Goal: Information Seeking & Learning: Learn about a topic

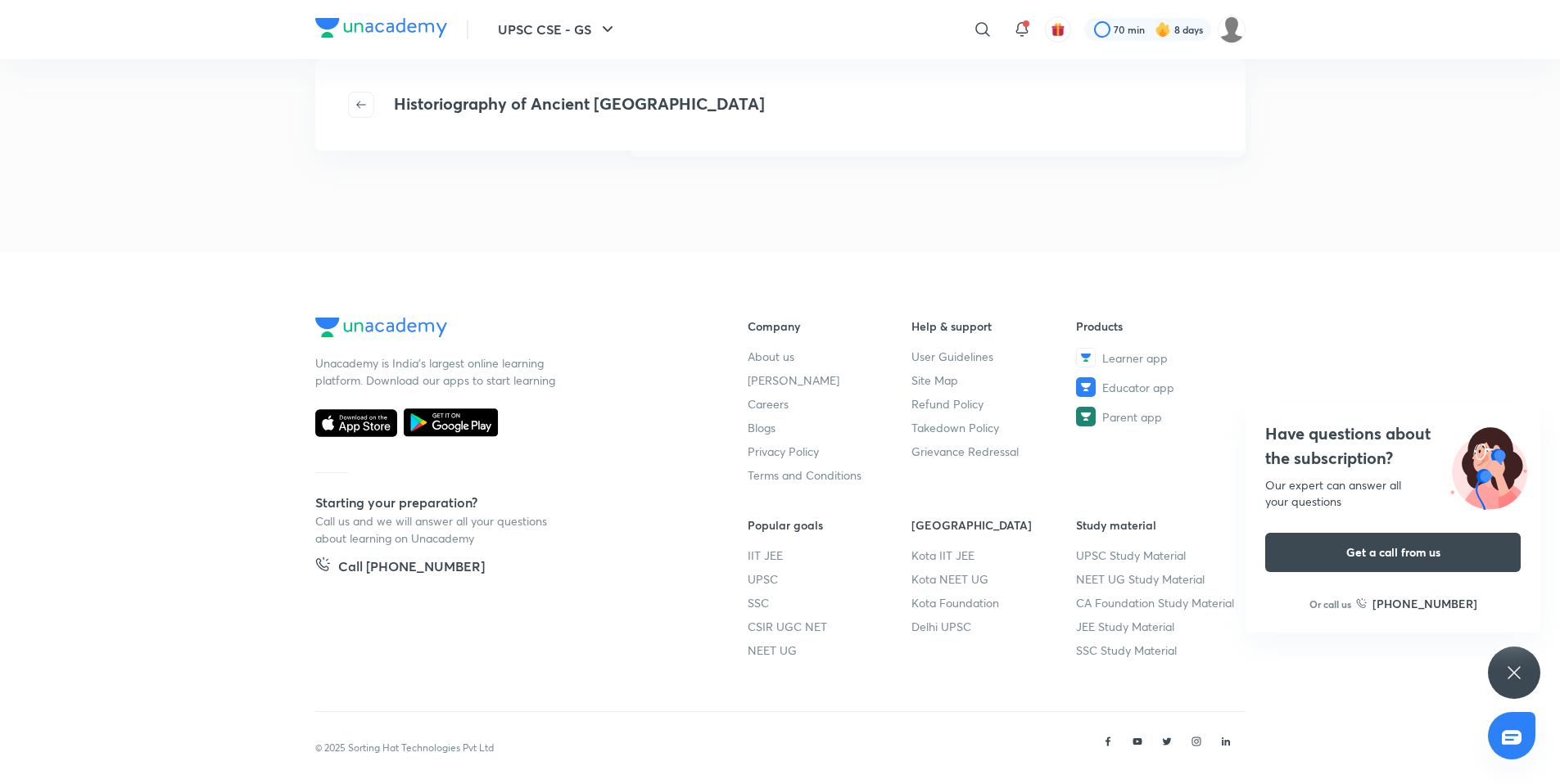
scroll to position [367, 0]
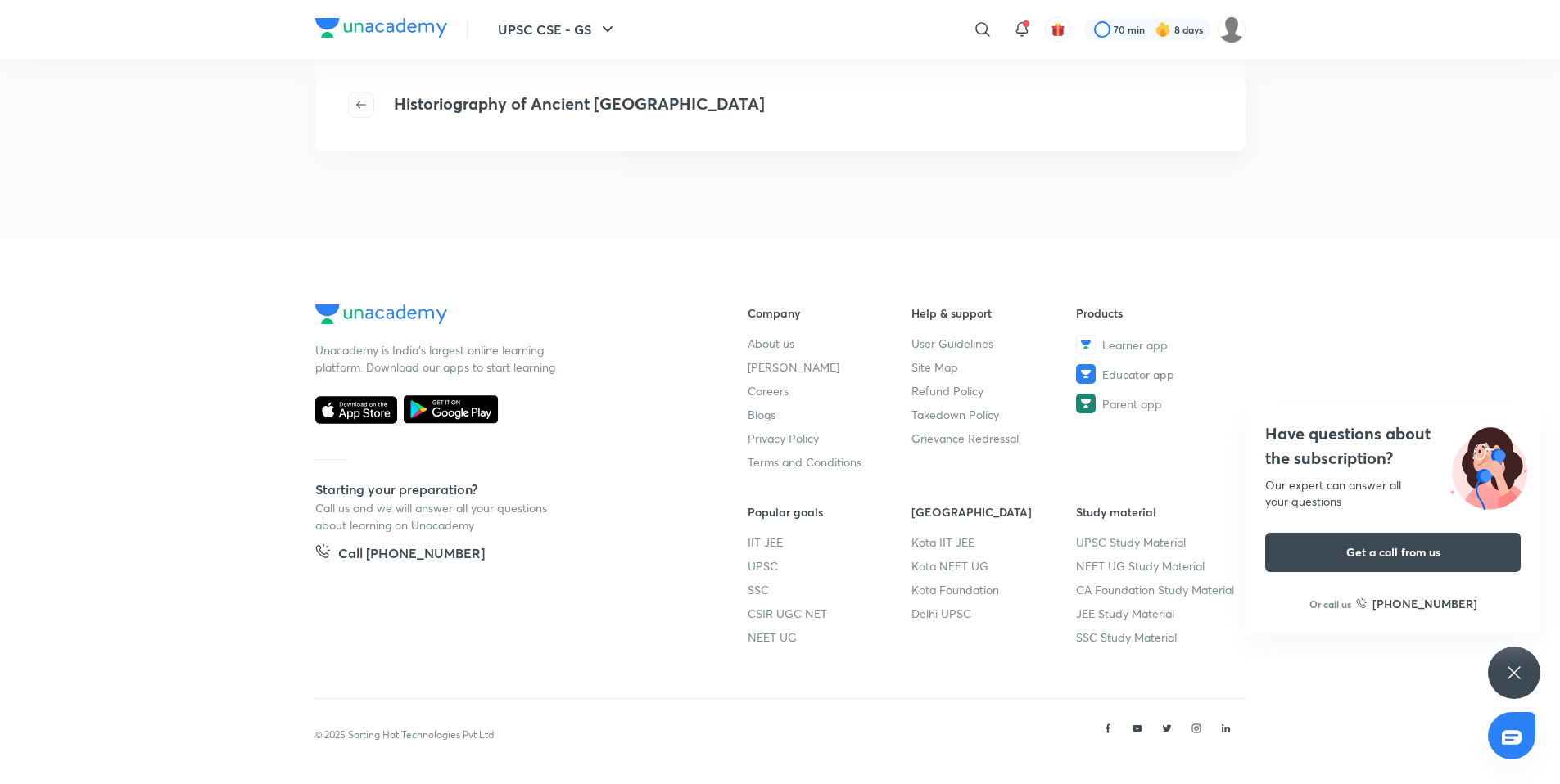
click at [352, 93] on button "button" at bounding box center [360, 104] width 26 height 26
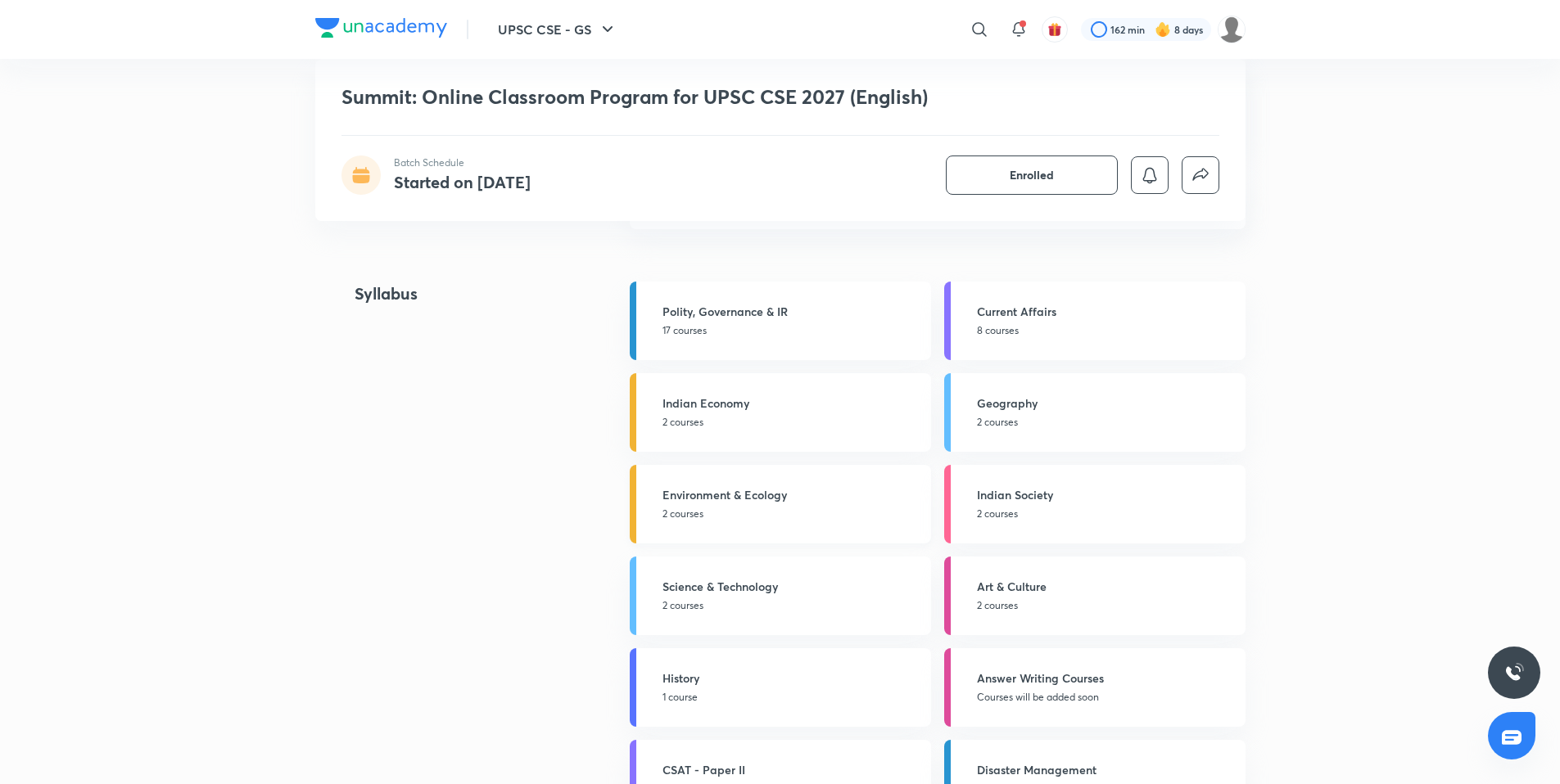
scroll to position [2435, 0]
click at [706, 401] on h5 "Indian Economy" at bounding box center [791, 405] width 259 height 17
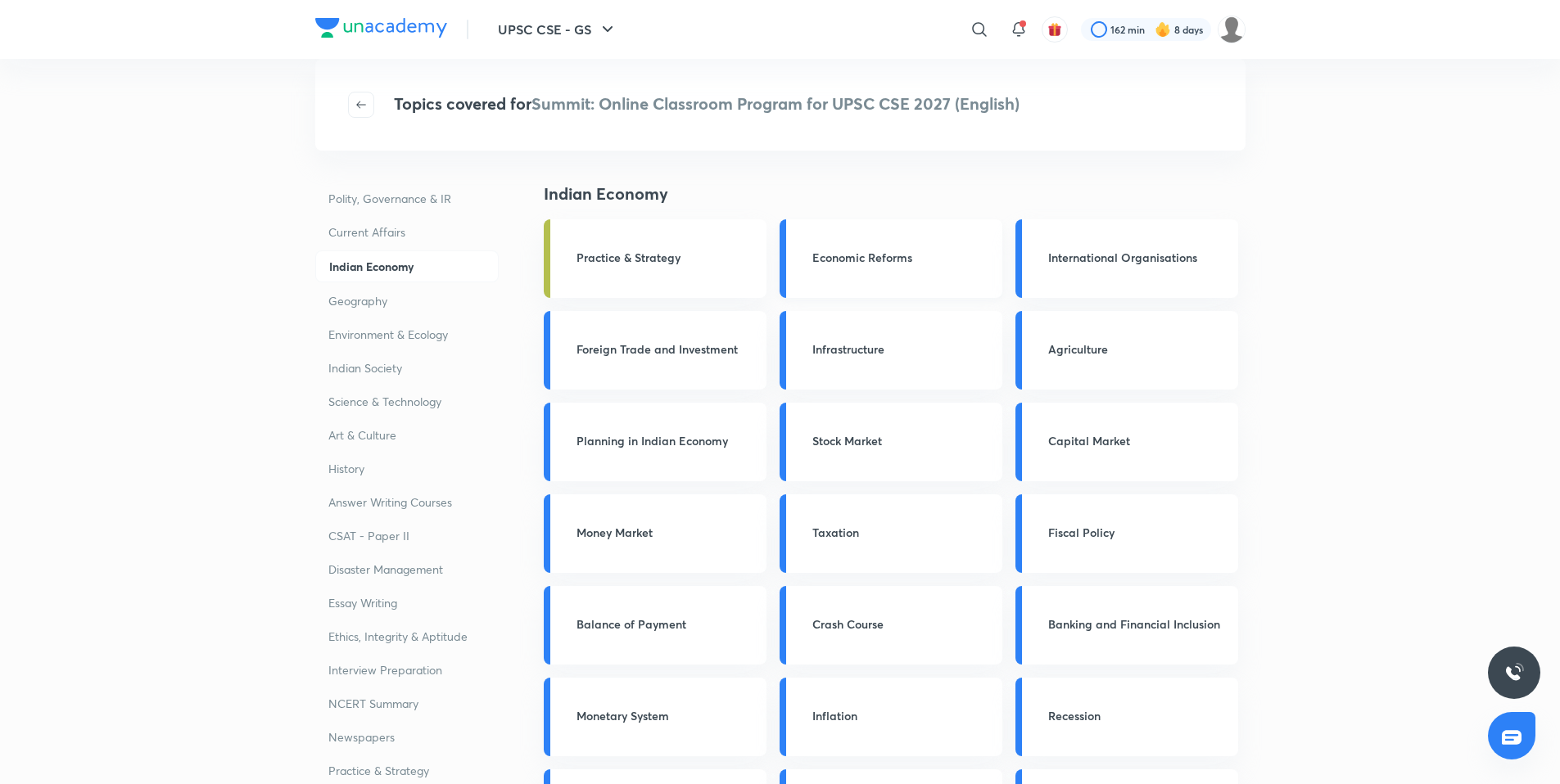
click at [881, 264] on h3 "Economic Reforms" at bounding box center [902, 258] width 180 height 17
click at [876, 257] on h3 "Economic Reforms" at bounding box center [902, 258] width 180 height 17
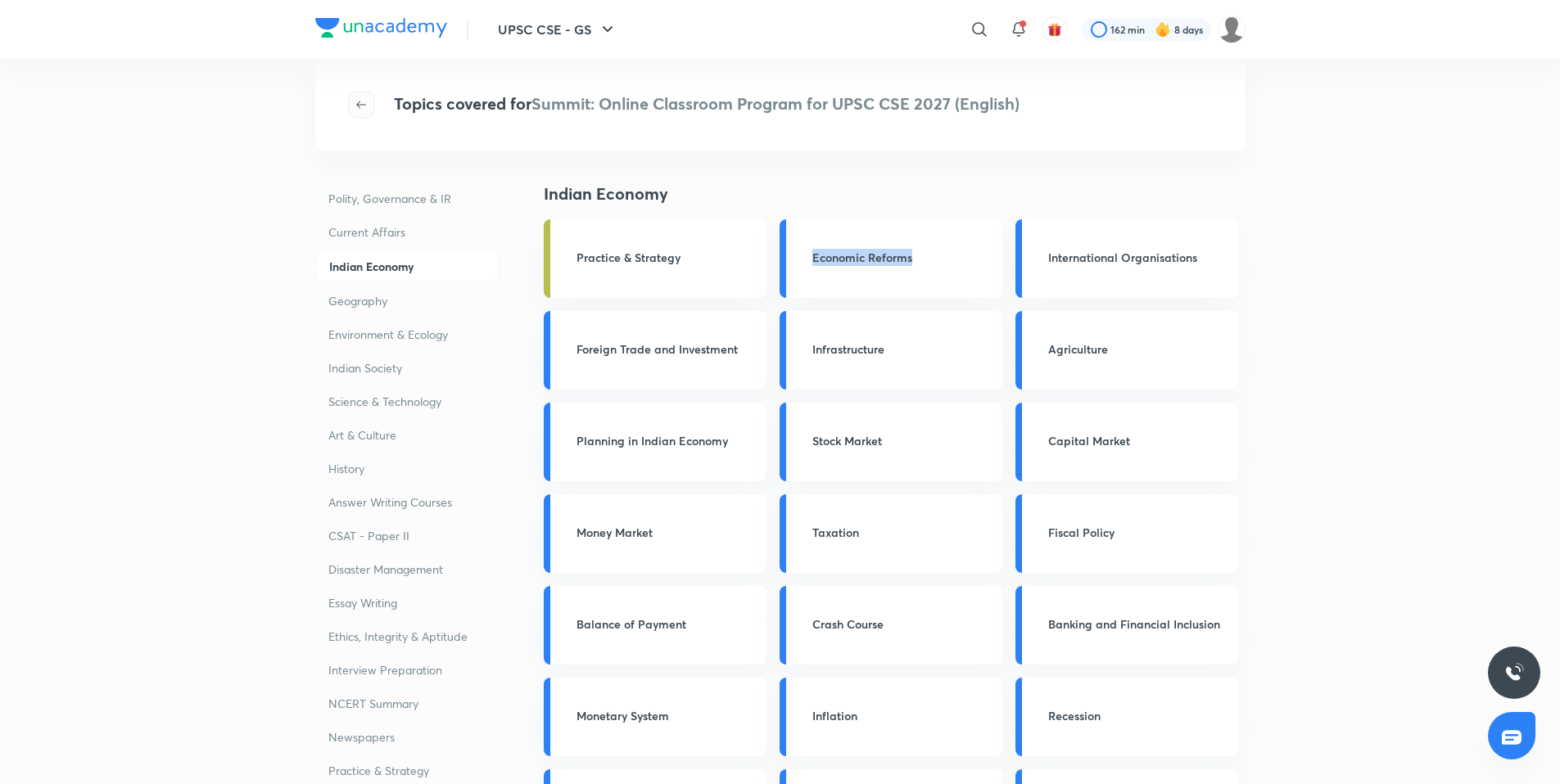
click at [365, 110] on icon "button" at bounding box center [360, 104] width 13 height 13
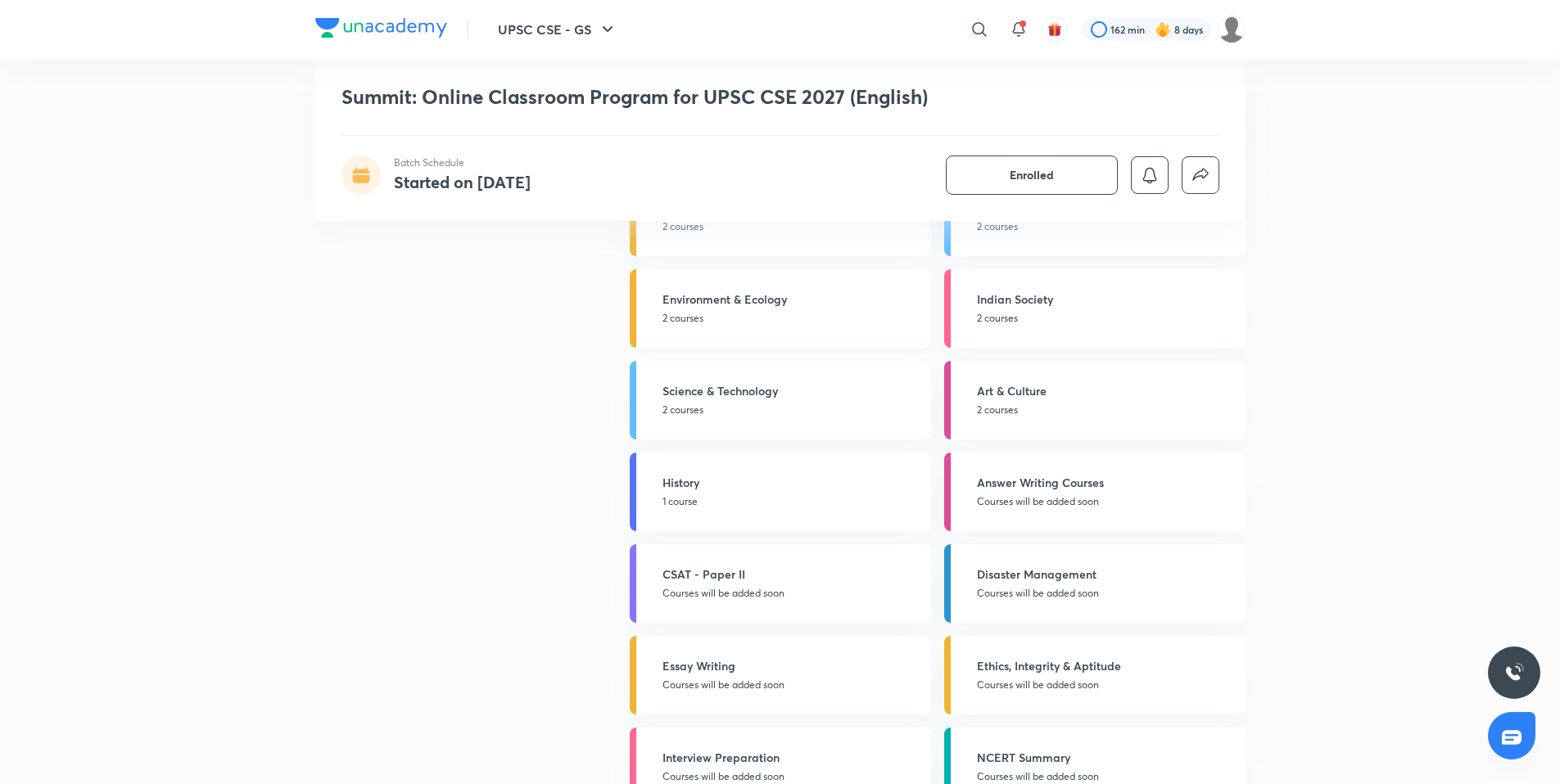
scroll to position [2715, 0]
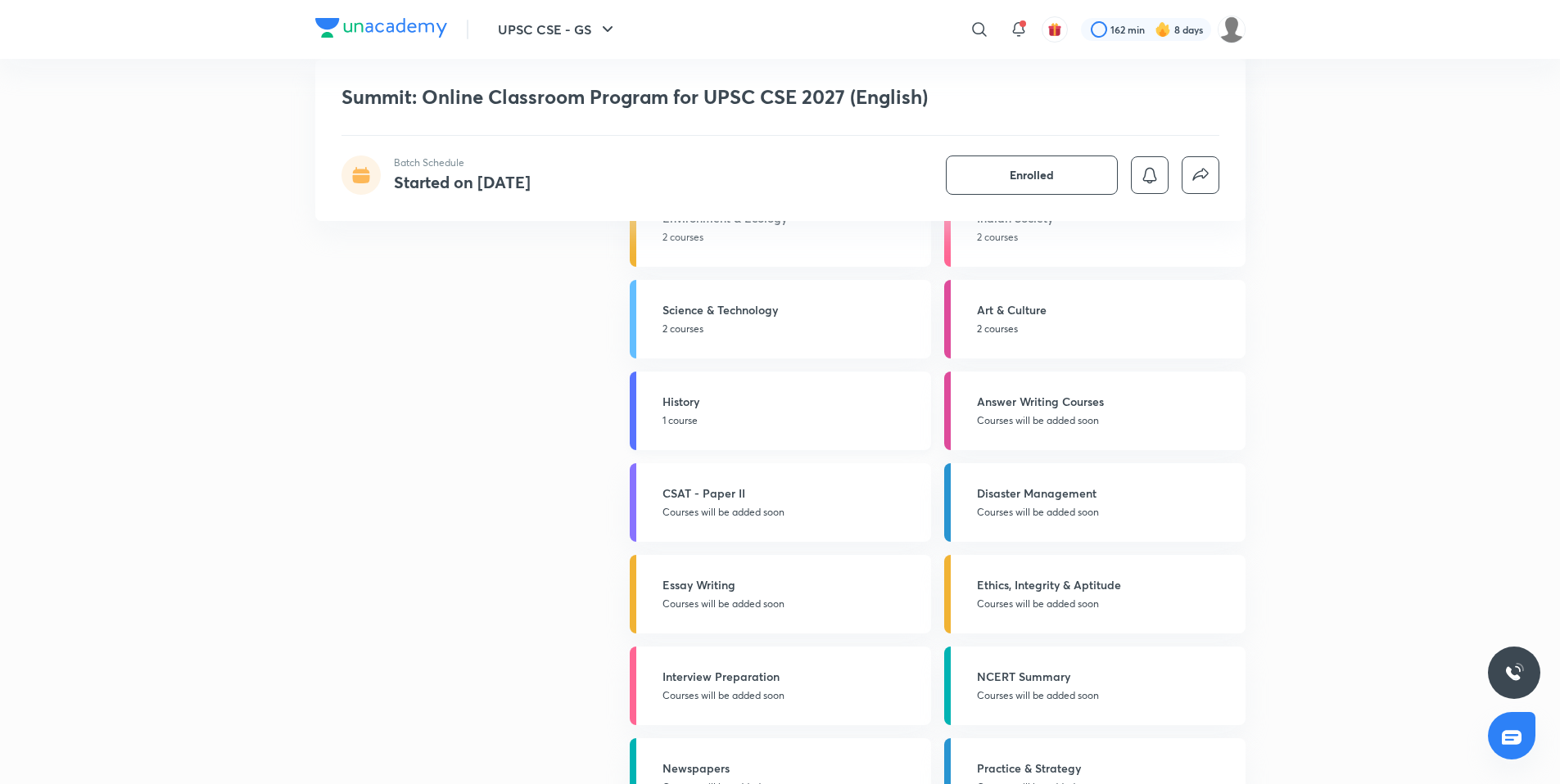
click at [796, 403] on h5 "History" at bounding box center [791, 402] width 259 height 17
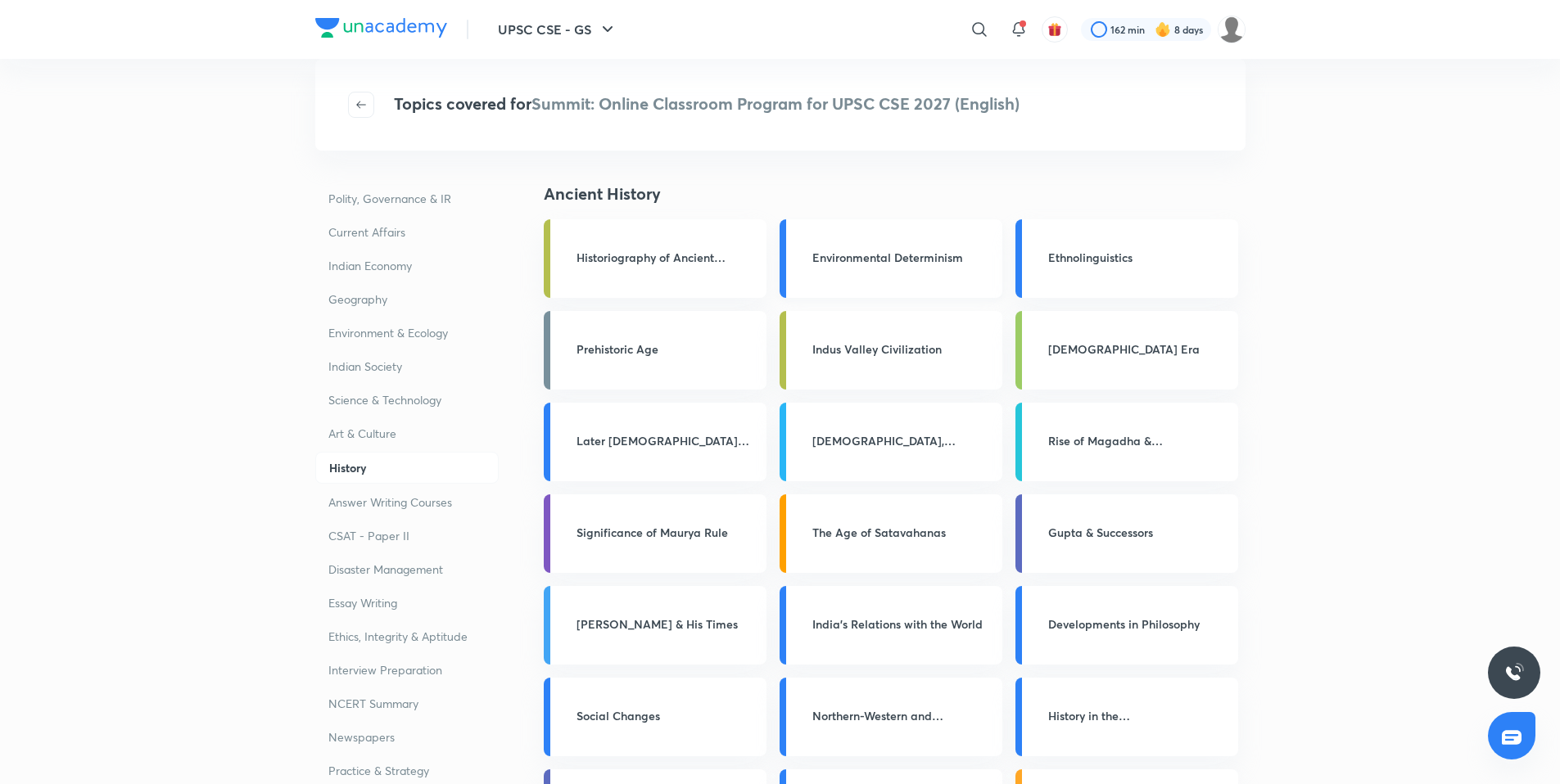
click at [888, 249] on h3 "Environmental Determinism" at bounding box center [902, 258] width 180 height 17
click at [858, 250] on h3 "Environmental Determinism" at bounding box center [902, 258] width 180 height 17
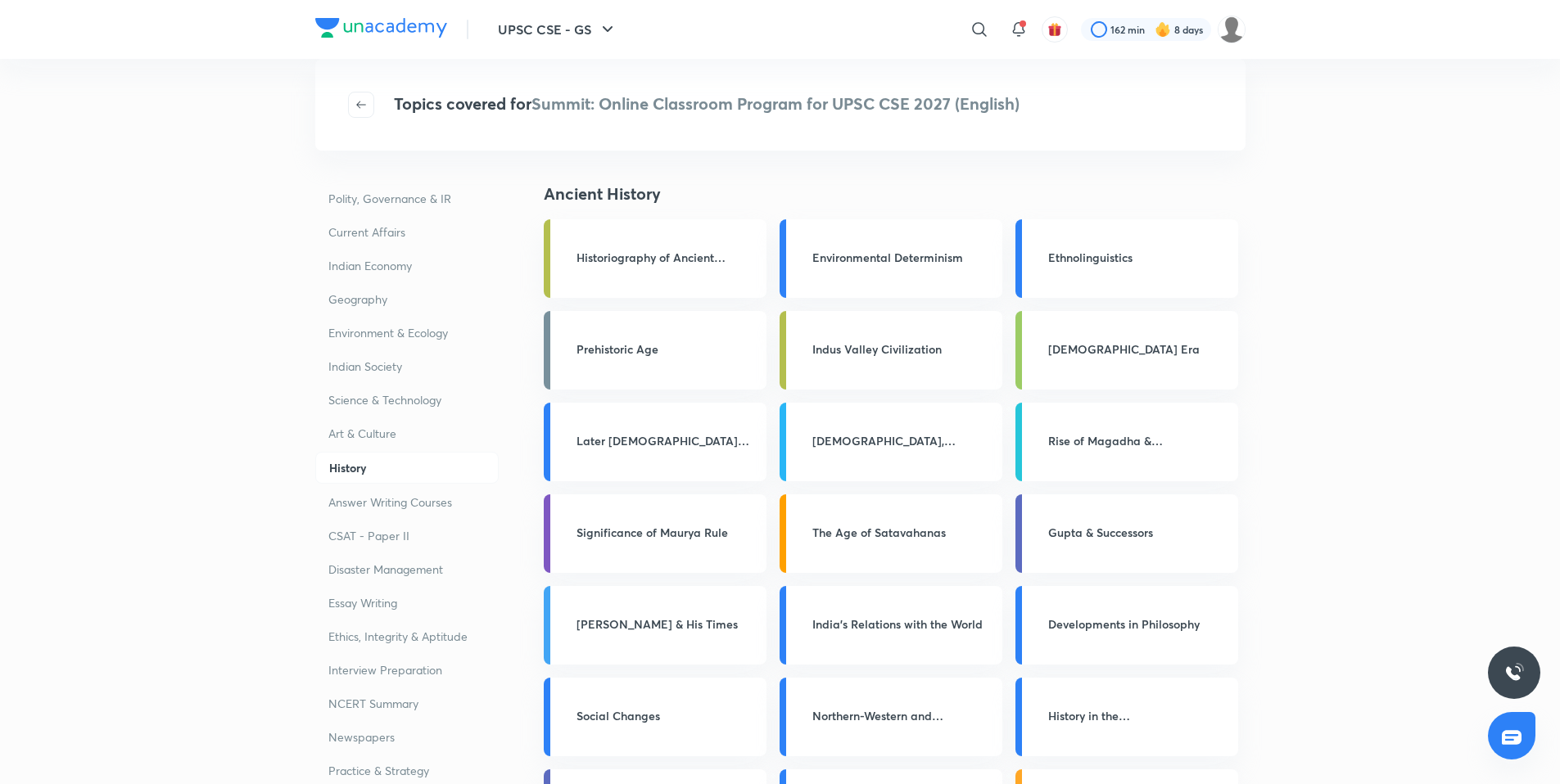
click at [630, 341] on h3 "Prehistoric Age" at bounding box center [666, 349] width 180 height 17
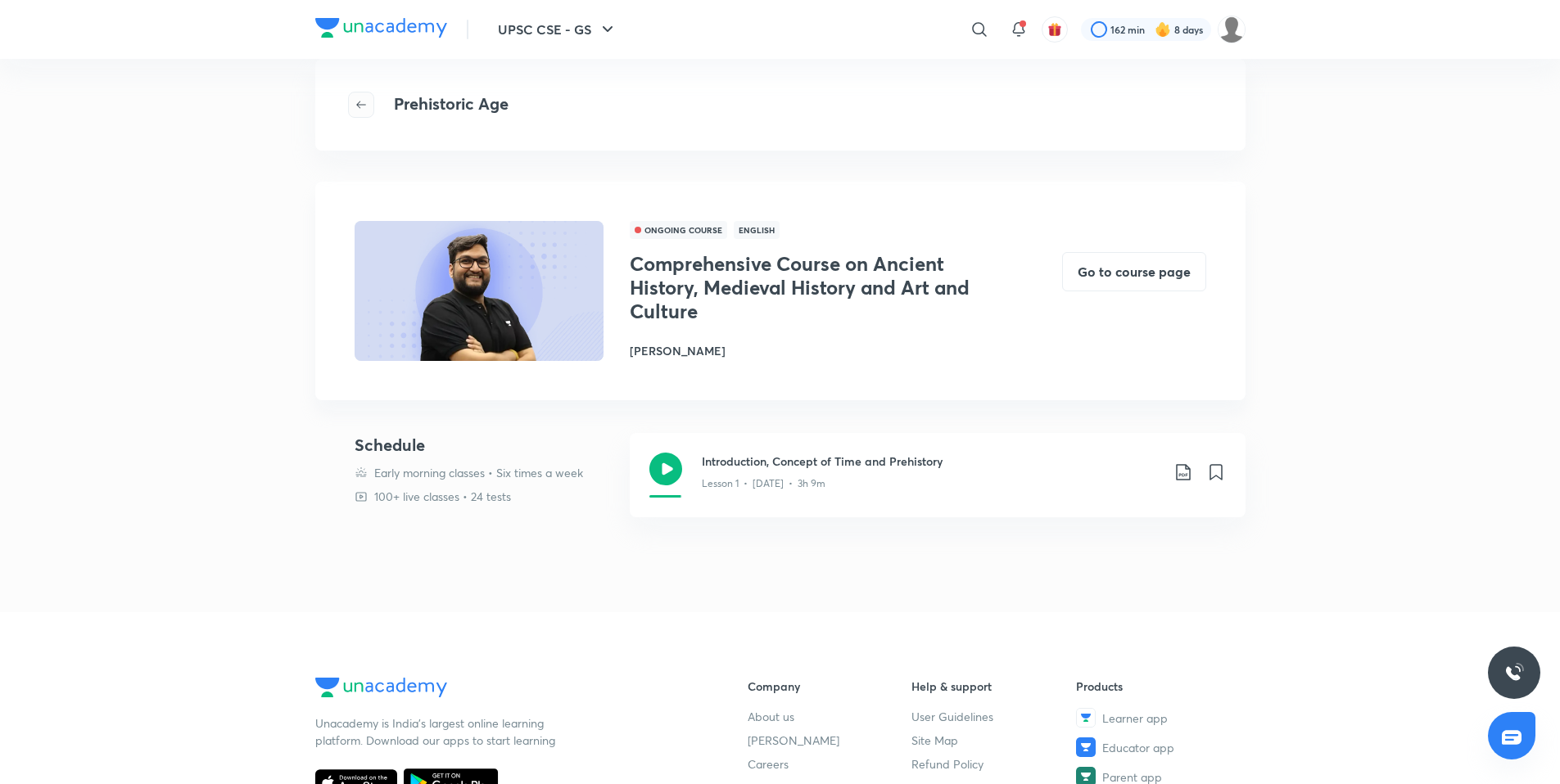
click at [359, 94] on button "button" at bounding box center [360, 104] width 26 height 26
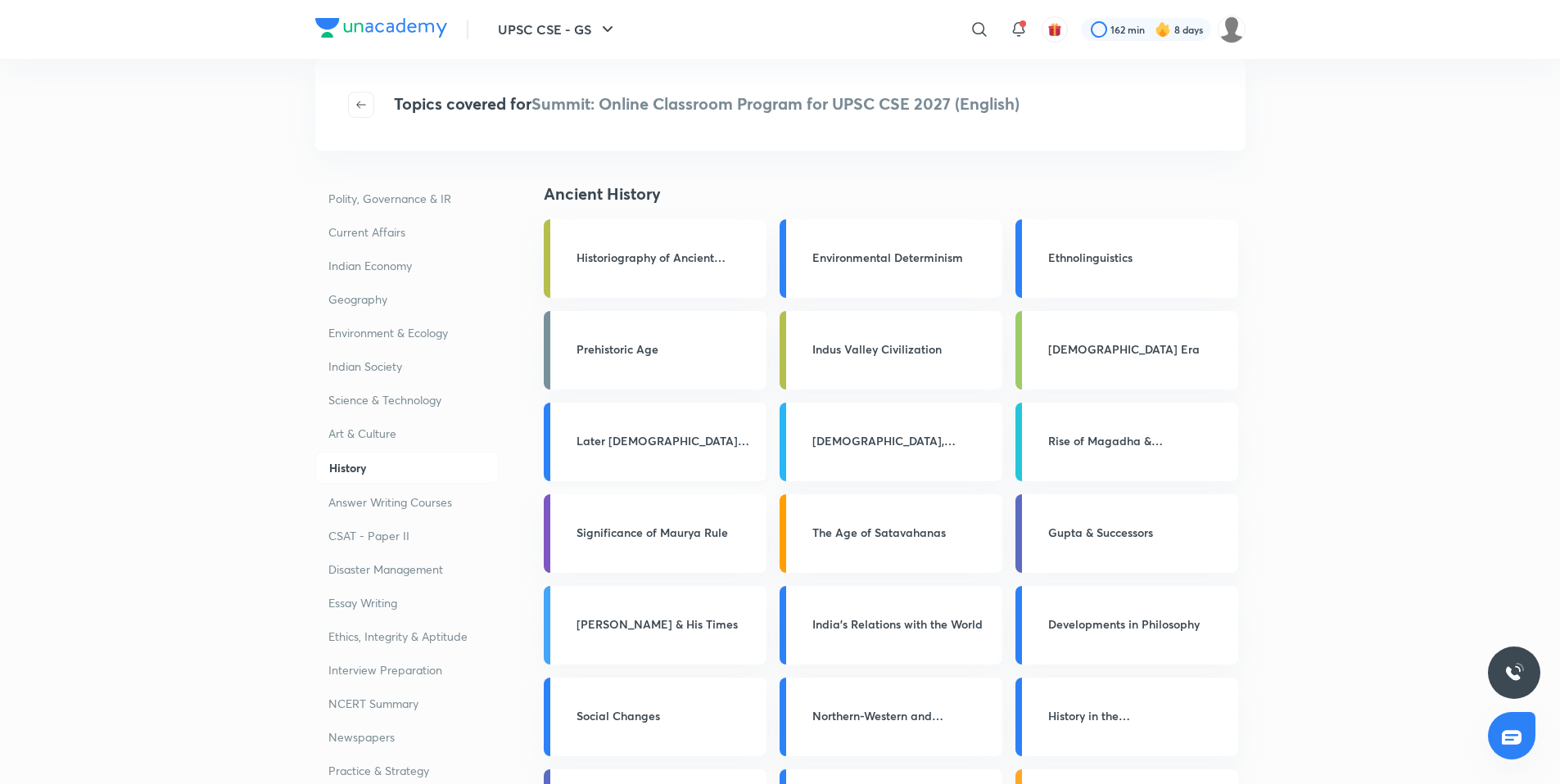
click at [627, 430] on div "Later [DEMOGRAPHIC_DATA] Period" at bounding box center [655, 442] width 223 height 79
click at [620, 442] on h3 "Later [DEMOGRAPHIC_DATA] Period" at bounding box center [666, 441] width 180 height 17
click at [1114, 239] on div "Ethnolinguistics" at bounding box center [1127, 259] width 223 height 79
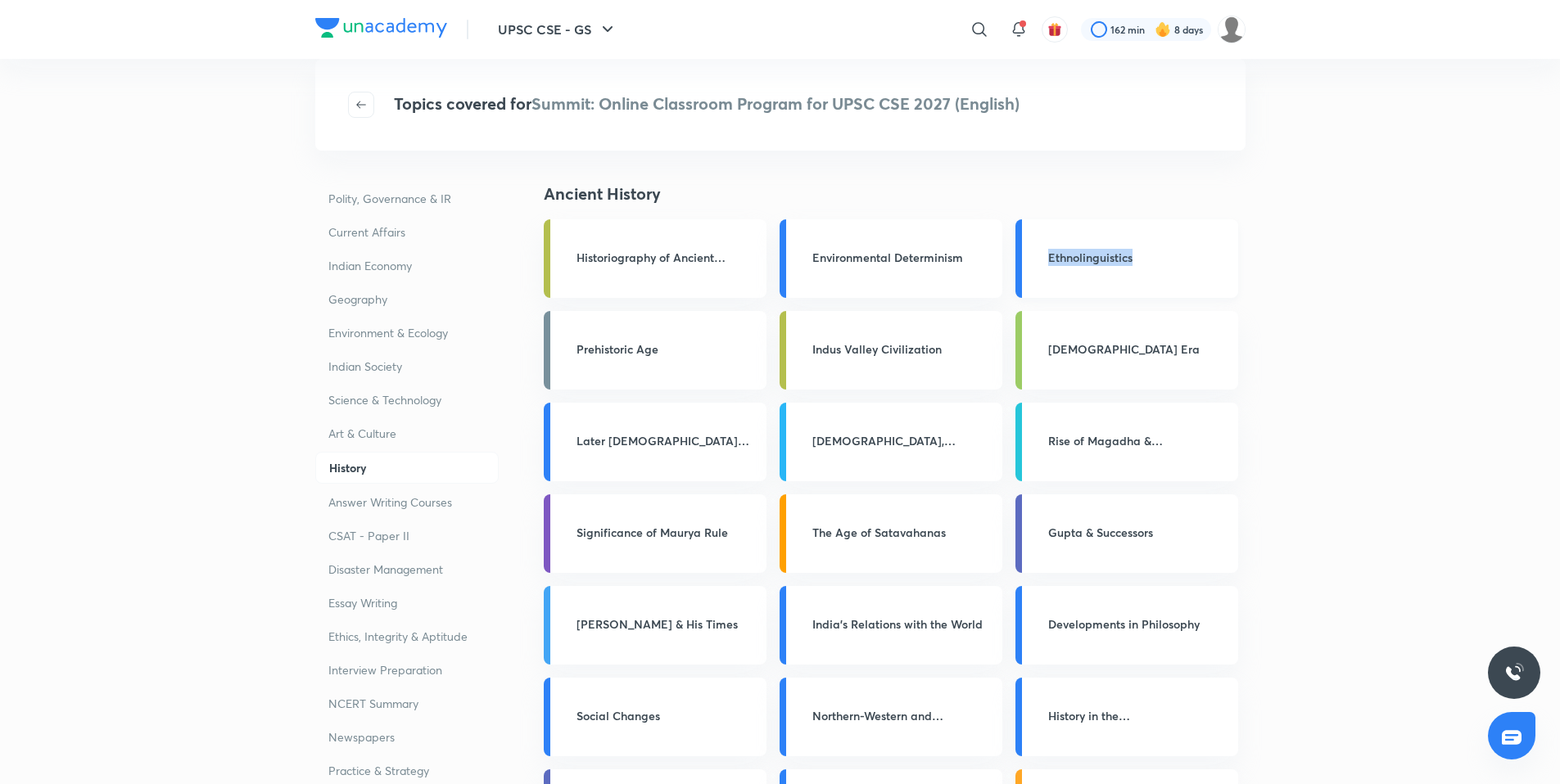
click at [1114, 239] on div "Ethnolinguistics" at bounding box center [1127, 259] width 223 height 79
click at [1047, 289] on div "Ethnolinguistics" at bounding box center [1127, 259] width 223 height 79
click at [1053, 273] on div "Ethnolinguistics" at bounding box center [1127, 259] width 223 height 79
click at [1058, 264] on h3 "Ethnolinguistics" at bounding box center [1138, 258] width 180 height 17
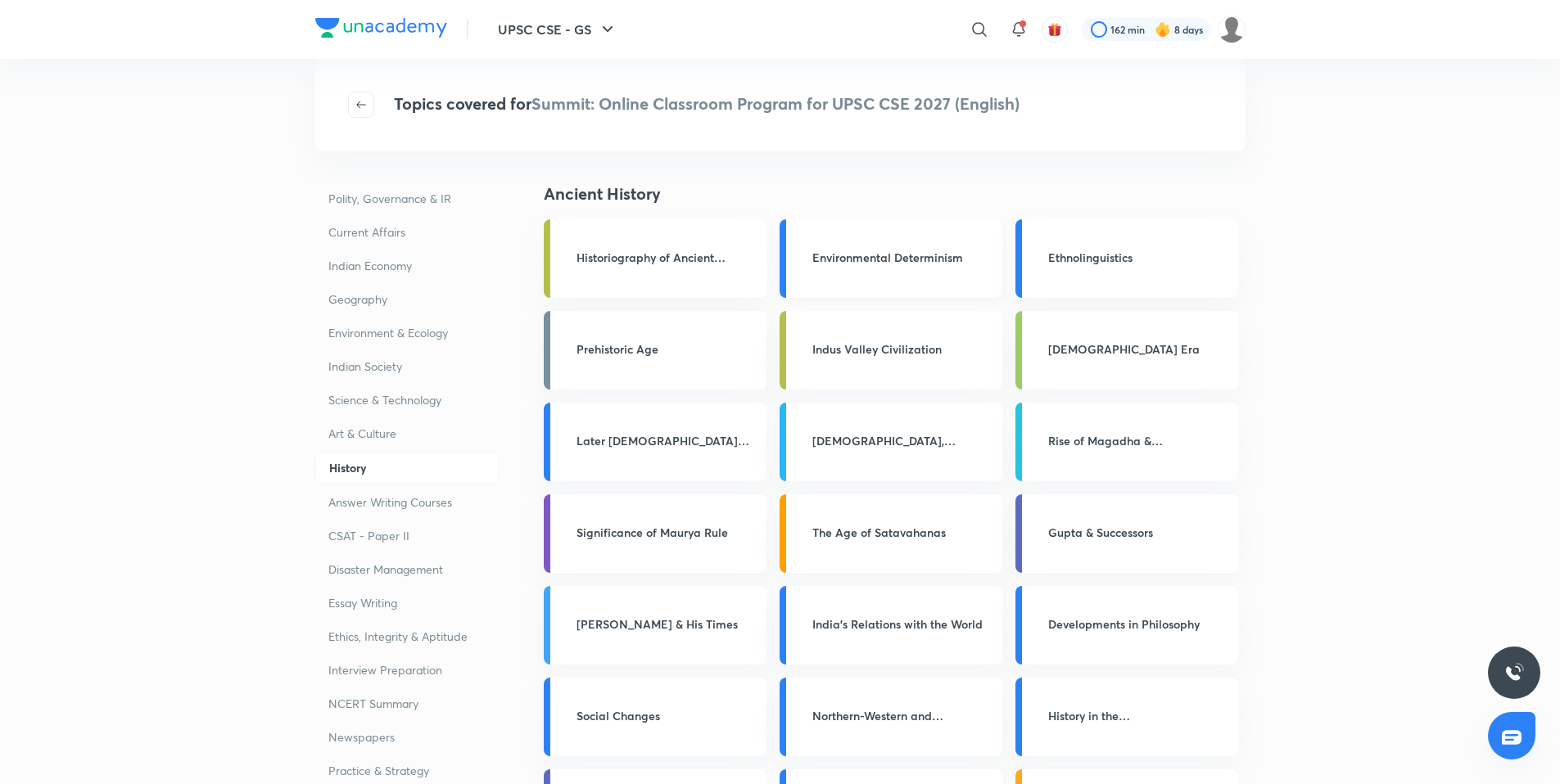
click at [906, 259] on h3 "Environmental Determinism" at bounding box center [902, 258] width 180 height 17
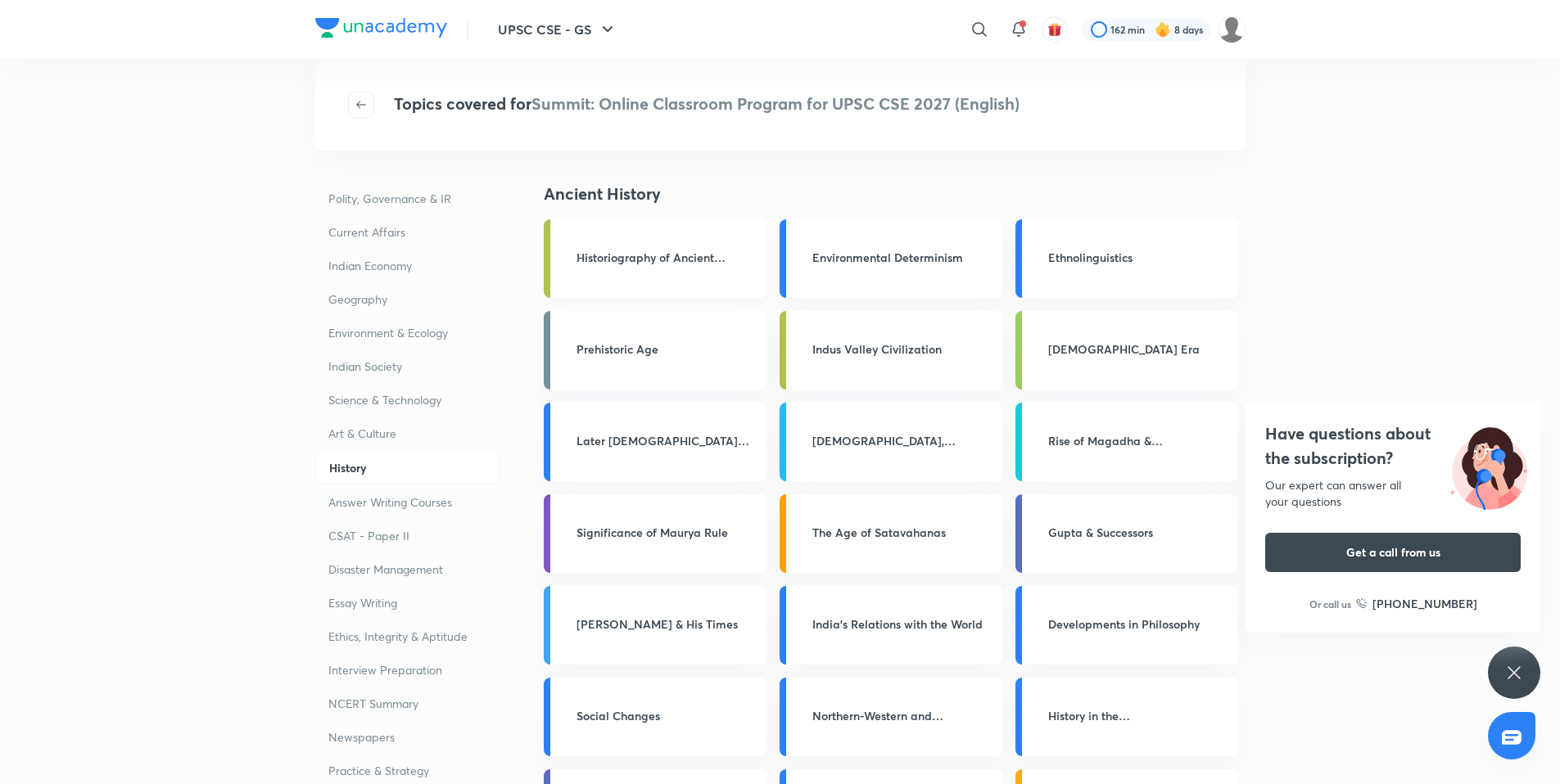
click at [685, 264] on h3 "Historiography of Ancient [GEOGRAPHIC_DATA]" at bounding box center [666, 258] width 180 height 17
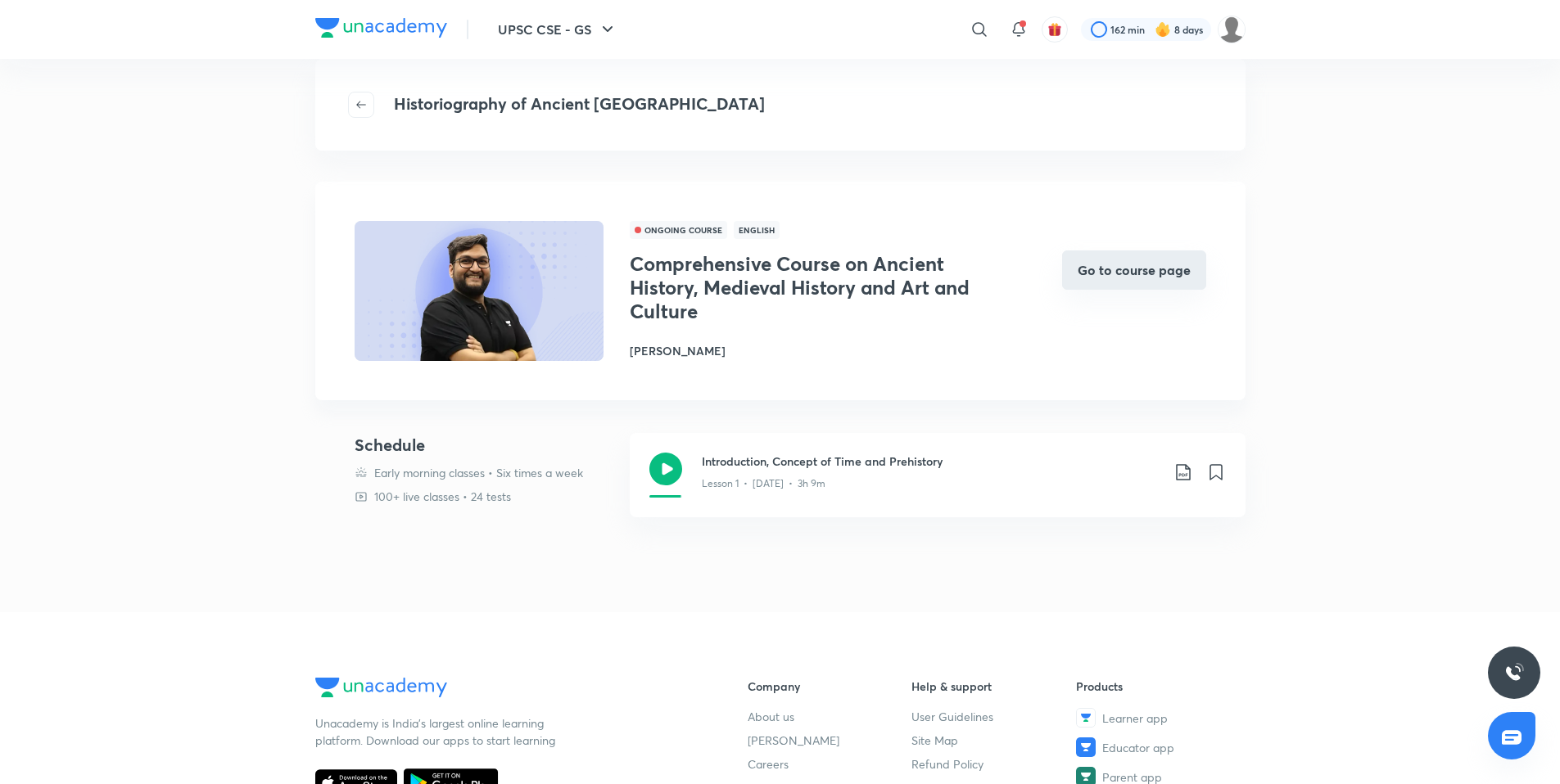
click at [1190, 252] on button "Go to course page" at bounding box center [1134, 270] width 144 height 39
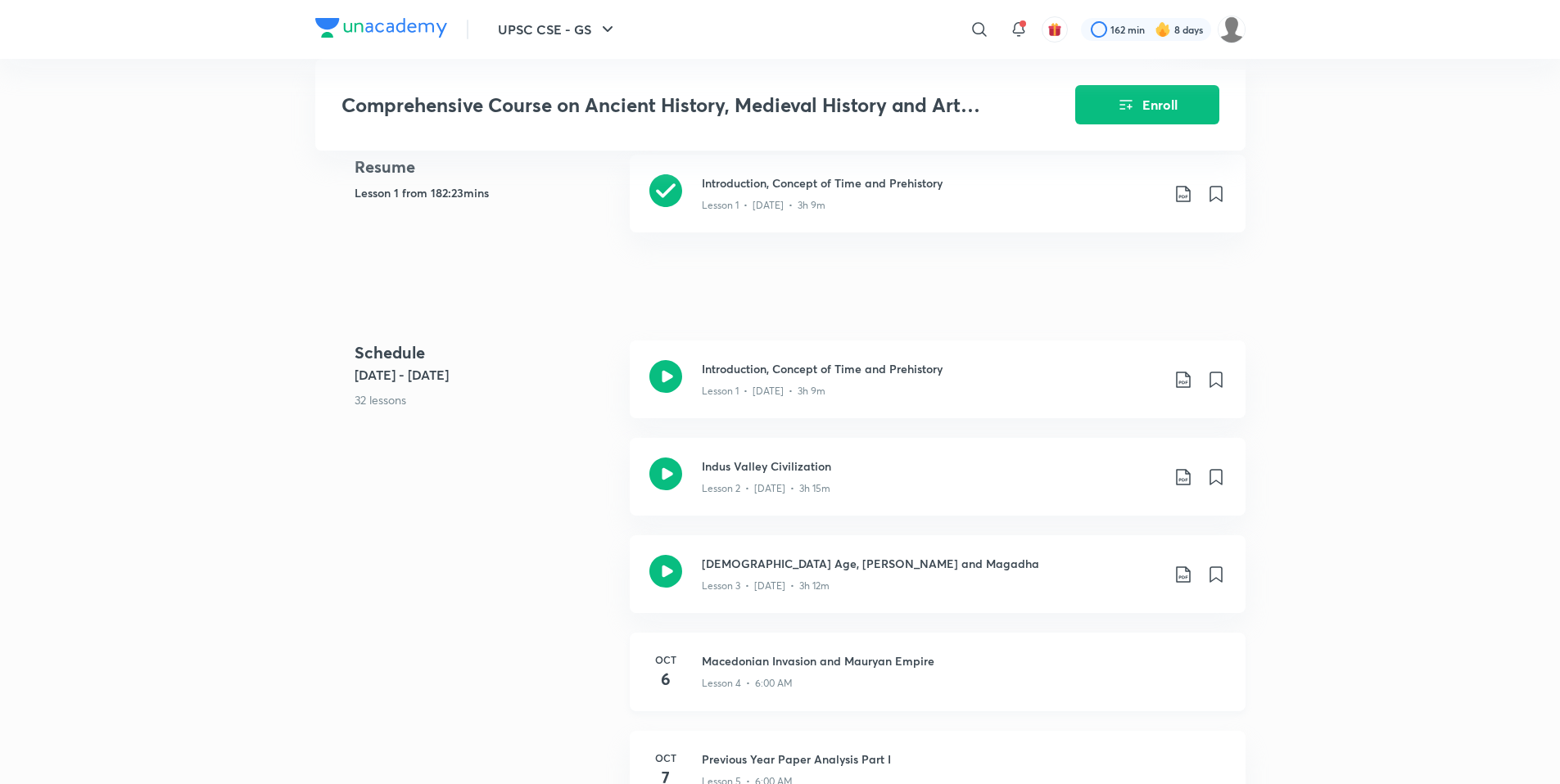
scroll to position [782, 0]
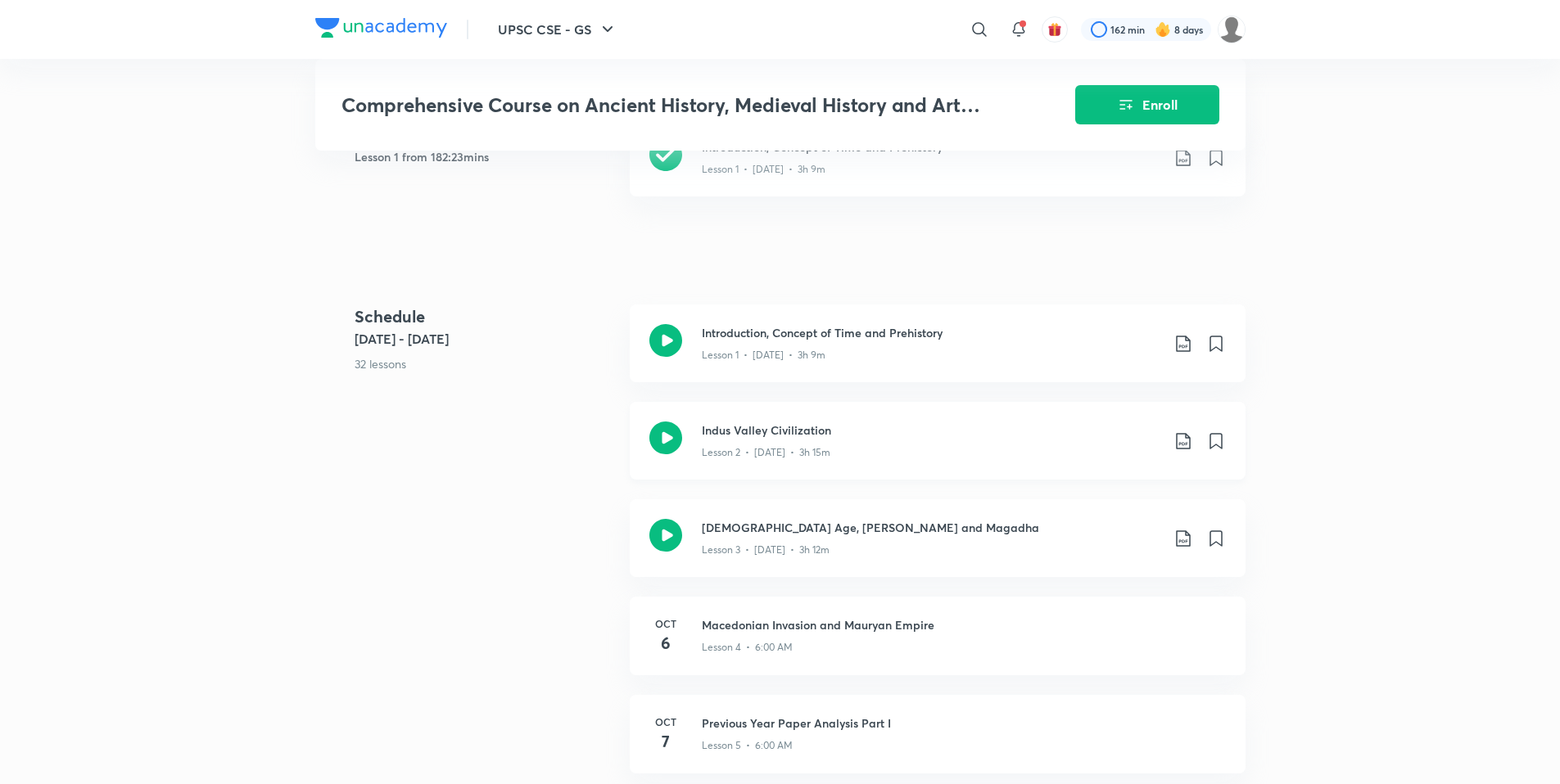
click at [791, 402] on div "Indus Valley Civilization Lesson 2 • Oct 3 • 3h 15m" at bounding box center [938, 441] width 616 height 78
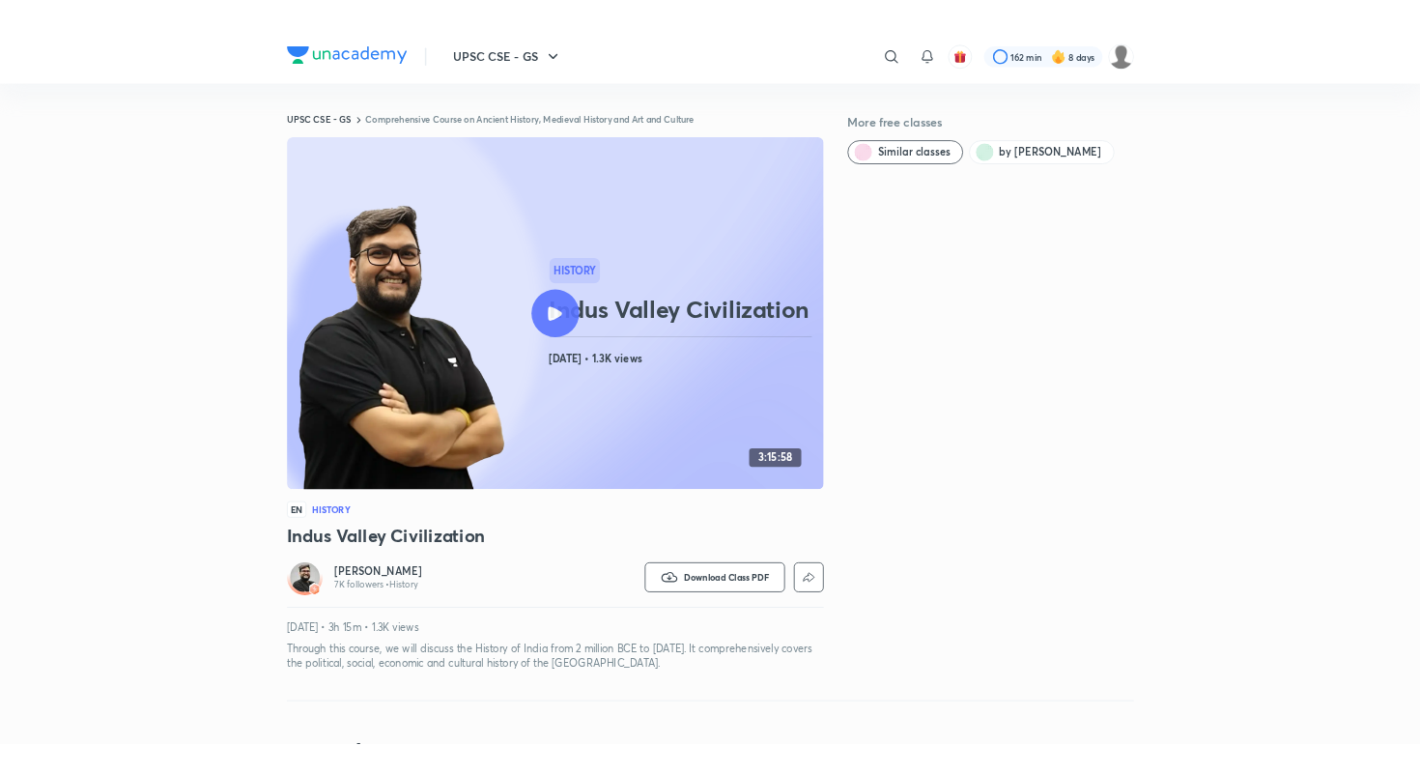
scroll to position [890, 0]
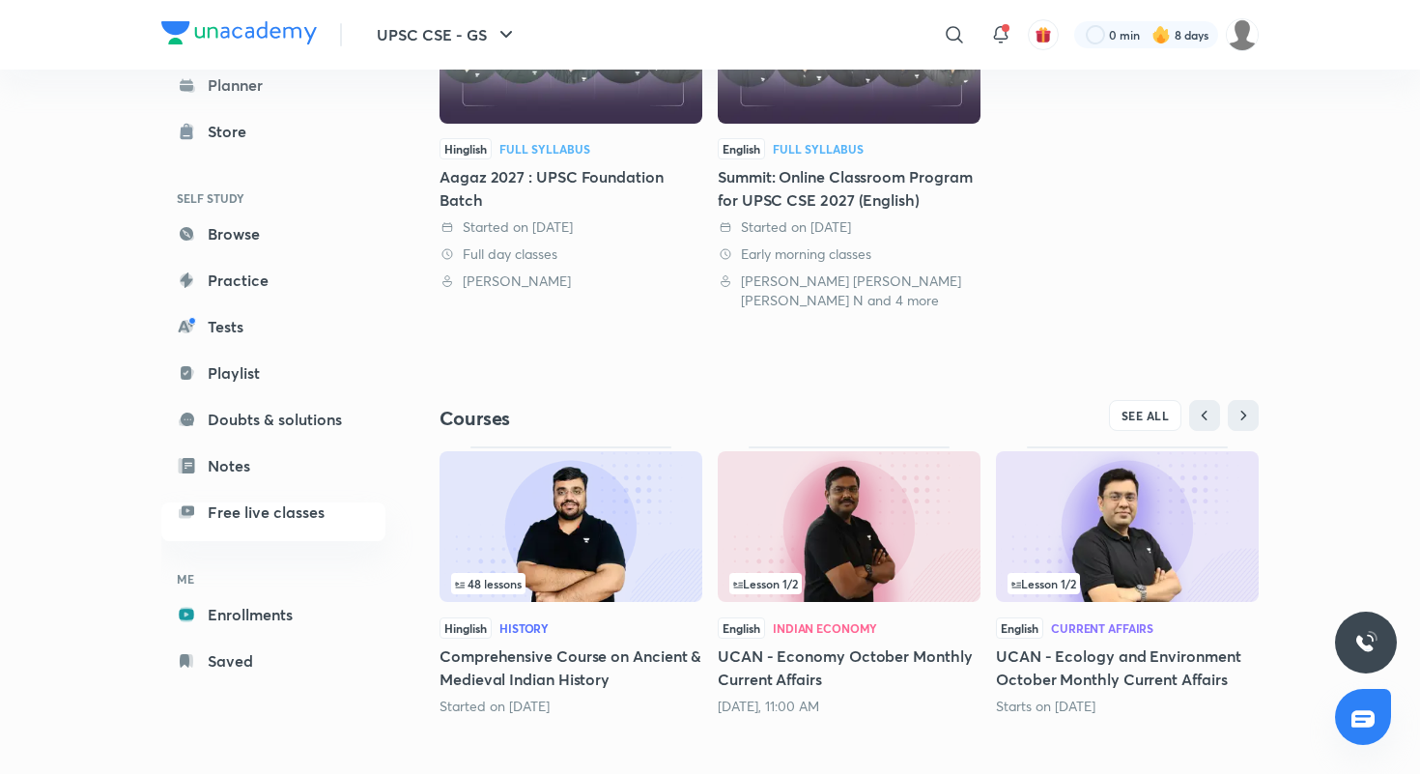
scroll to position [404, 0]
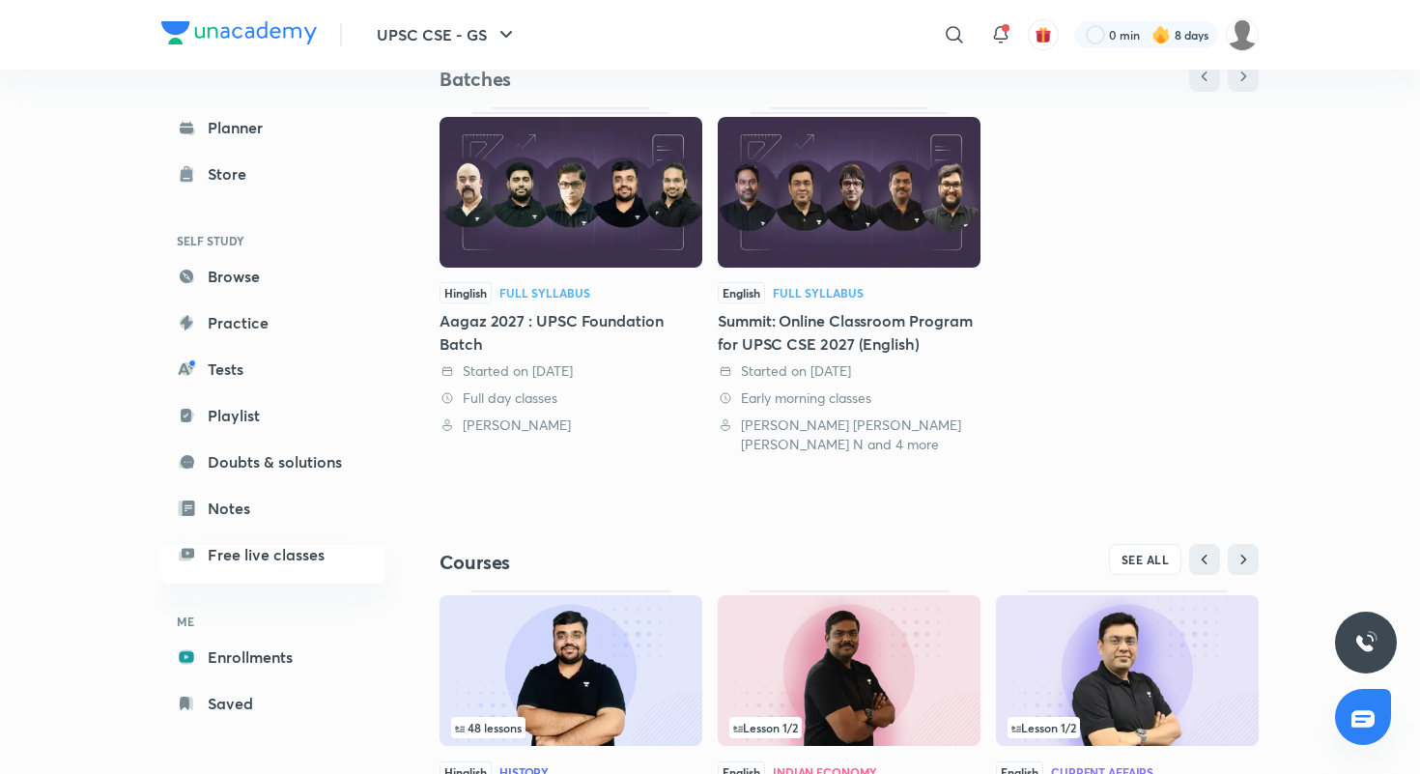
click at [803, 336] on div "Summit: Online Classroom Program for UPSC CSE 2027 (English)" at bounding box center [849, 332] width 263 height 46
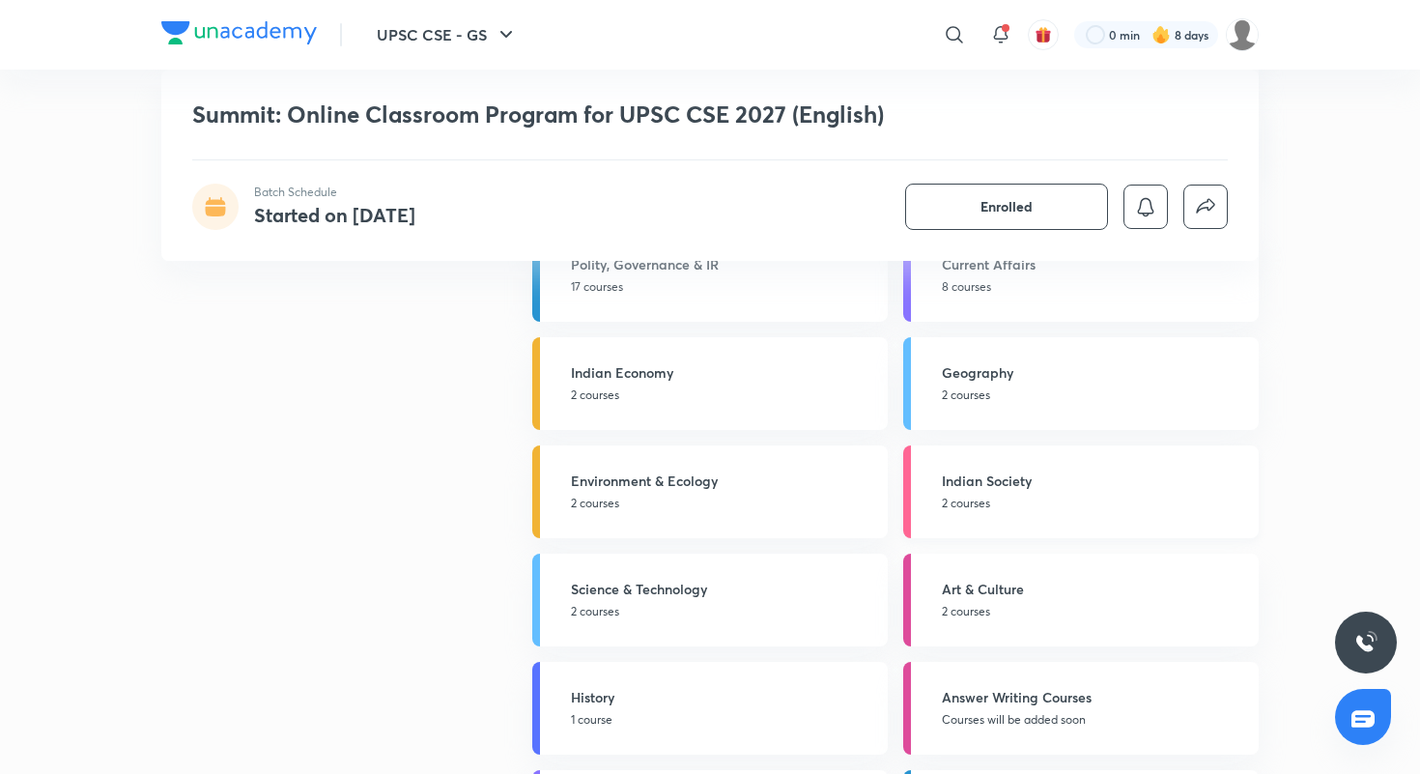
scroll to position [2946, 0]
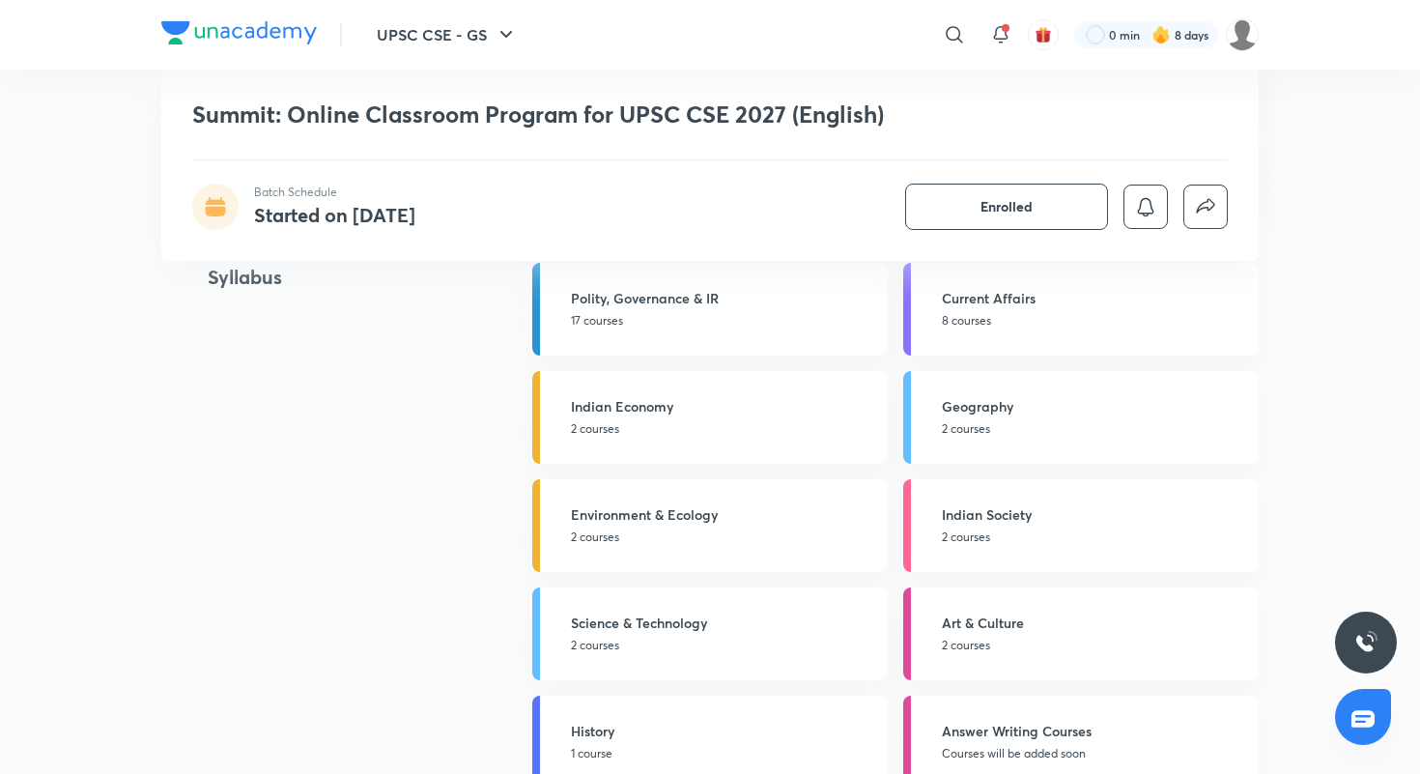
click at [733, 720] on link "History 1 course" at bounding box center [709, 741] width 355 height 93
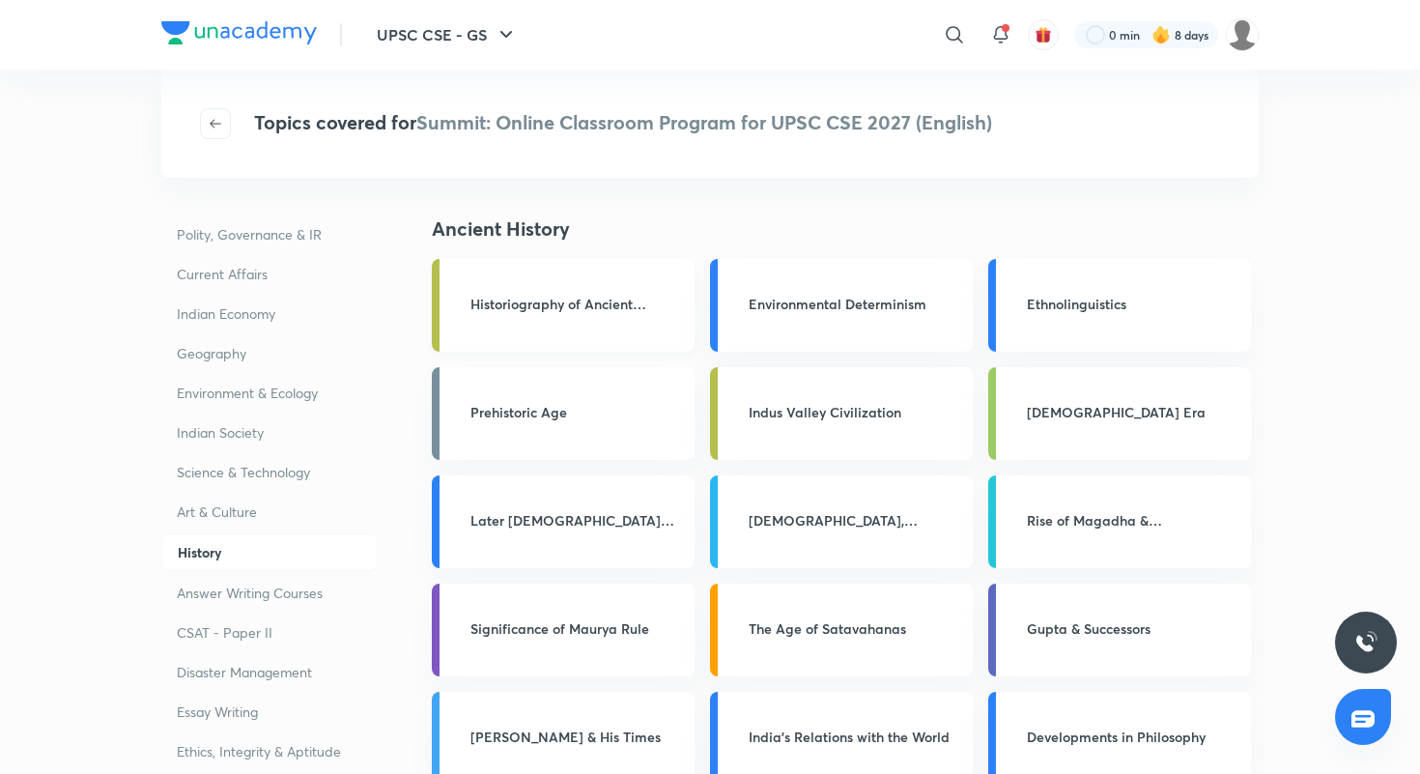
click at [616, 294] on h3 "Historiography of Ancient India" at bounding box center [576, 304] width 212 height 20
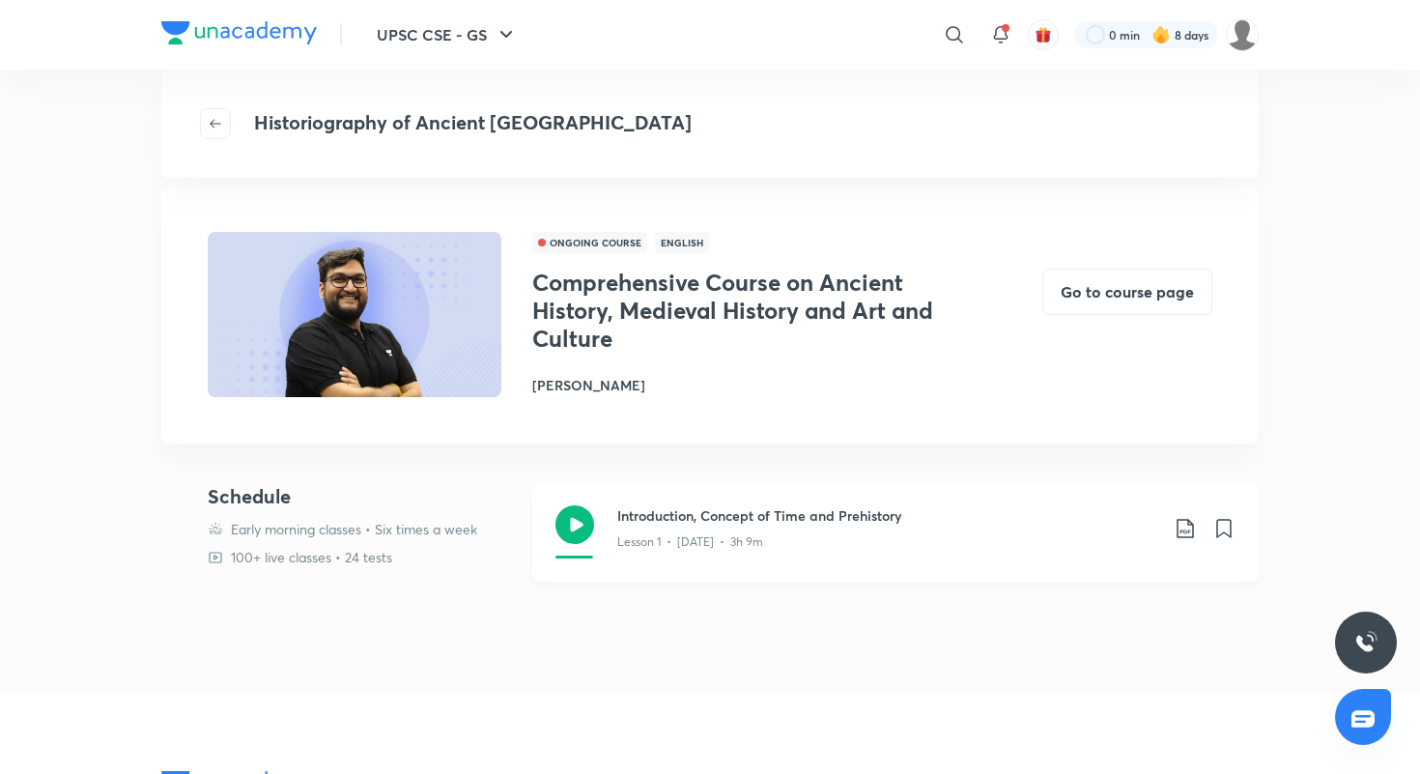
scroll to position [7, 0]
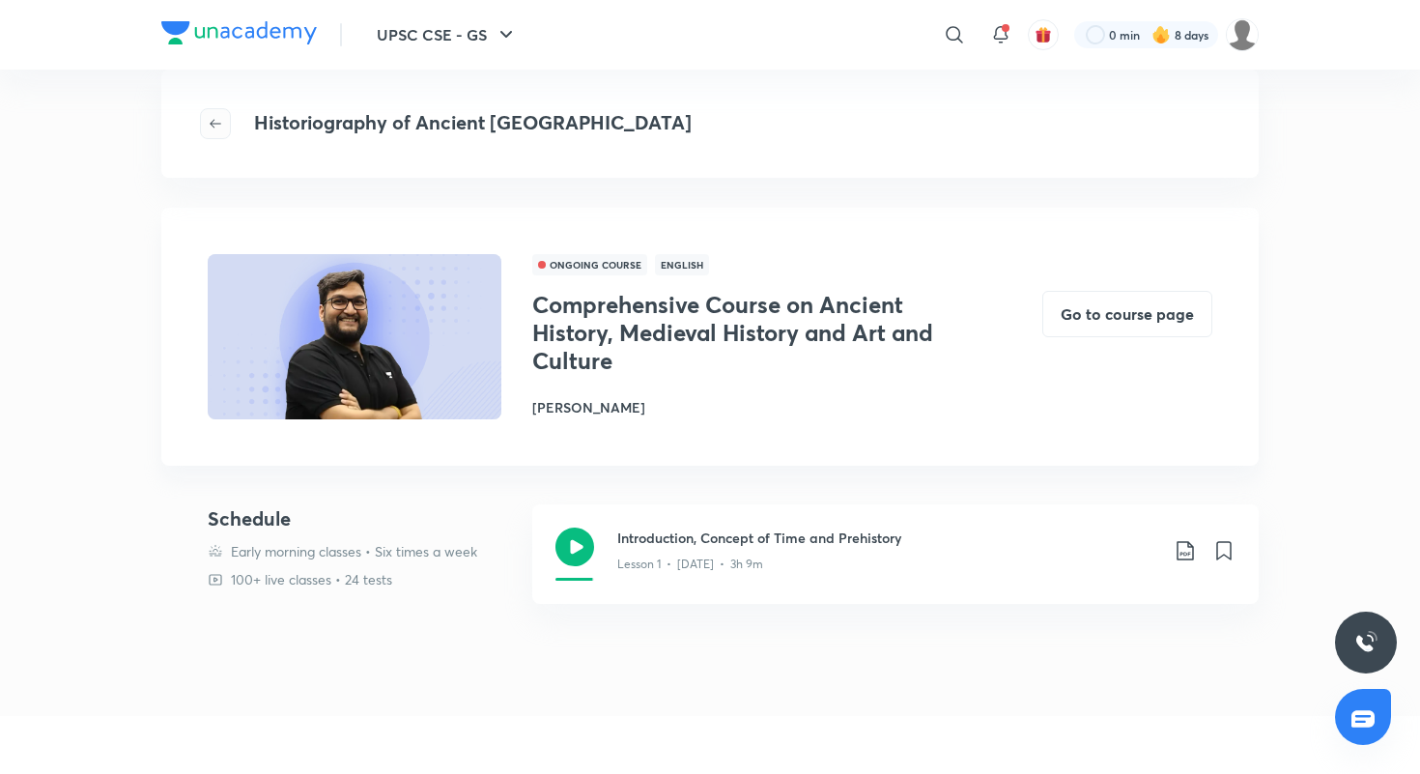
click at [225, 118] on span "button" at bounding box center [215, 123] width 29 height 15
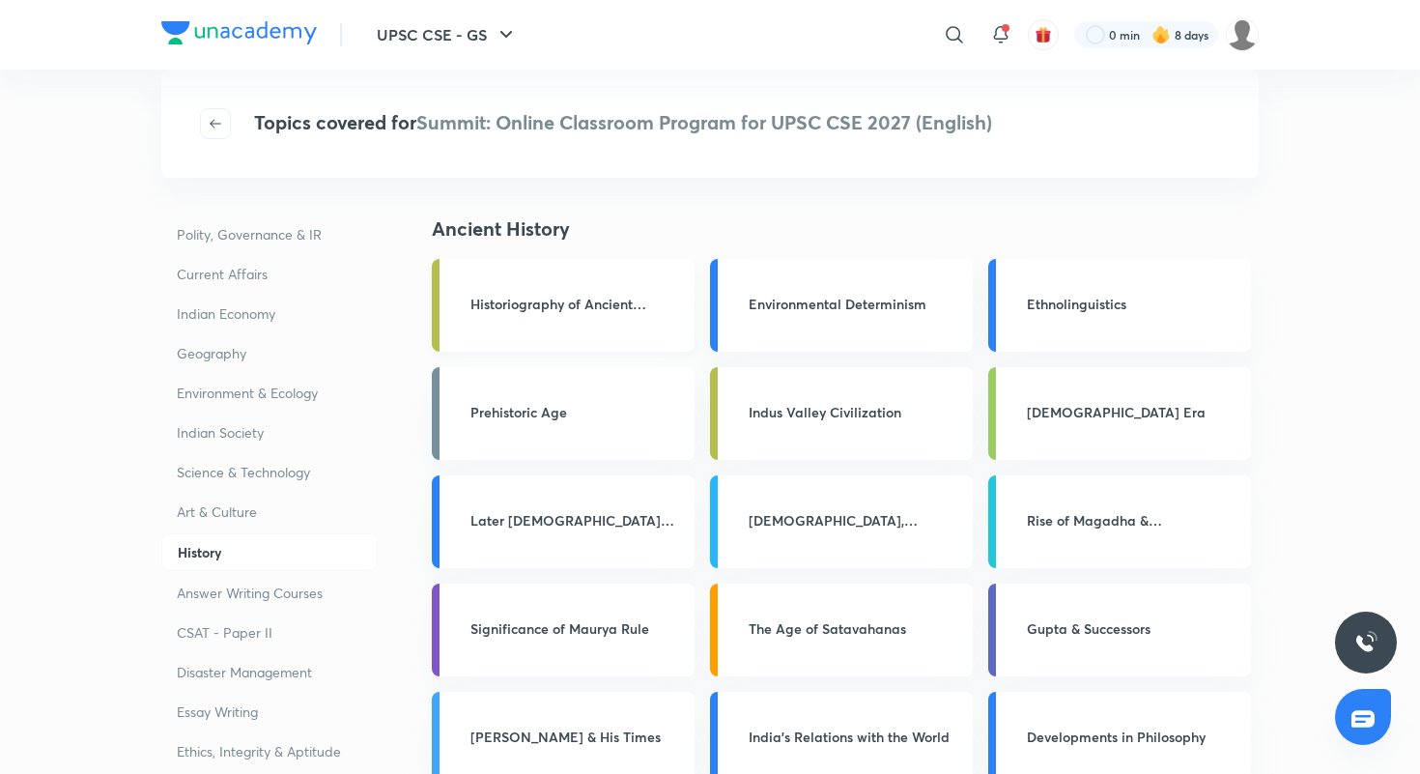
click at [567, 317] on div "Historiography of Ancient India" at bounding box center [576, 306] width 212 height 24
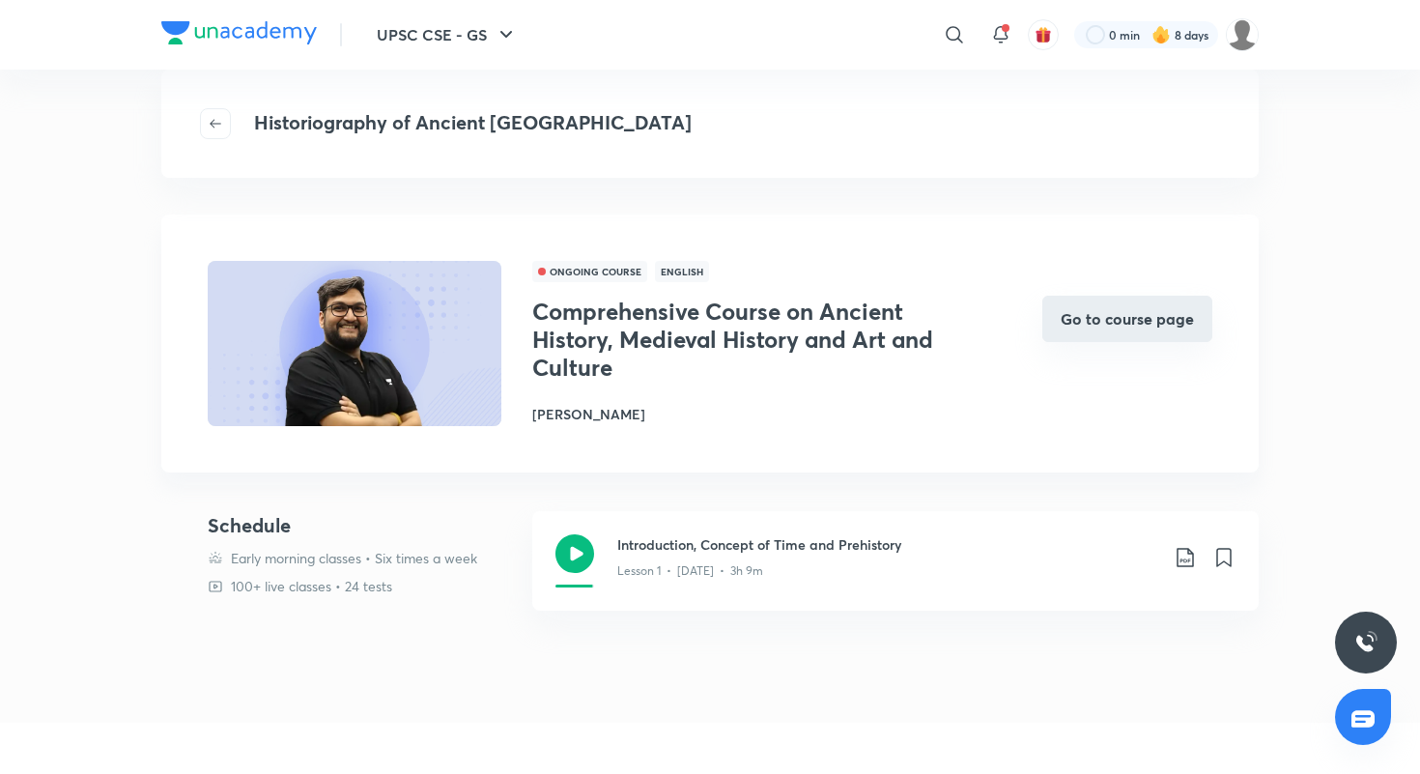
click at [1130, 326] on button "Go to course page" at bounding box center [1127, 319] width 170 height 46
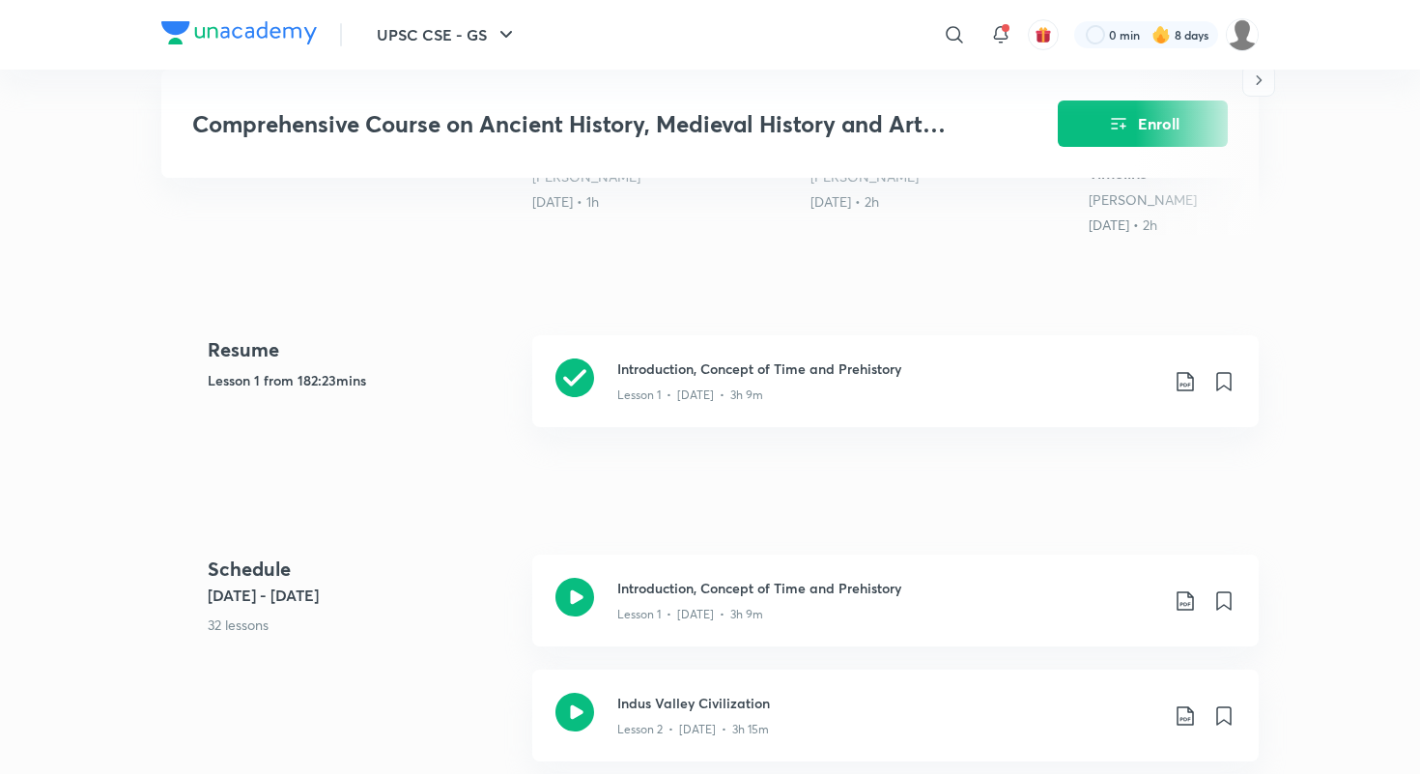
scroll to position [775, 0]
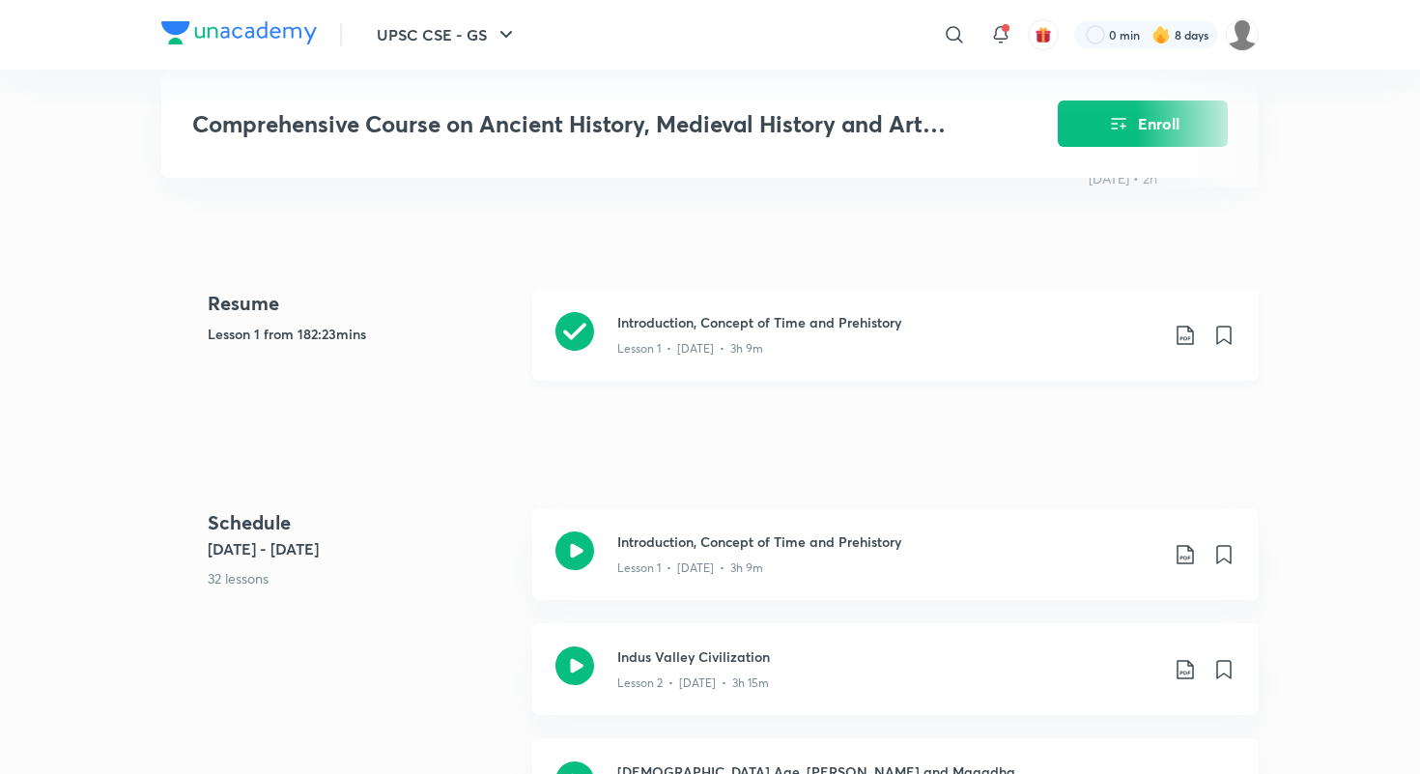
click at [1181, 325] on icon at bounding box center [1184, 334] width 16 height 19
click at [1031, 411] on p "With annotation" at bounding box center [1039, 415] width 99 height 20
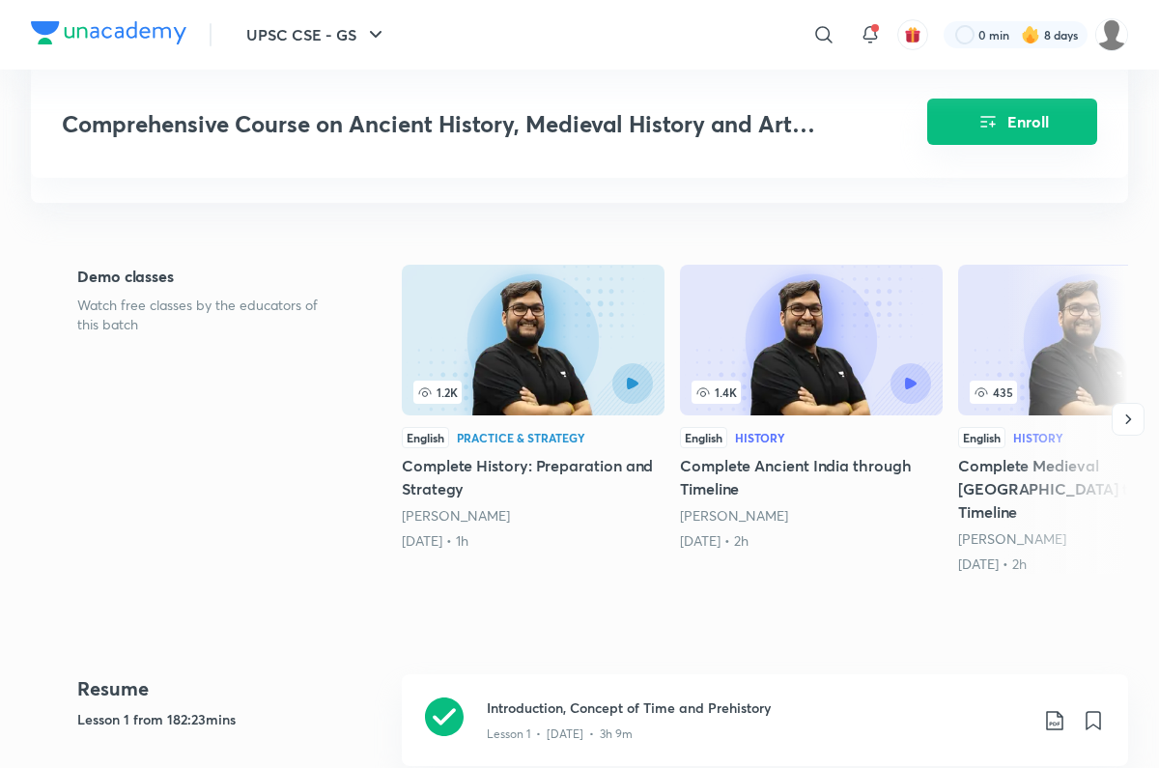
scroll to position [172, 0]
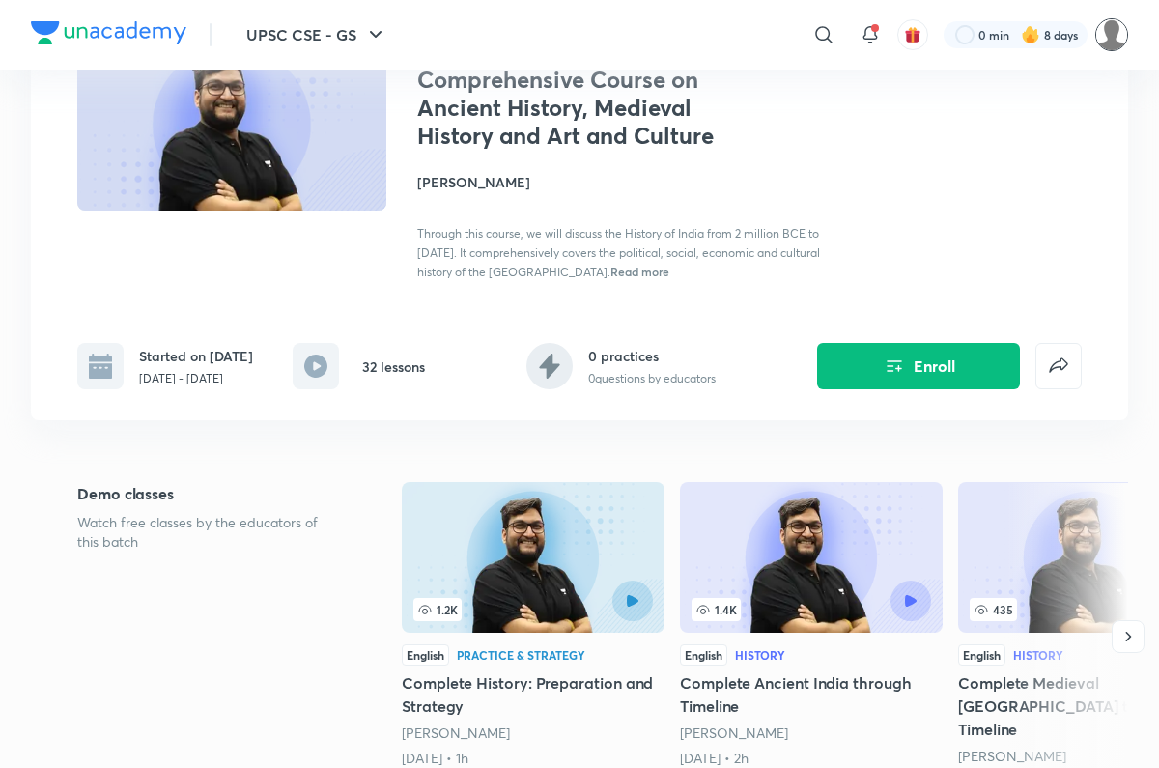
click at [1122, 27] on img at bounding box center [1111, 34] width 33 height 33
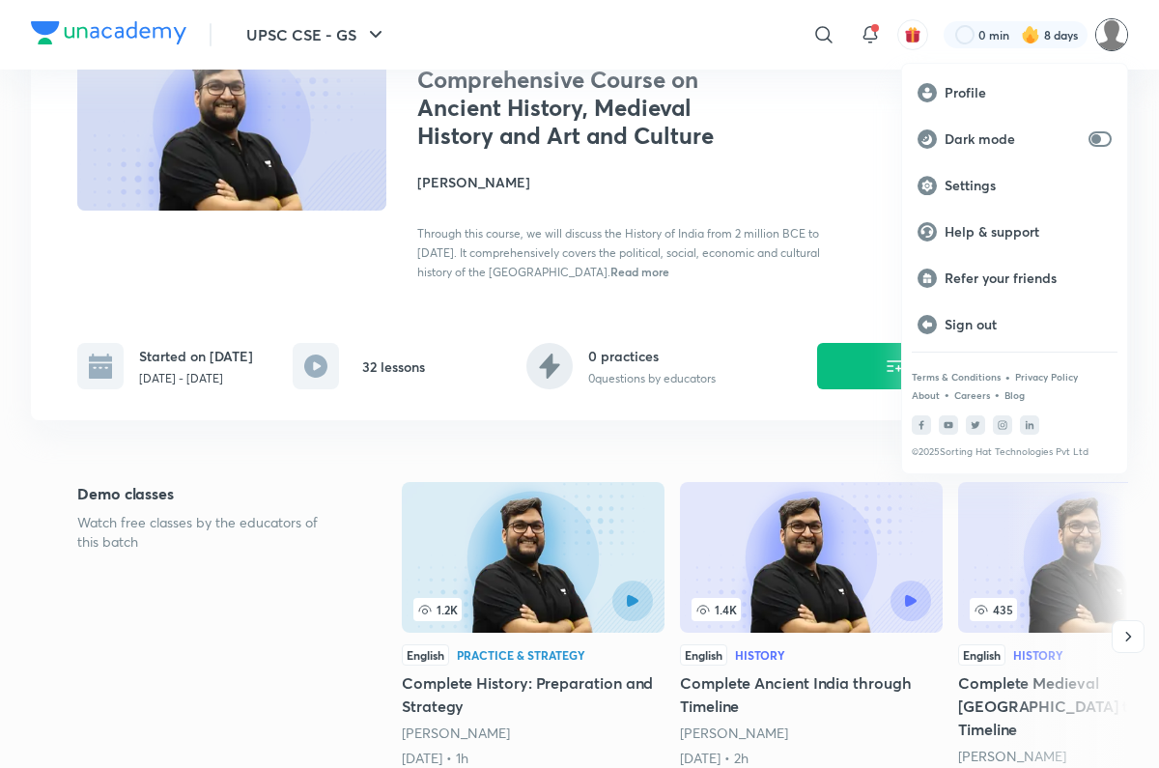
click at [1122, 27] on div at bounding box center [579, 384] width 1159 height 768
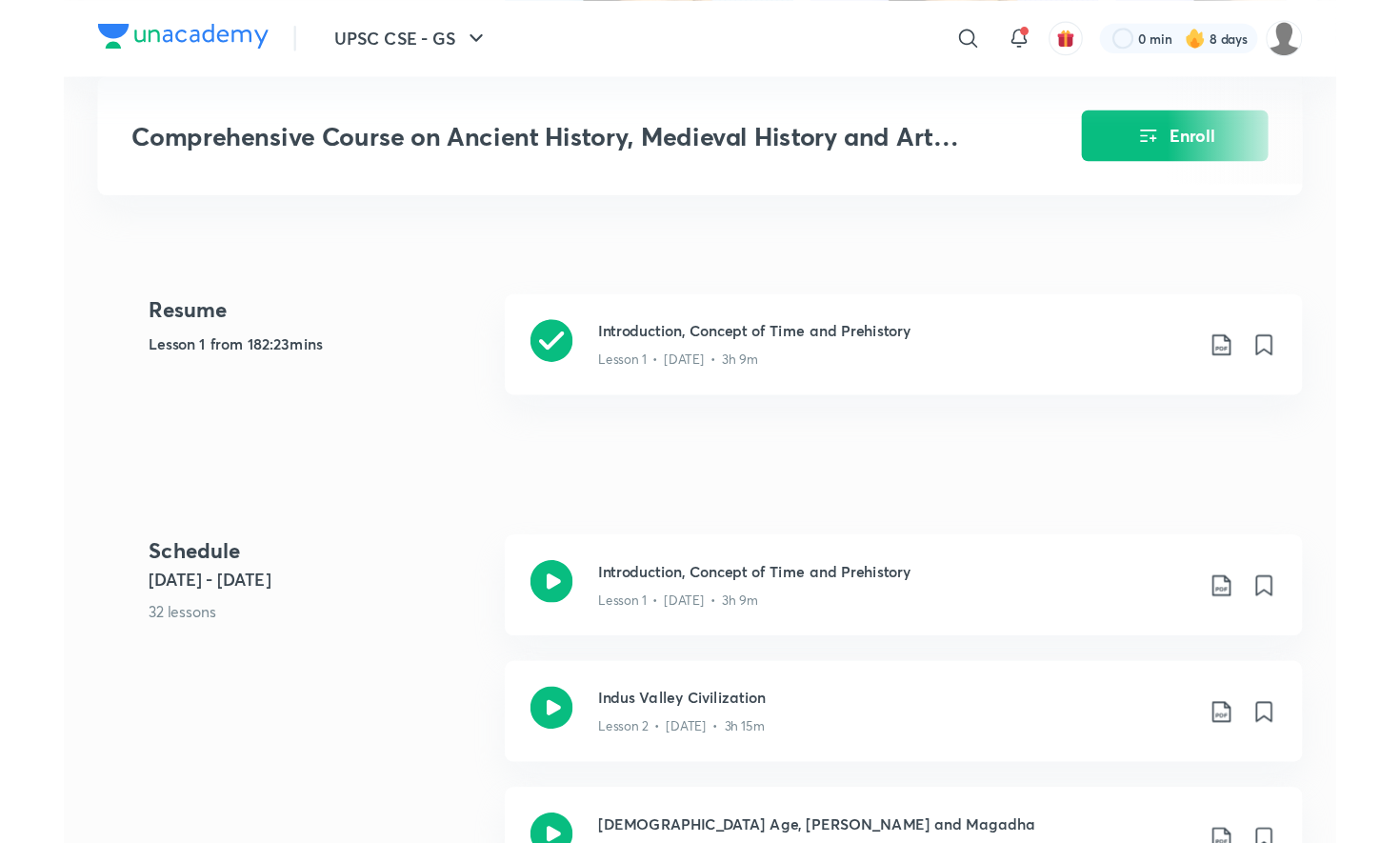
scroll to position [0, 0]
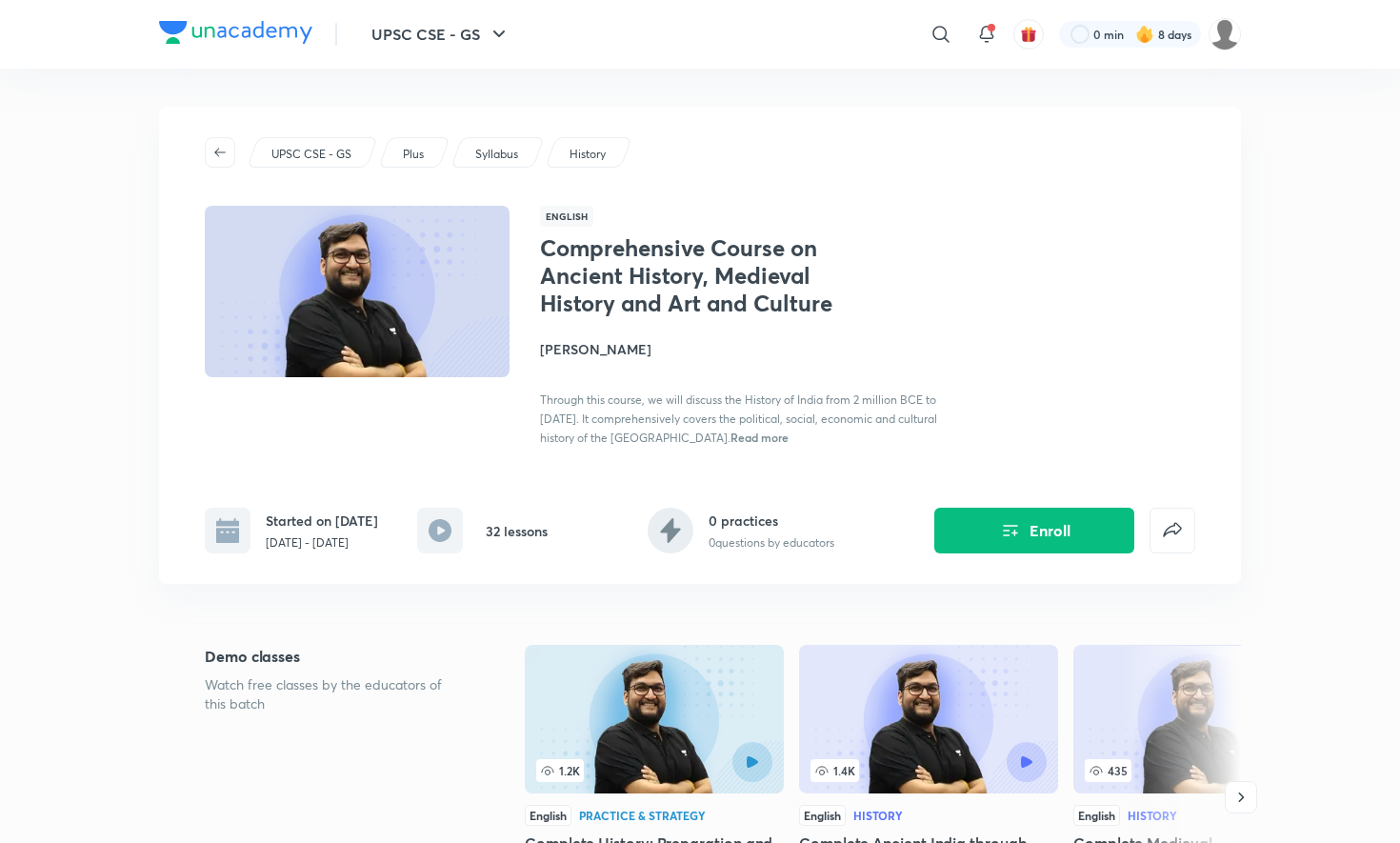
click at [215, 41] on img at bounding box center [235, 32] width 153 height 23
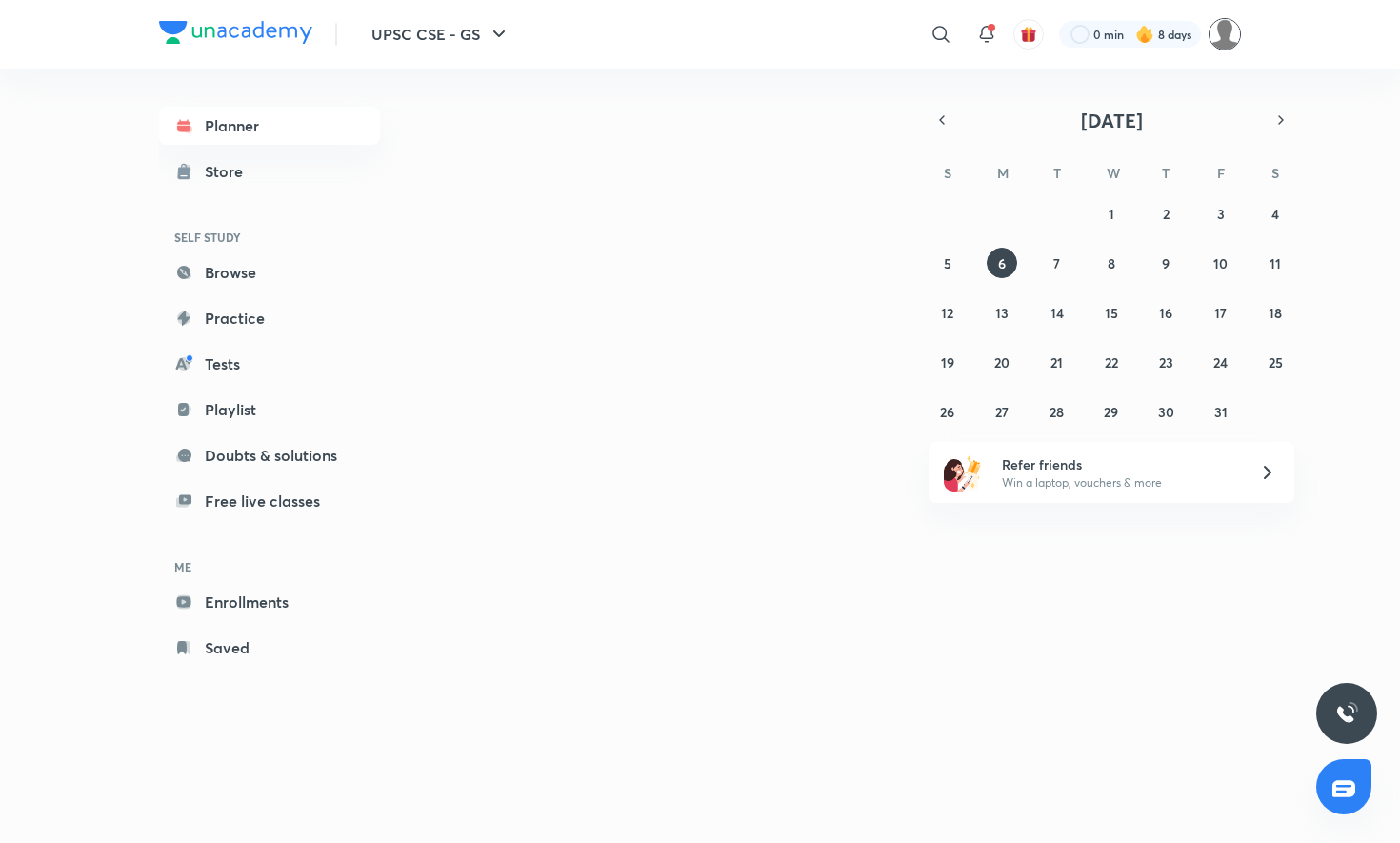
click at [1227, 40] on img at bounding box center [1225, 34] width 33 height 33
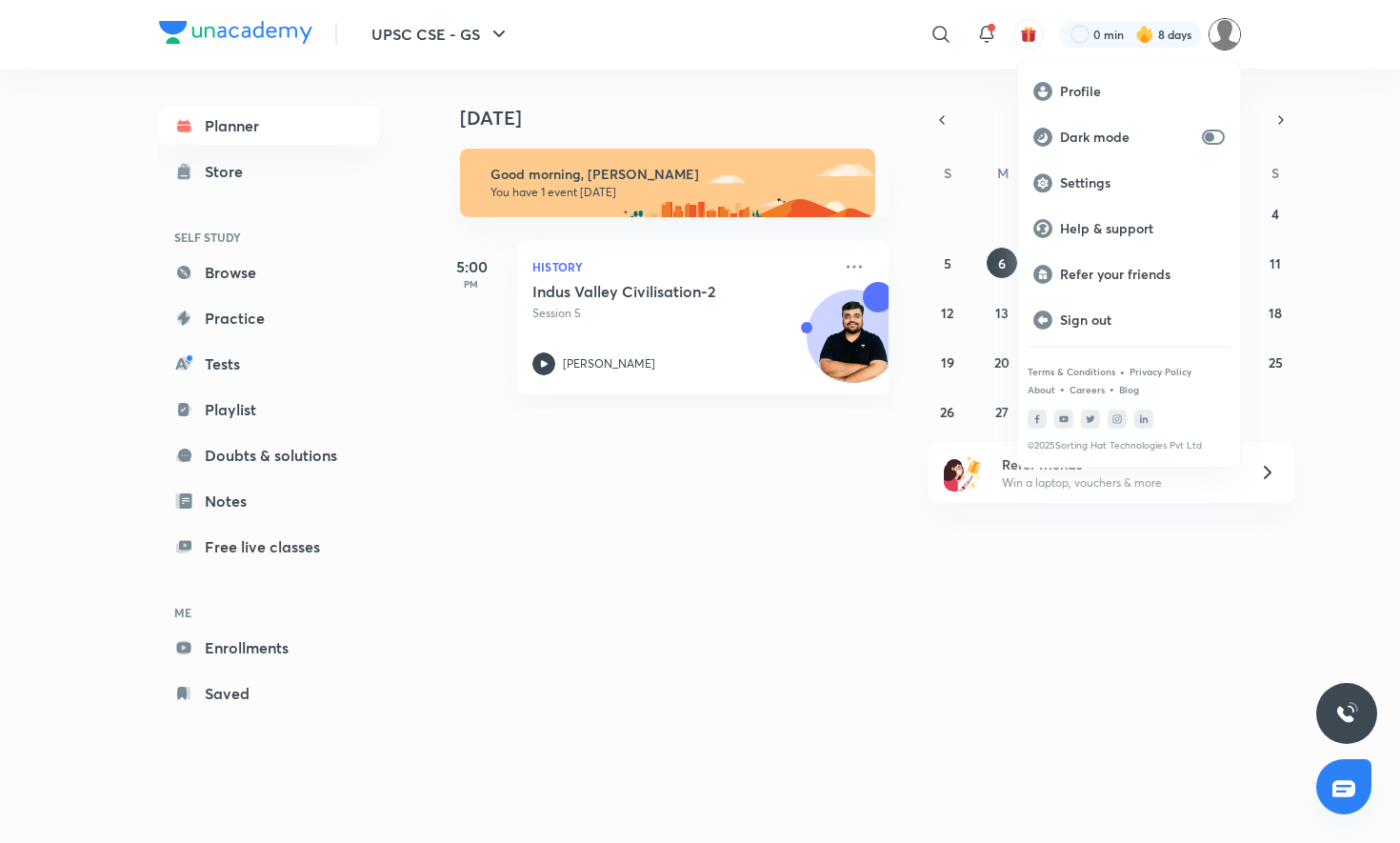
click at [1227, 40] on div at bounding box center [700, 421] width 1400 height 843
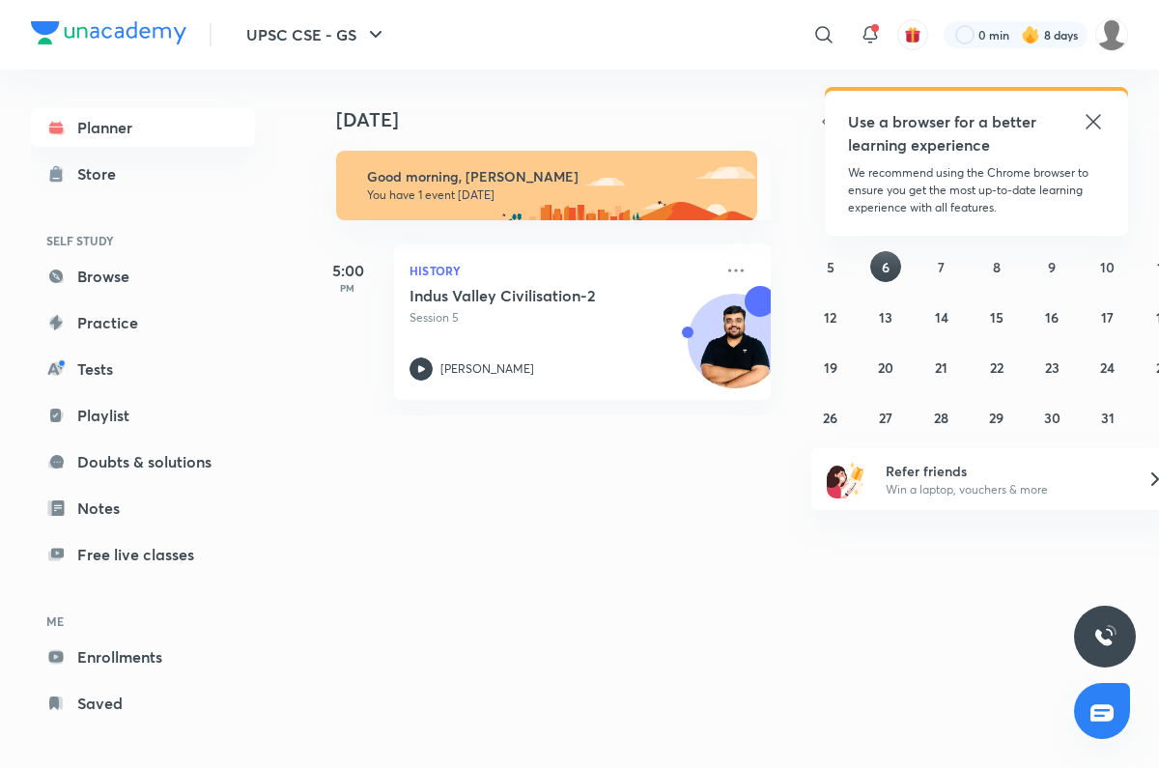
click at [1093, 119] on icon at bounding box center [1093, 121] width 23 height 23
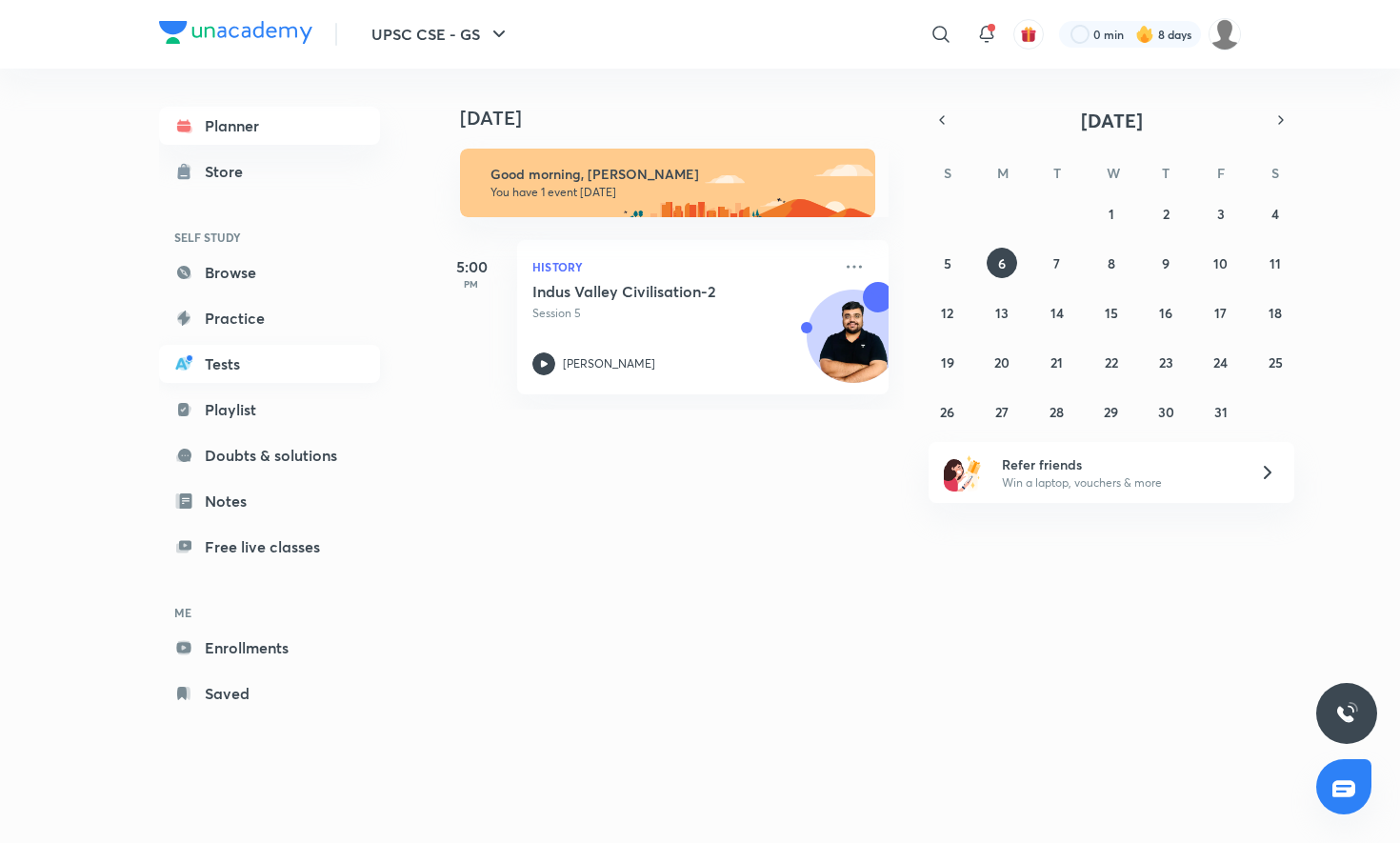
click at [212, 361] on link "Tests" at bounding box center [269, 364] width 221 height 38
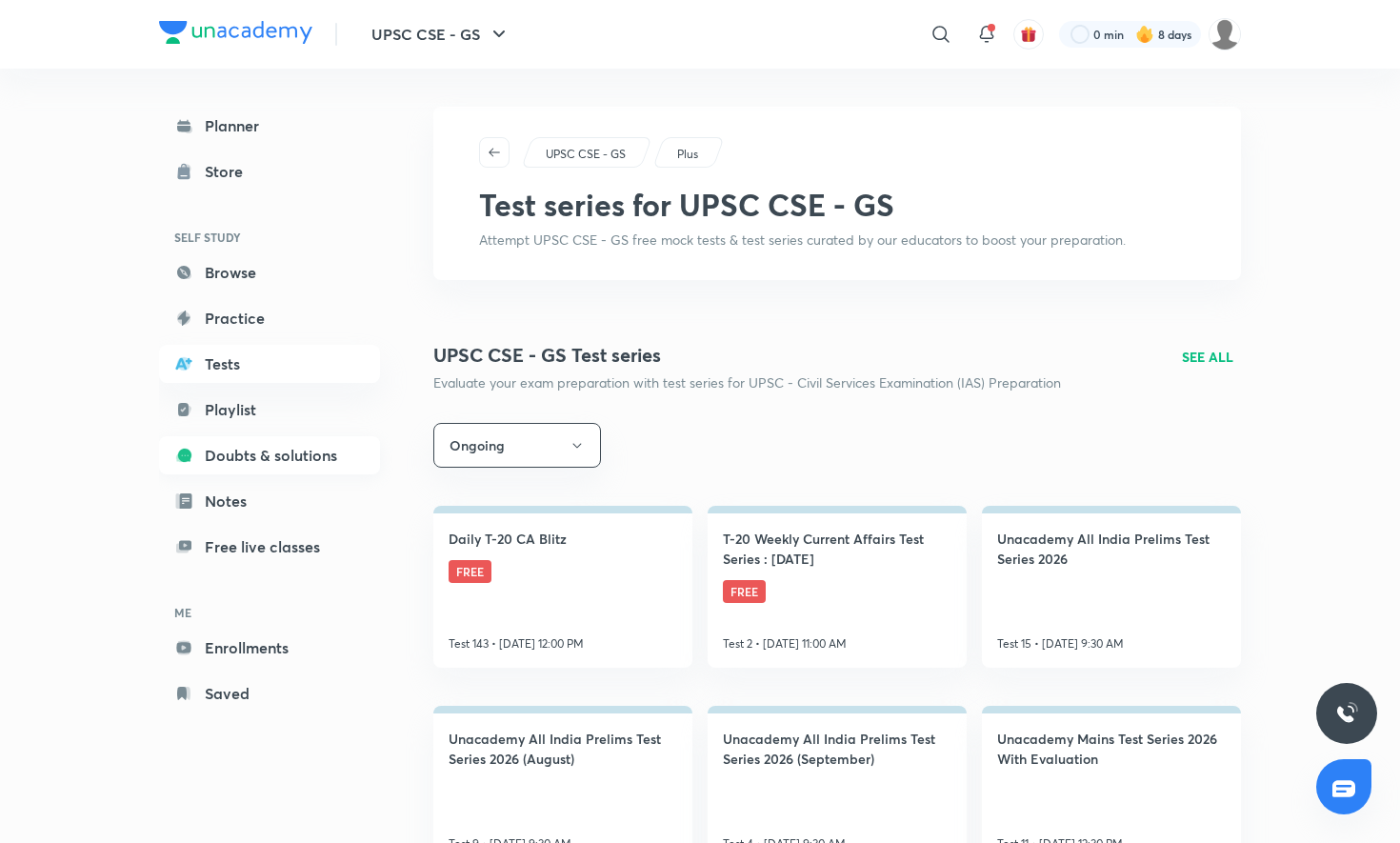
click at [247, 437] on link "Doubts & solutions" at bounding box center [269, 455] width 221 height 38
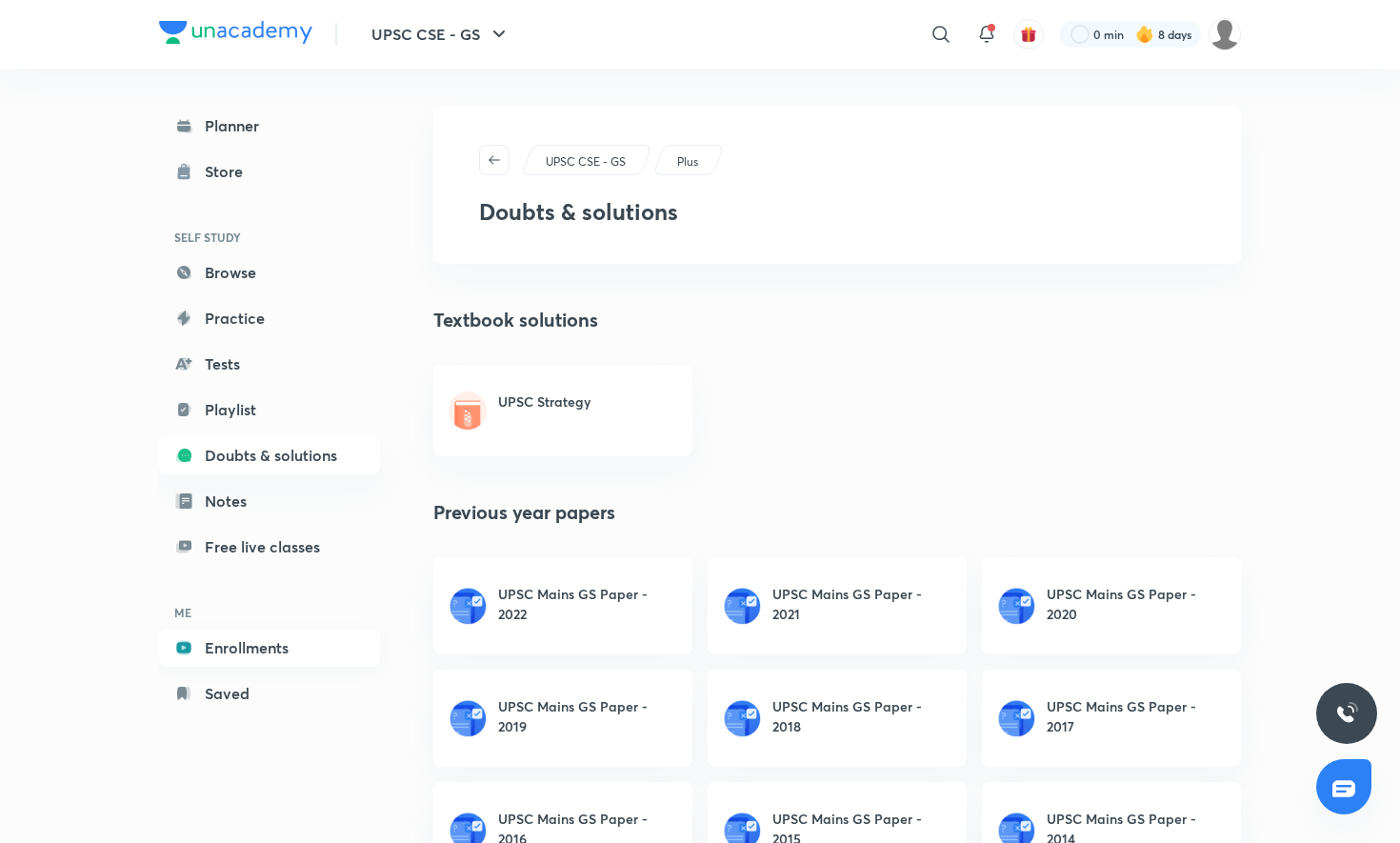
click at [244, 653] on link "Enrollments" at bounding box center [269, 647] width 221 height 38
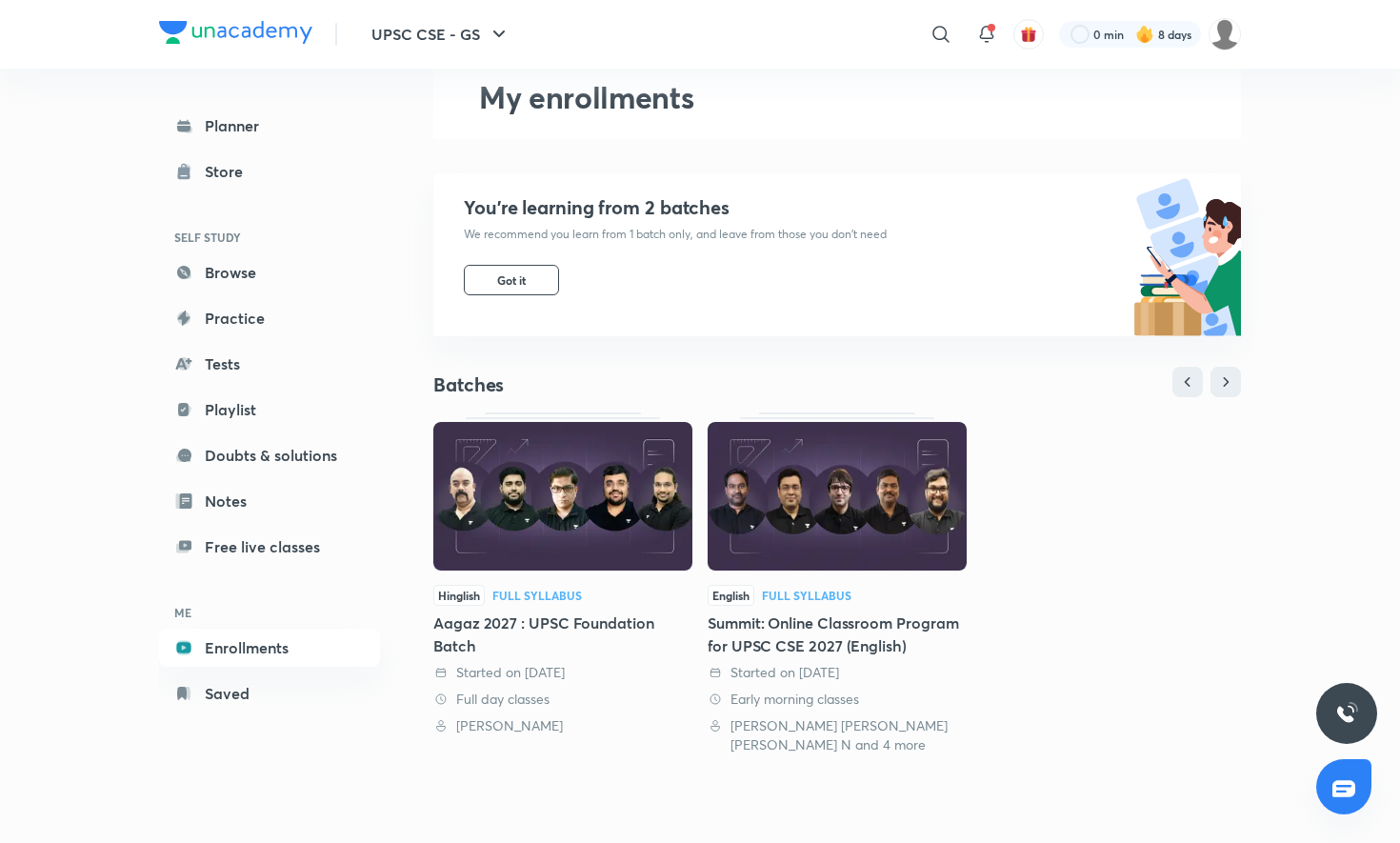
scroll to position [105, 0]
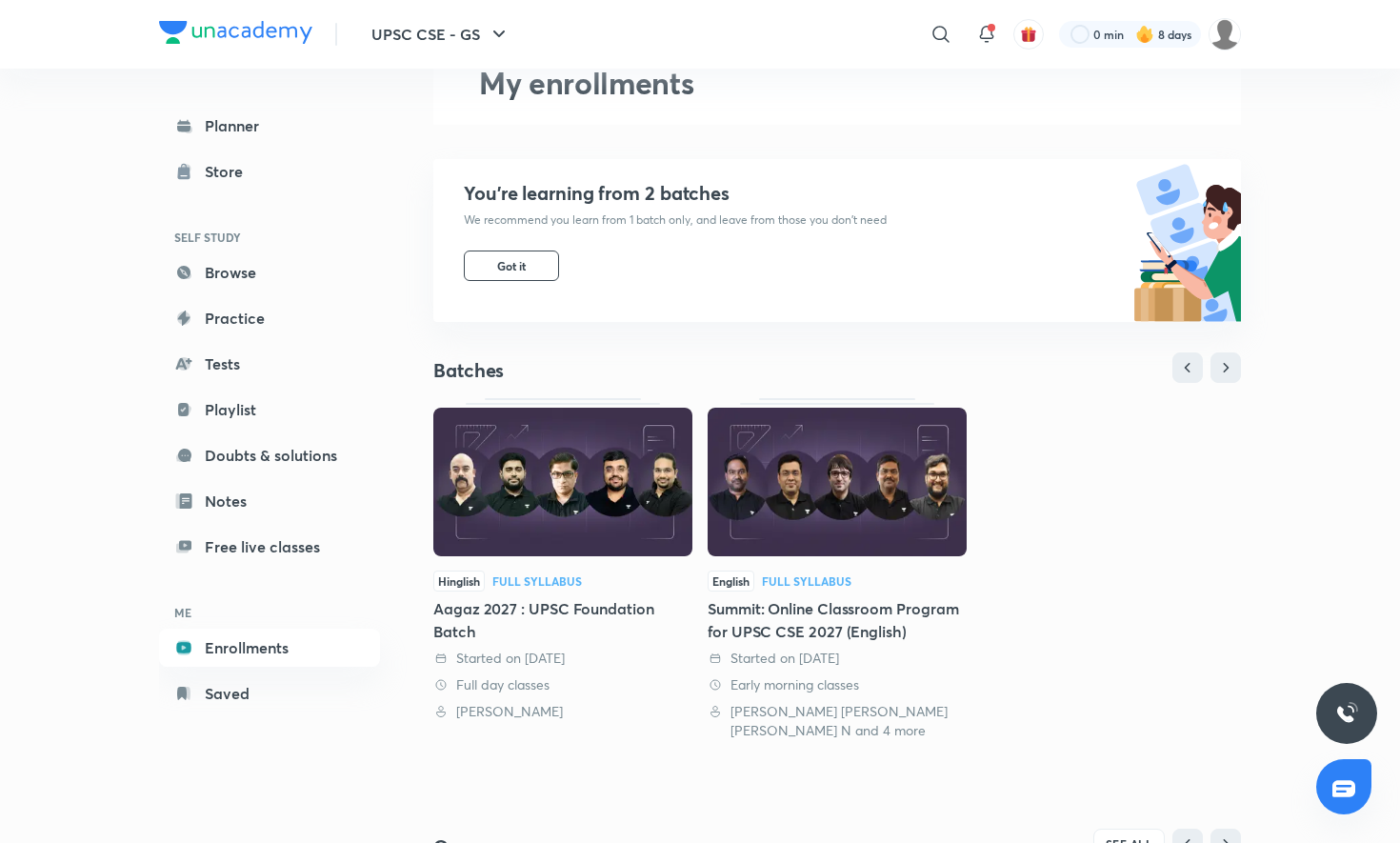
click at [767, 608] on div "Summit: Online Classroom Program for UPSC CSE 2027 (English)" at bounding box center [837, 620] width 259 height 45
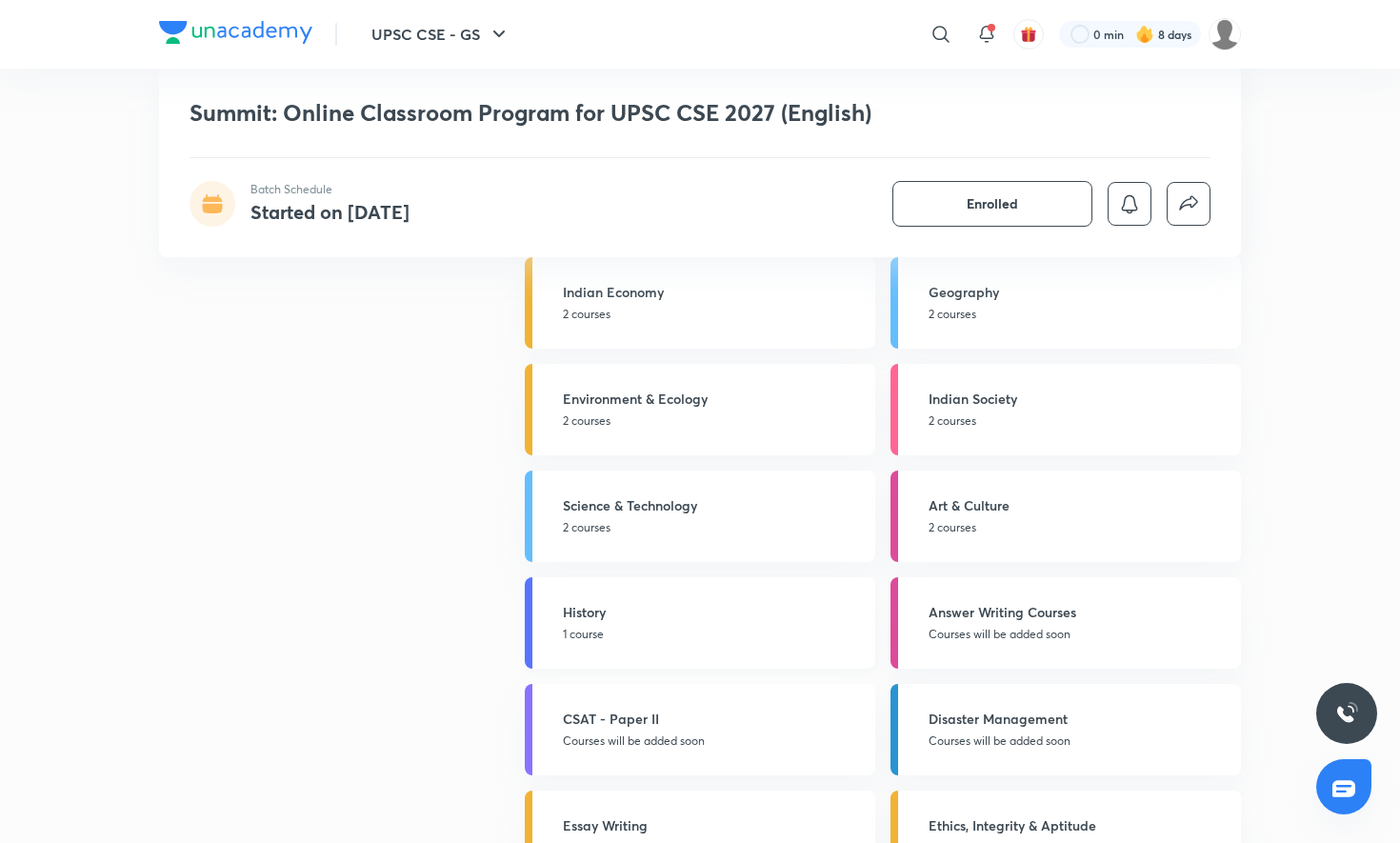
scroll to position [3014, 0]
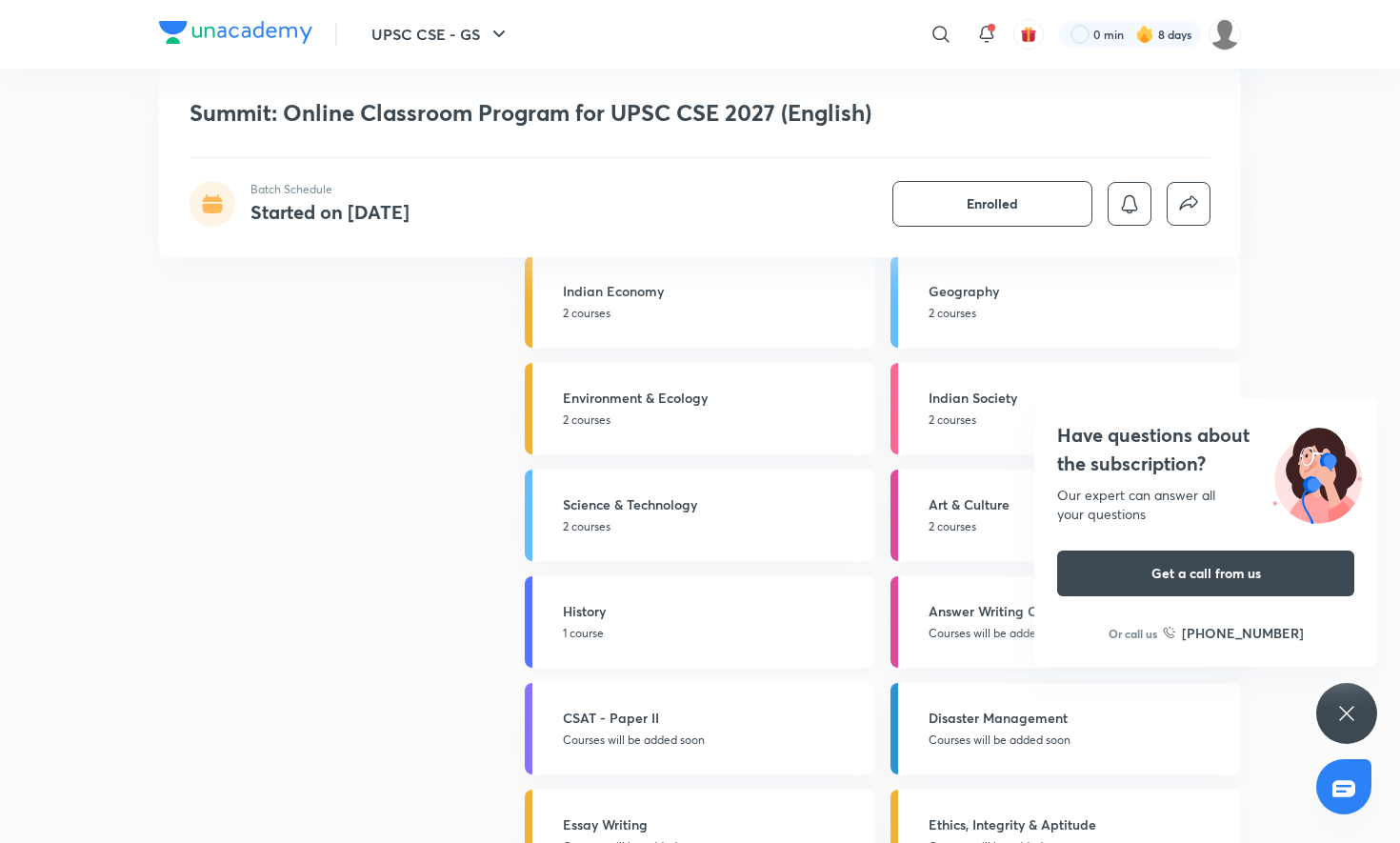
click at [645, 604] on h5 "History" at bounding box center [713, 610] width 301 height 20
click at [1333, 716] on div "Have questions about the subscription? Our expert can answer all your questions…" at bounding box center [1347, 713] width 61 height 61
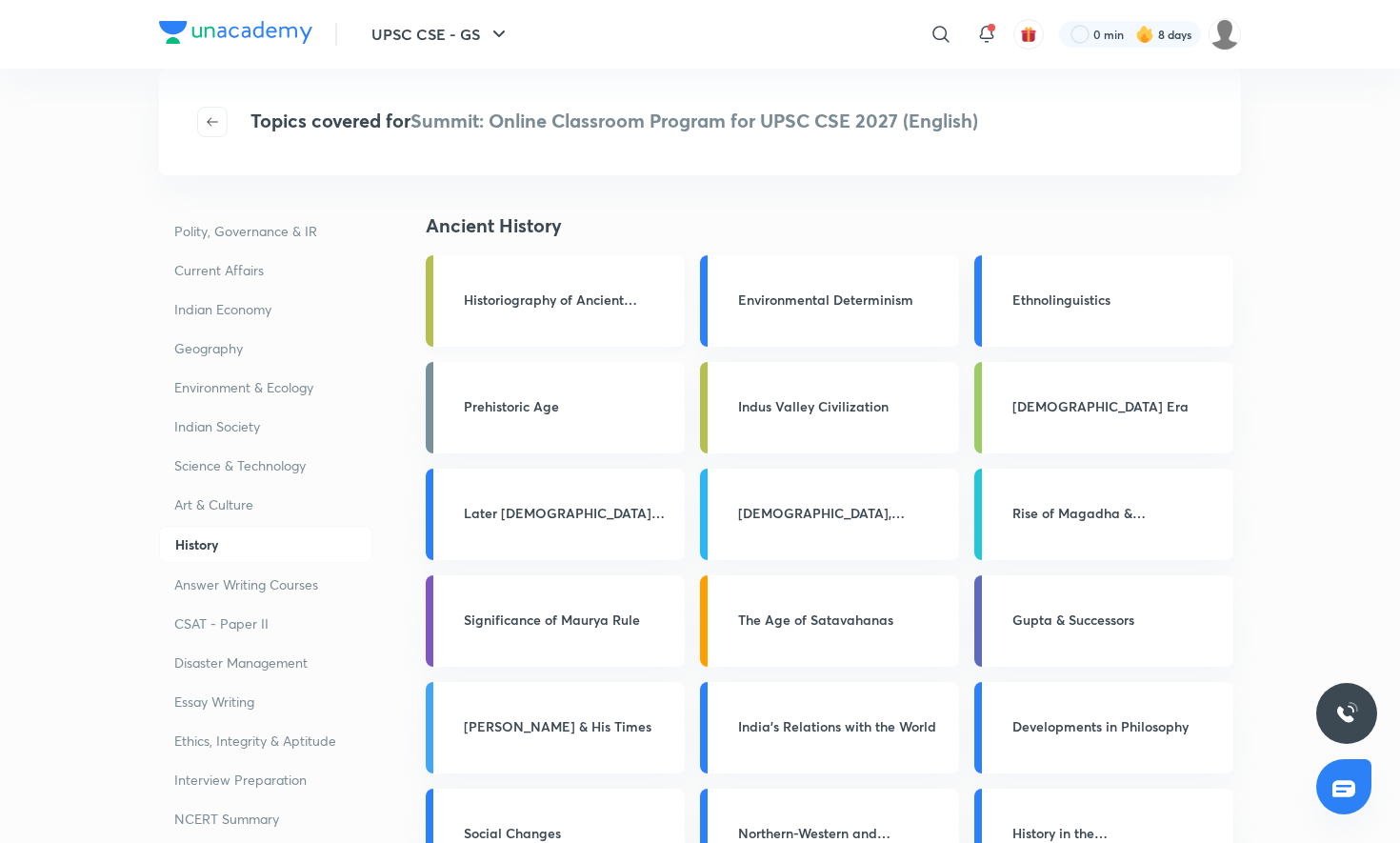
click at [617, 308] on h3 "Historiography of Ancient [GEOGRAPHIC_DATA]" at bounding box center [568, 300] width 209 height 20
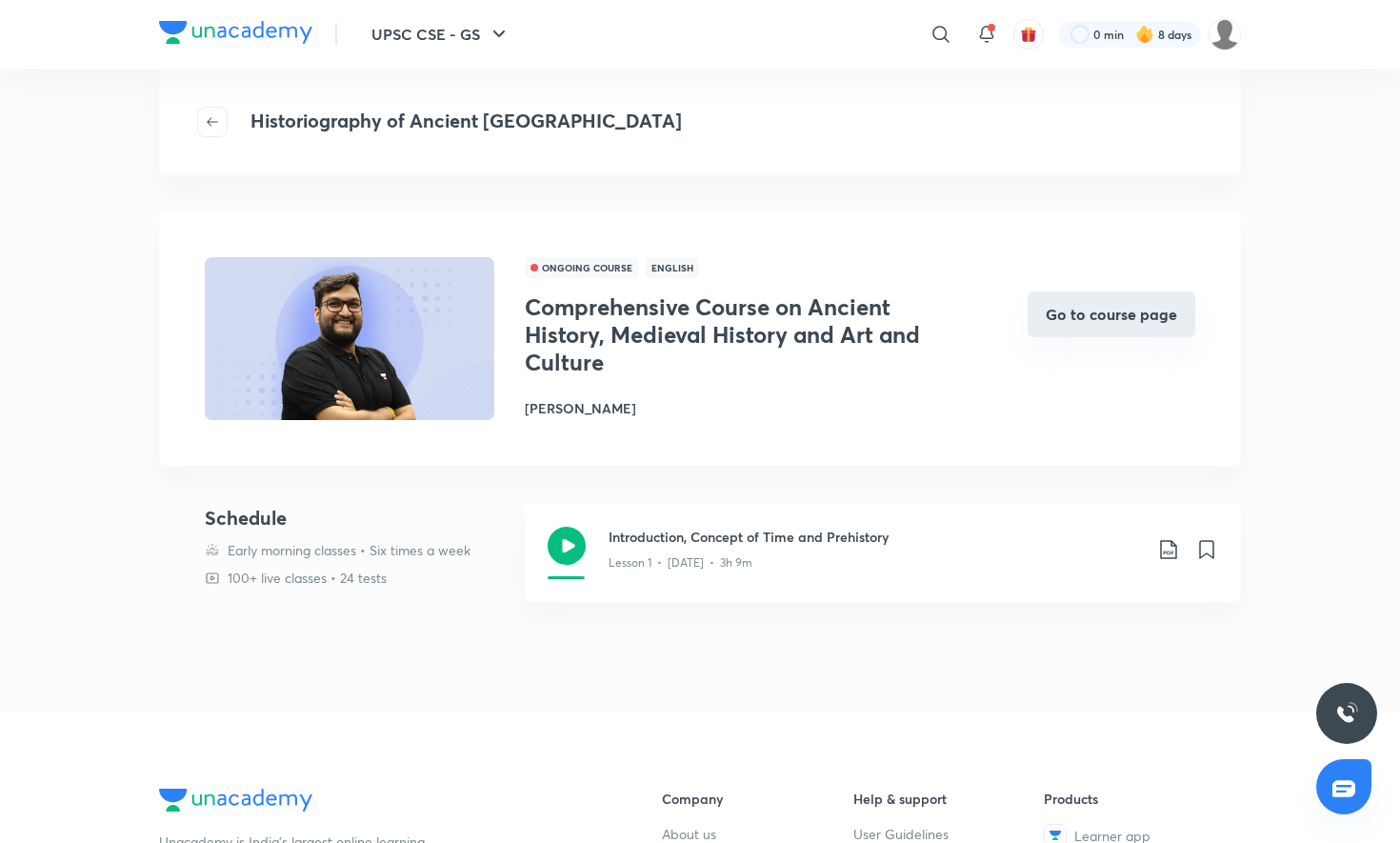
click at [1083, 305] on button "Go to course page" at bounding box center [1111, 315] width 168 height 45
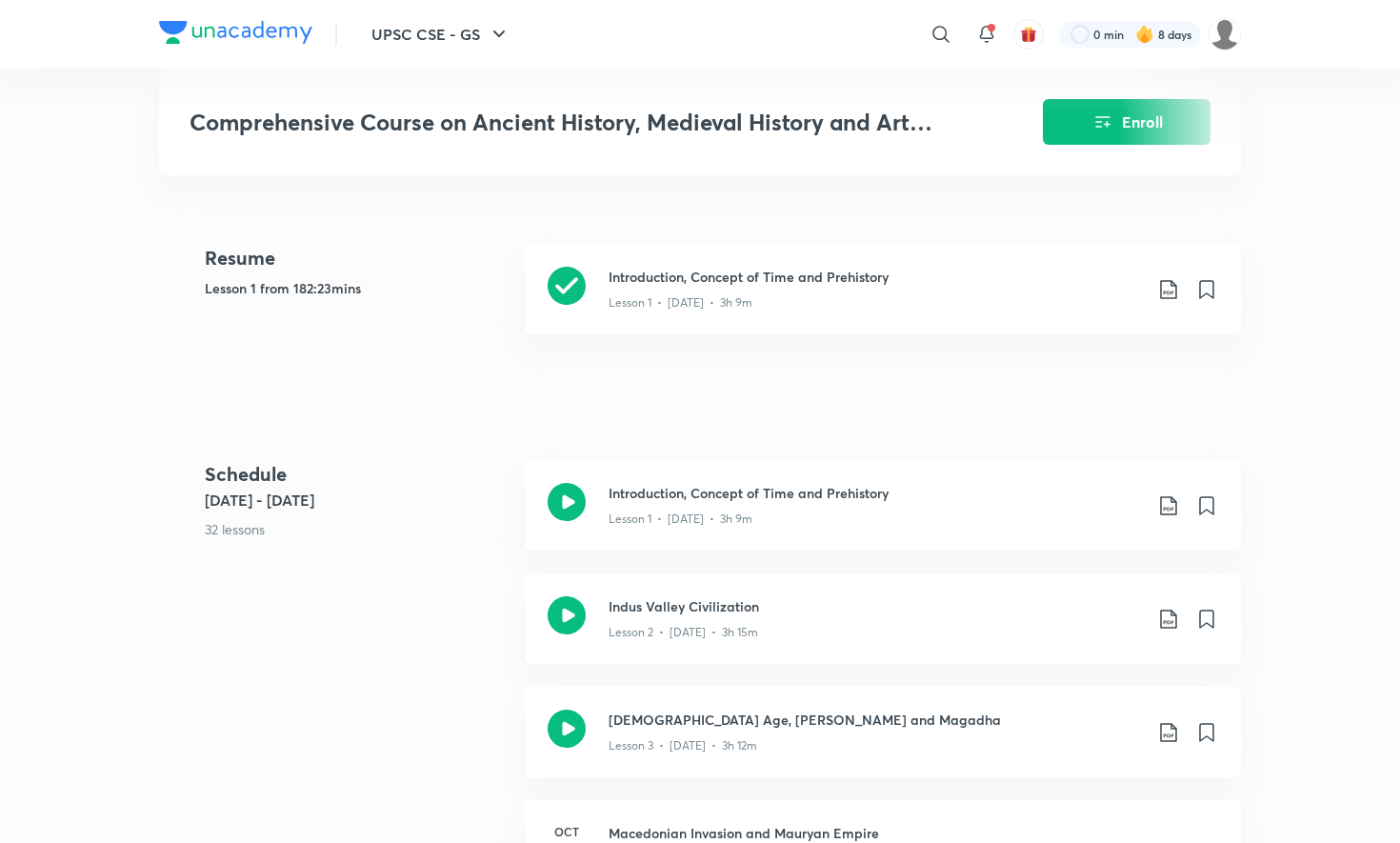
scroll to position [803, 0]
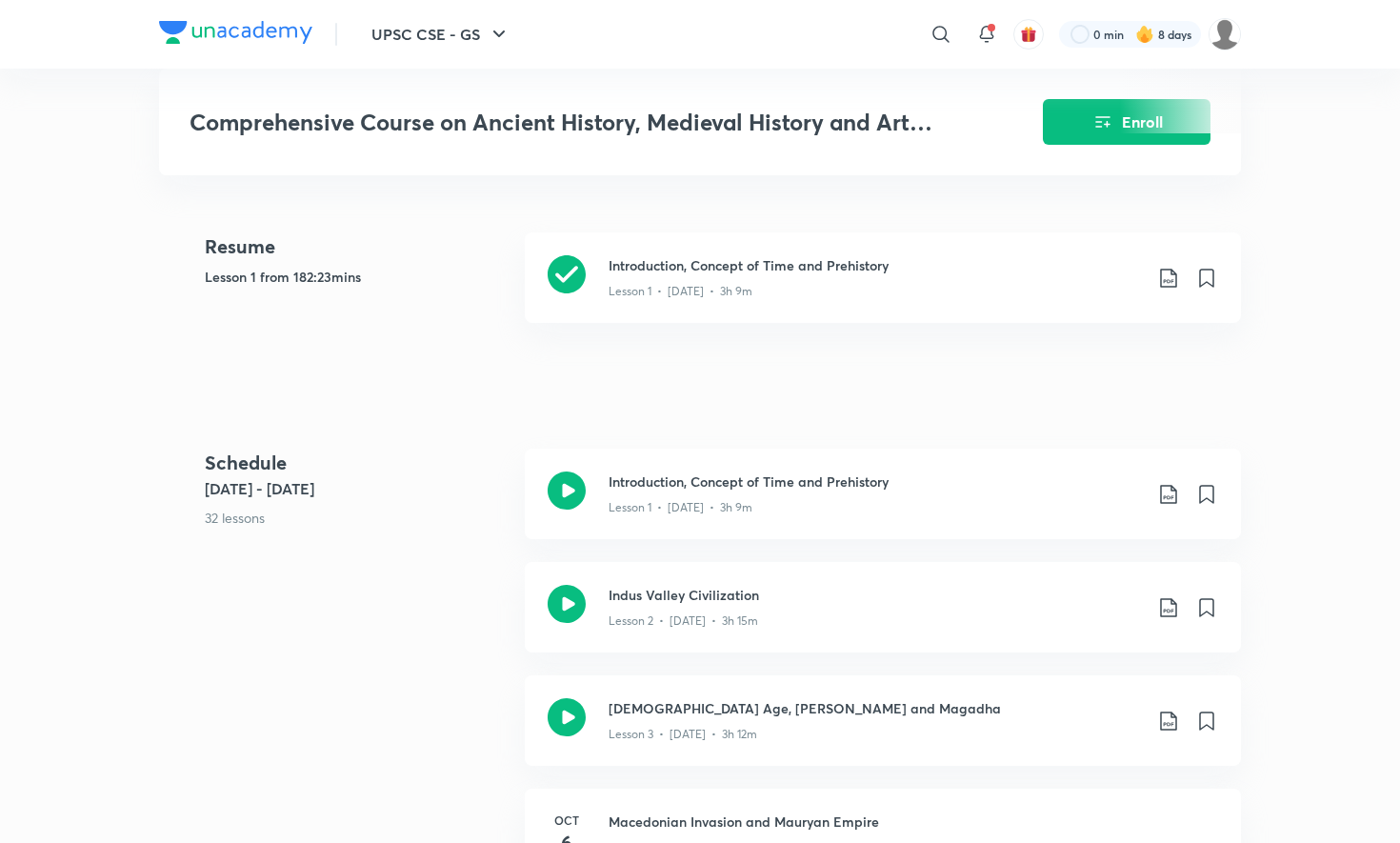
scroll to position [778, 0]
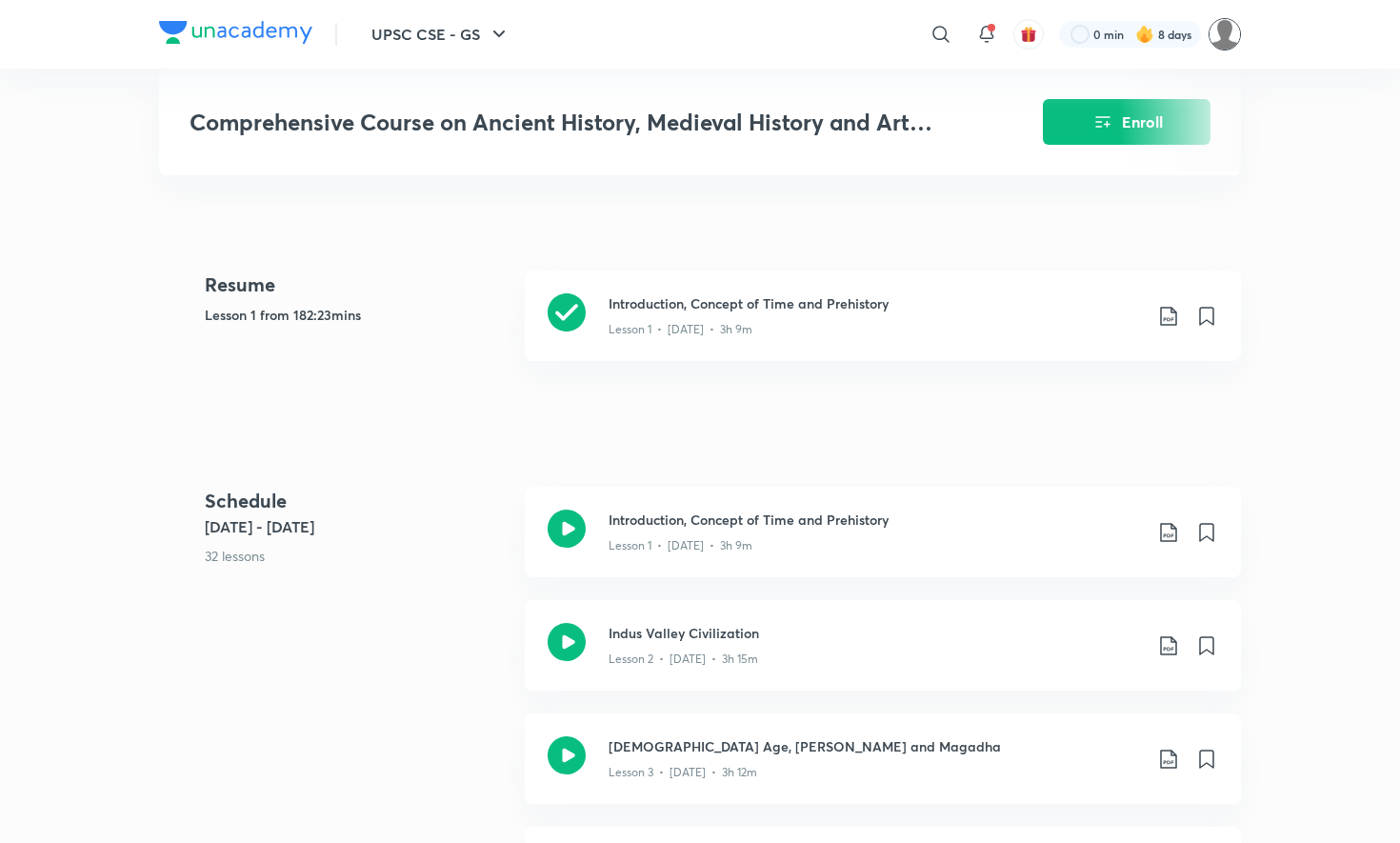
click at [1219, 33] on img at bounding box center [1225, 34] width 33 height 33
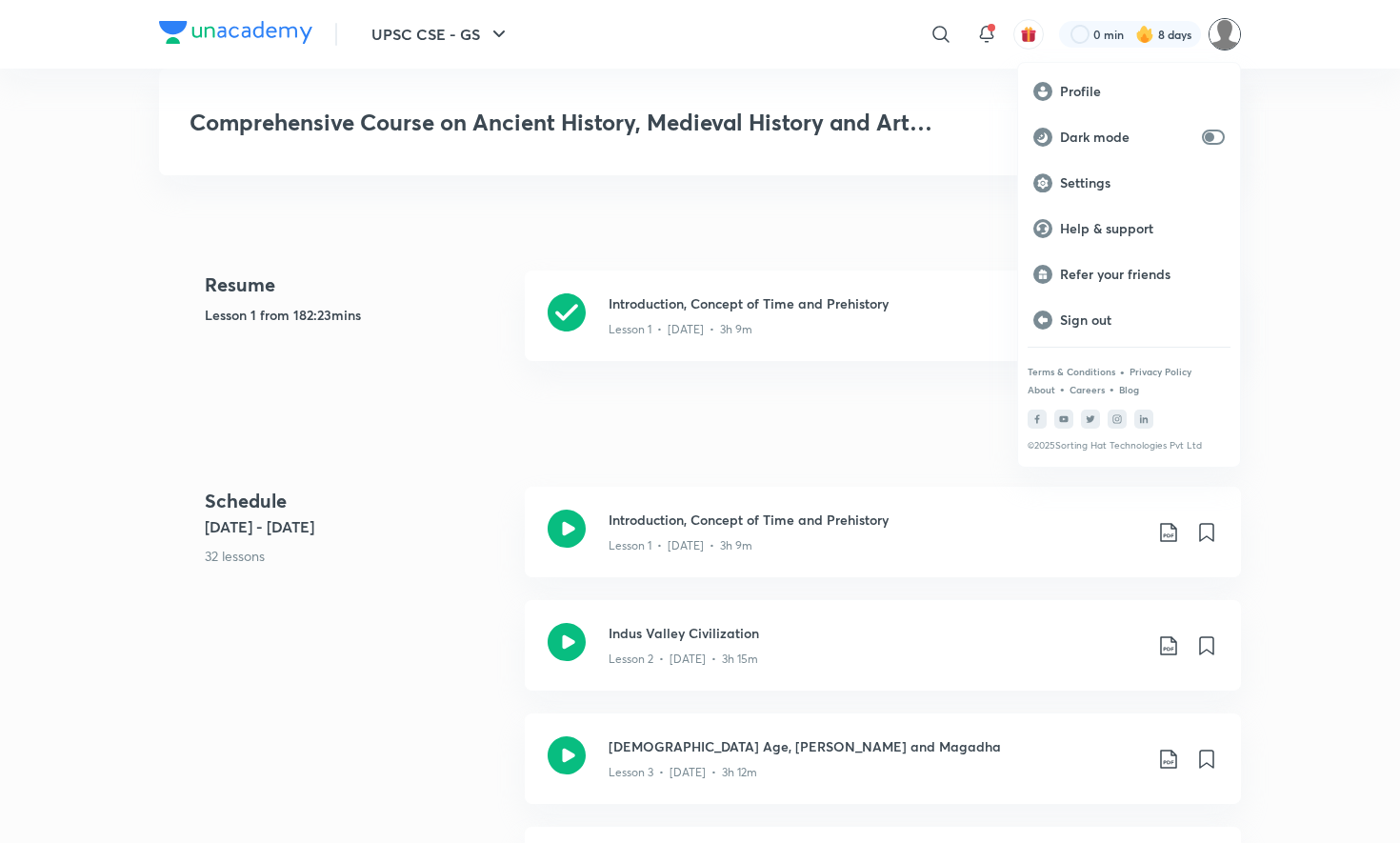
click at [1219, 33] on div at bounding box center [700, 421] width 1400 height 843
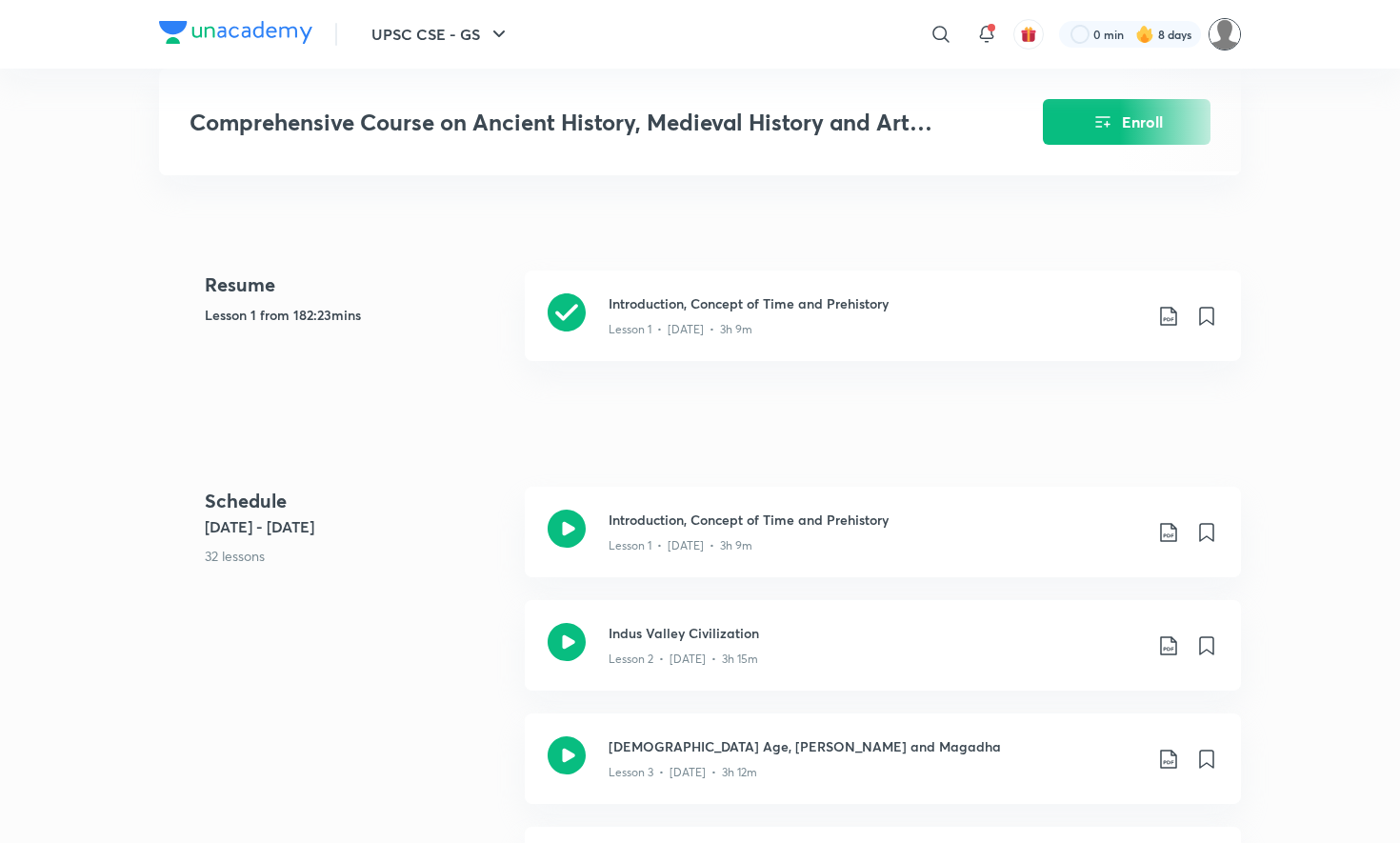
click at [1219, 33] on img at bounding box center [1225, 34] width 33 height 33
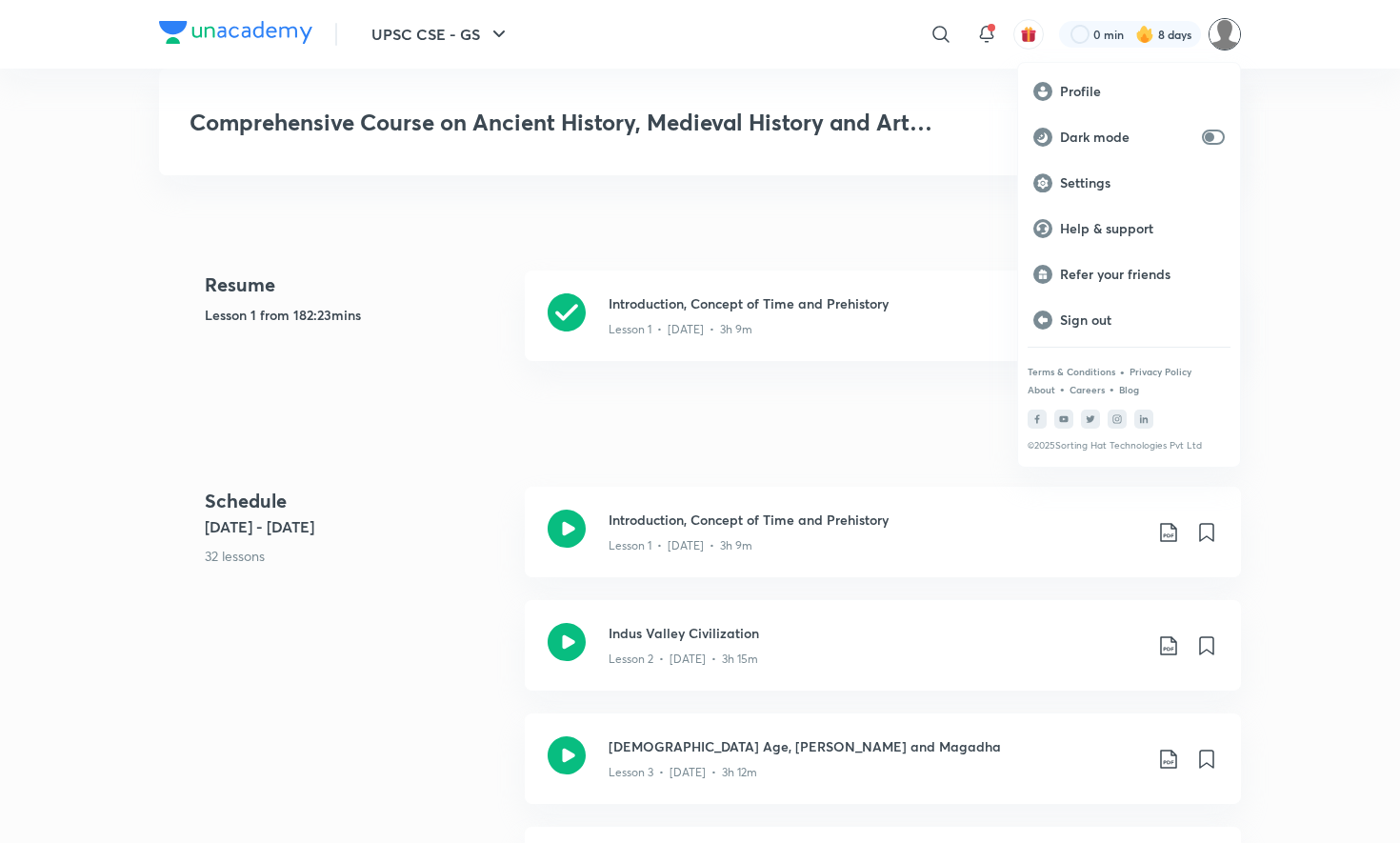
click at [1219, 33] on div at bounding box center [700, 421] width 1400 height 843
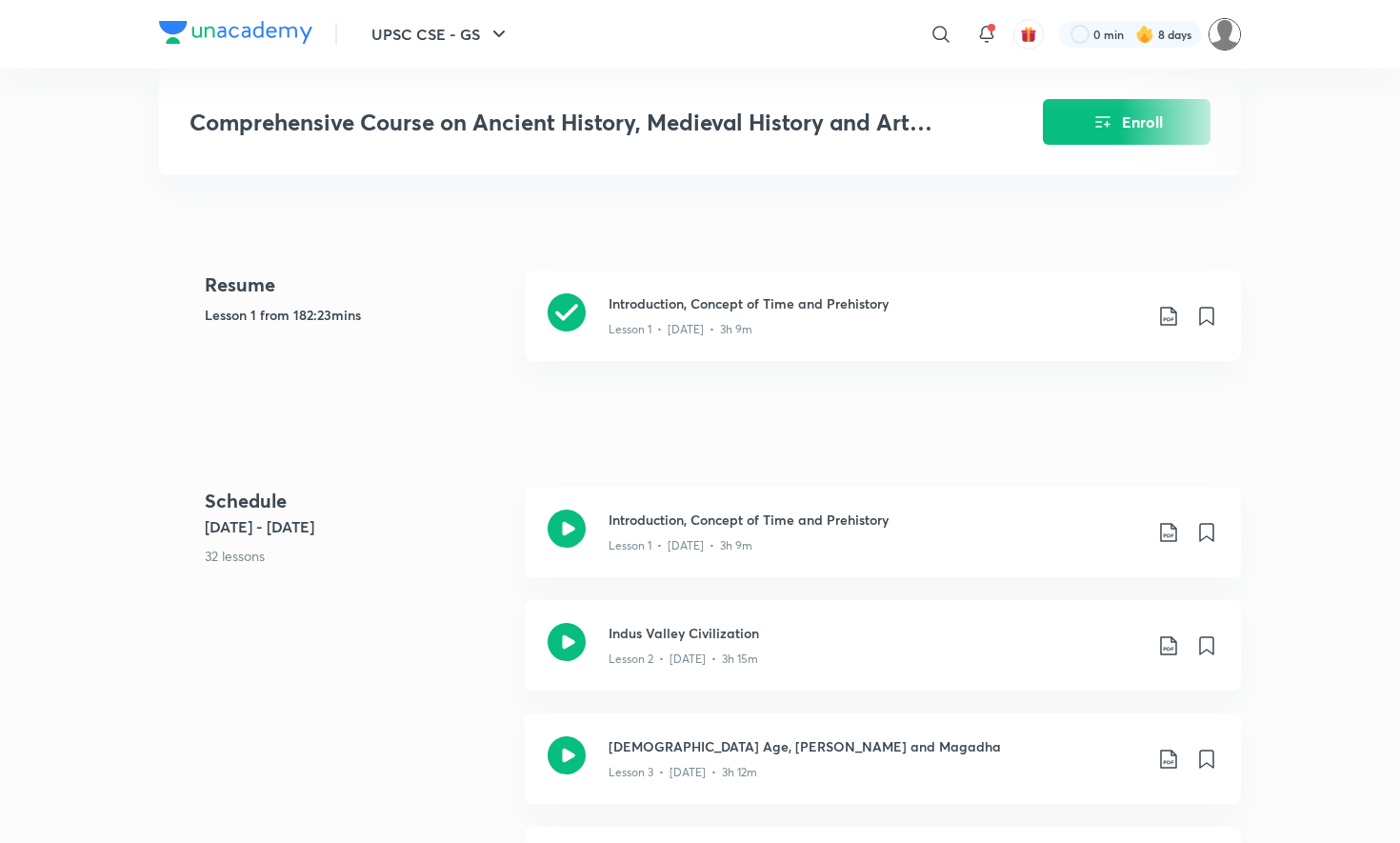
click at [1219, 33] on img at bounding box center [1225, 34] width 33 height 33
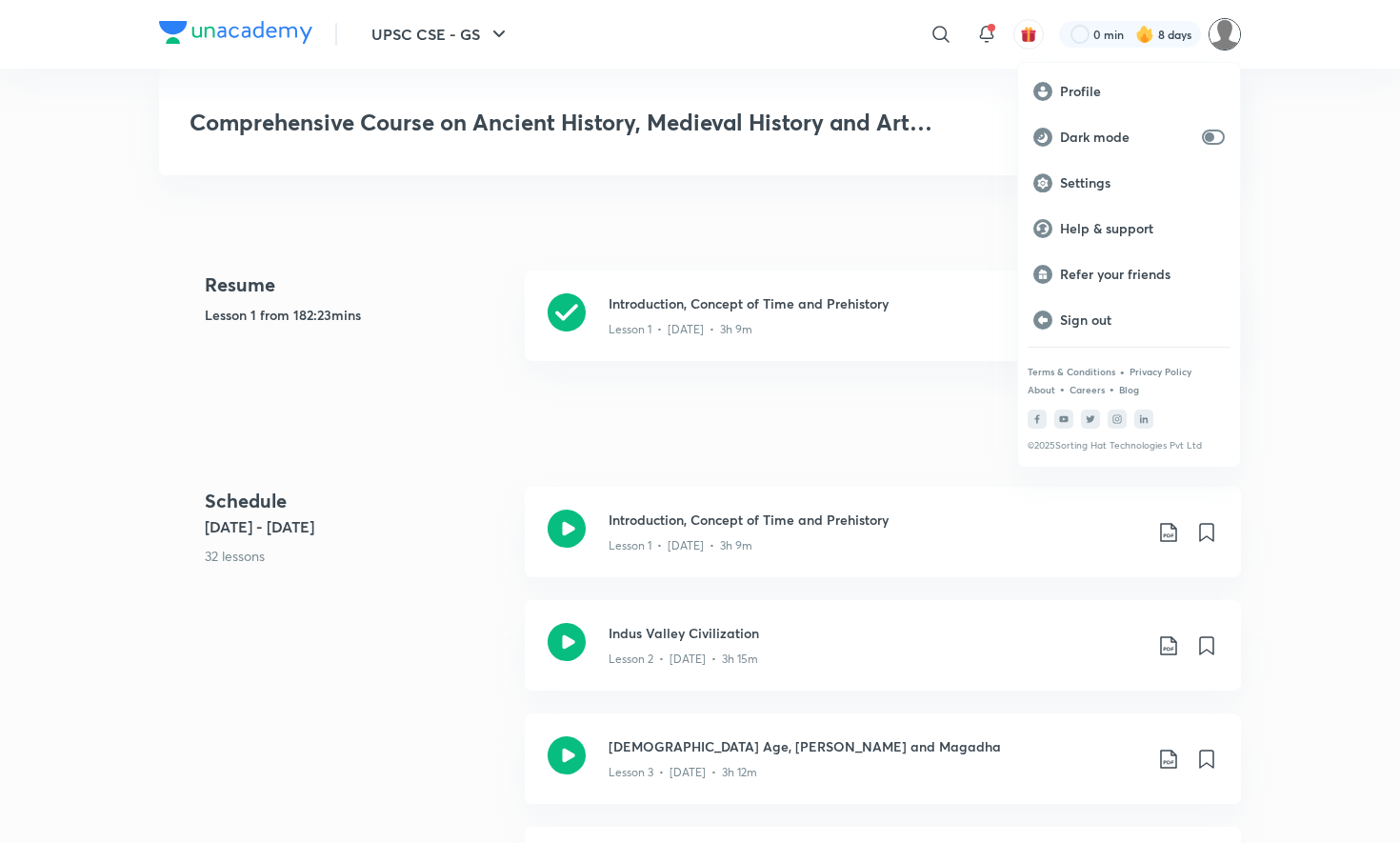
click at [1219, 33] on div at bounding box center [700, 421] width 1400 height 843
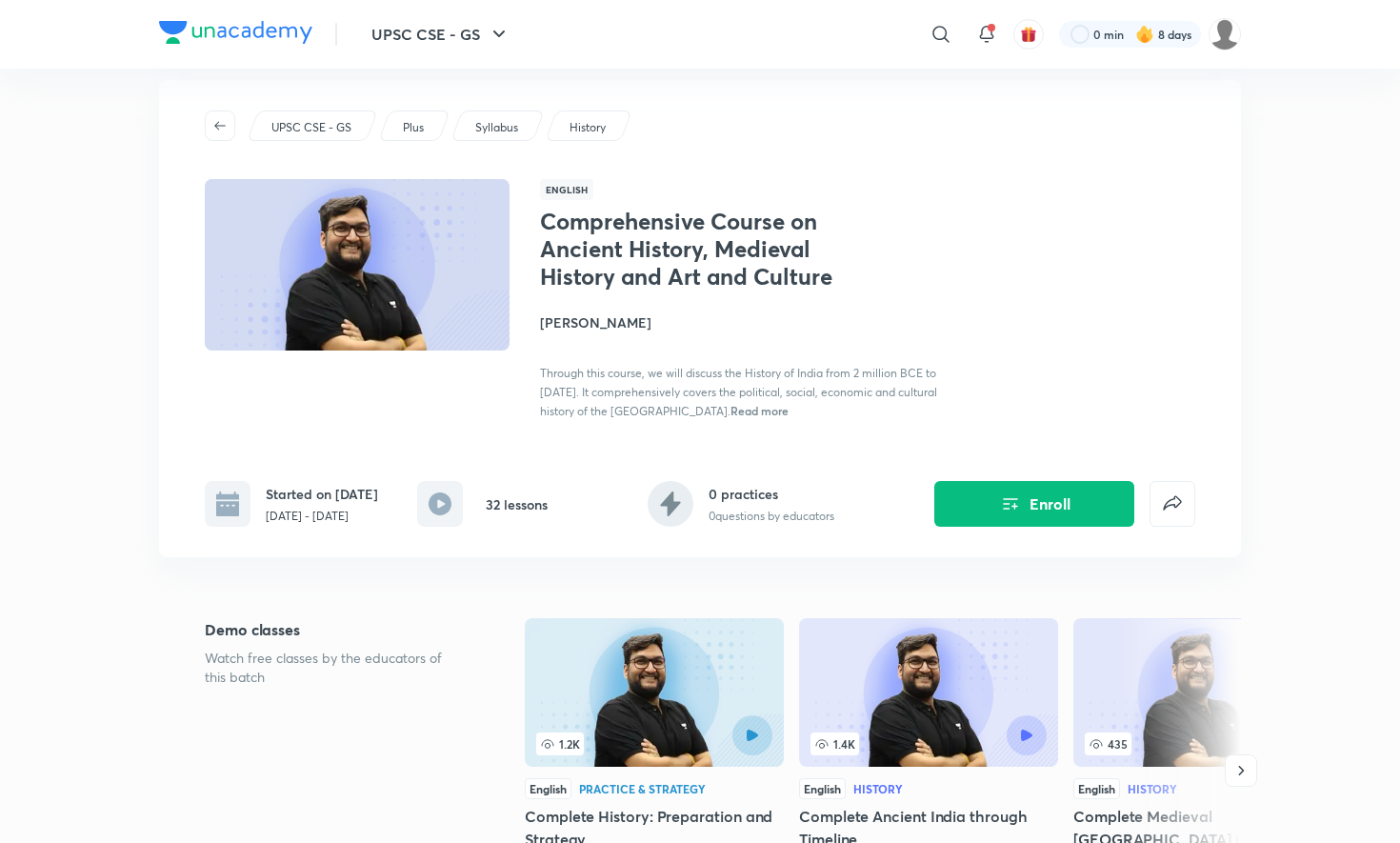
scroll to position [0, 0]
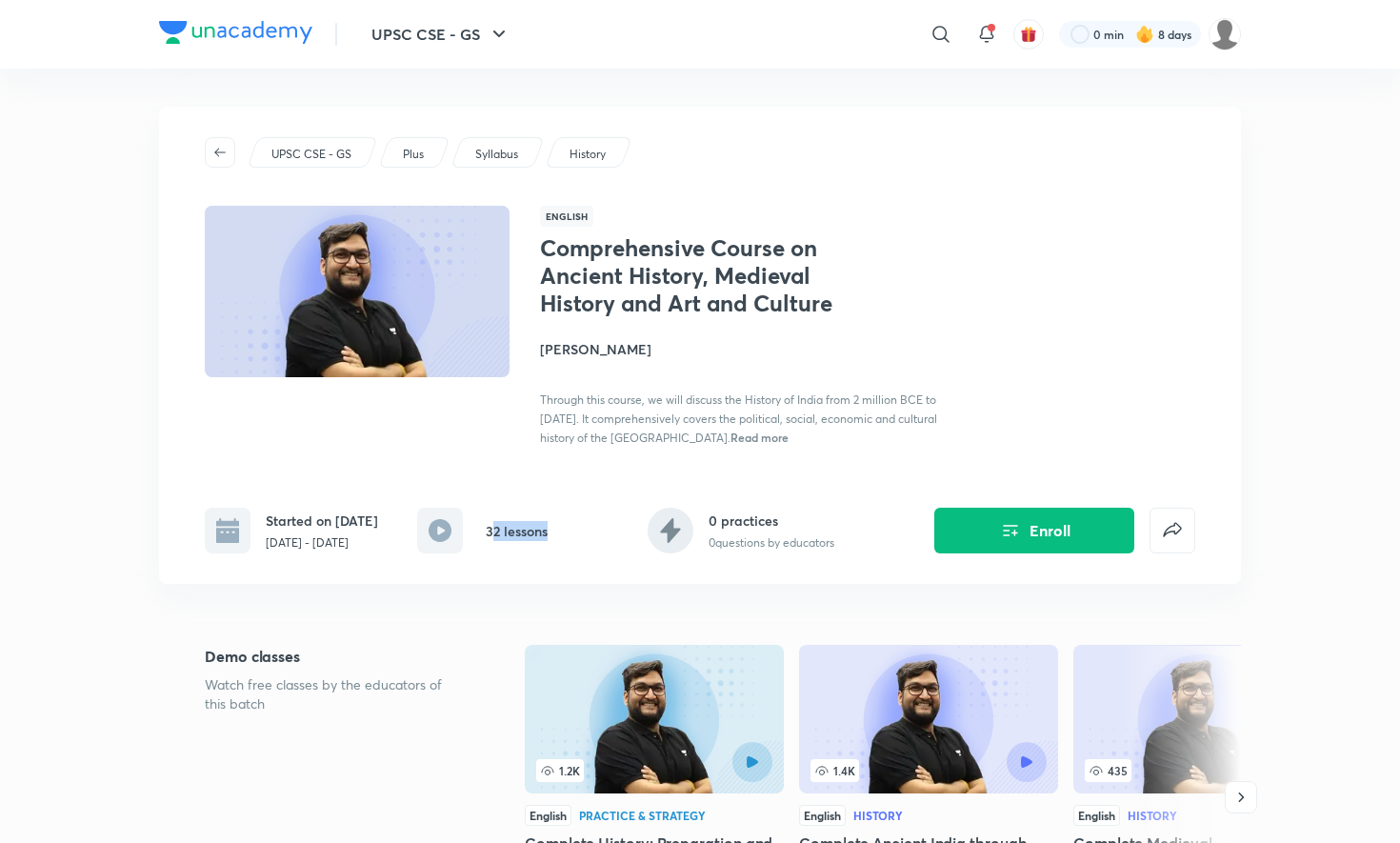
drag, startPoint x: 485, startPoint y: 528, endPoint x: 592, endPoint y: 529, distance: 107.0
click at [591, 530] on div "Started on [DATE] [DATE] - [DATE] 32 lessons 0 practices 0 questions by educato…" at bounding box center [700, 515] width 990 height 76
drag, startPoint x: 719, startPoint y: 525, endPoint x: 910, endPoint y: 504, distance: 192.2
click at [911, 505] on div "Started on [DATE] [DATE] - [DATE] 32 lessons 0 practices 0 questions by educato…" at bounding box center [700, 515] width 990 height 76
click at [838, 540] on div "Started on [DATE] [DATE] - [DATE] 32 lessons 0 practices 0 questions by educato…" at bounding box center [700, 515] width 990 height 76
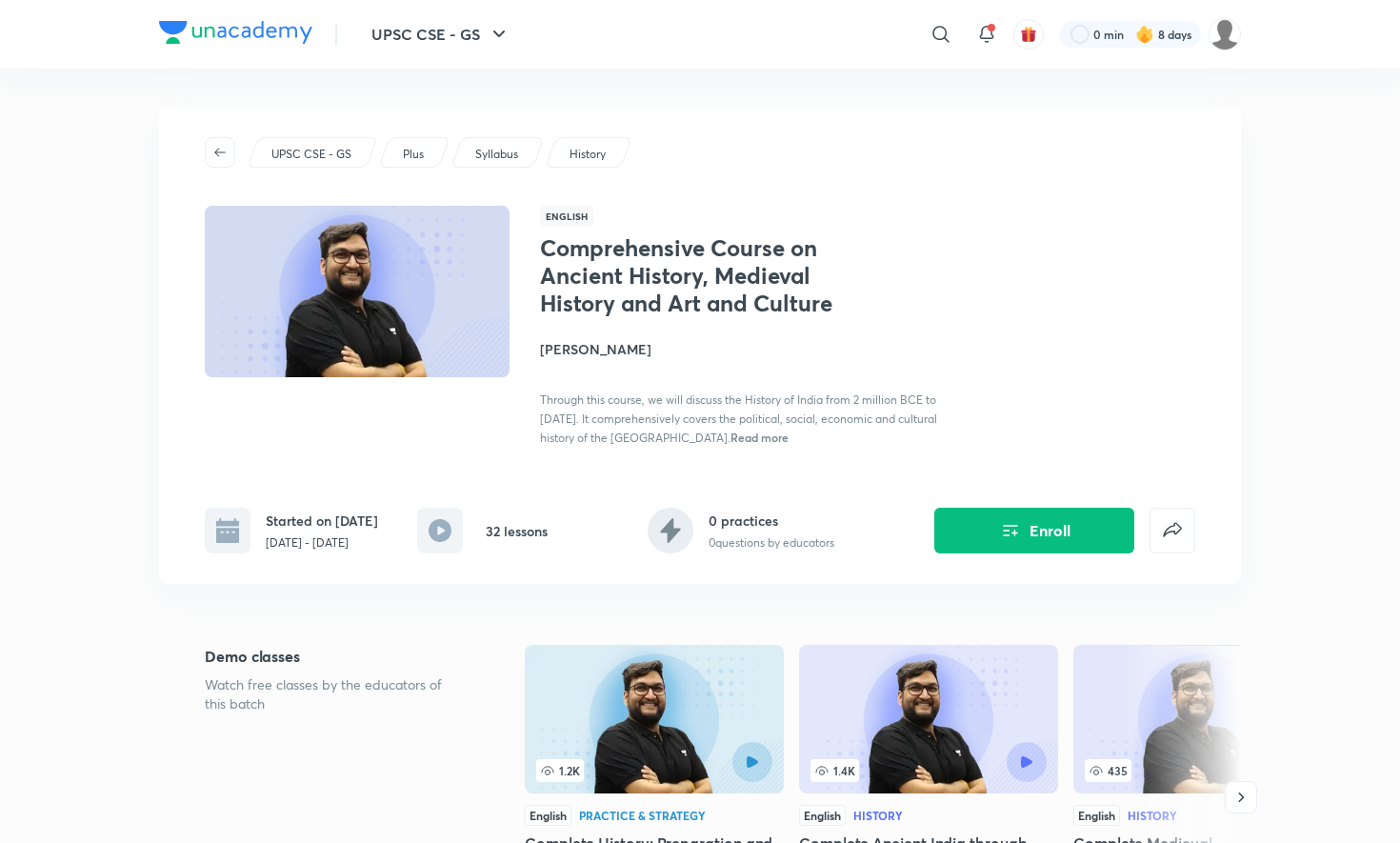
click at [838, 540] on div "Started on [DATE] [DATE] - [DATE] 32 lessons 0 practices 0 questions by educato…" at bounding box center [700, 515] width 990 height 76
click at [825, 536] on p "0 questions by educators" at bounding box center [771, 542] width 125 height 17
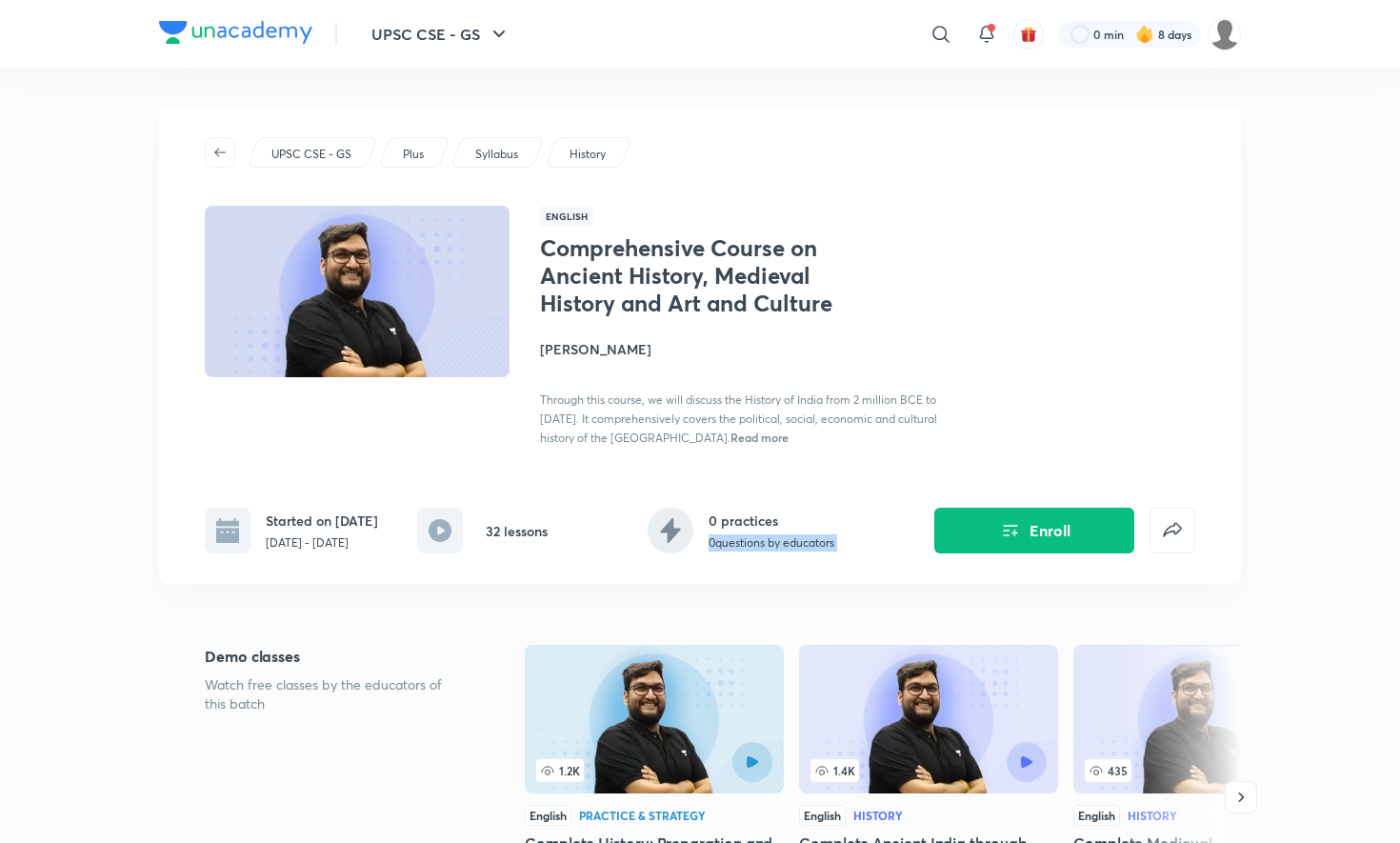
click at [744, 516] on h6 "0 practices" at bounding box center [771, 521] width 125 height 20
click at [515, 530] on h6 "32 lessons" at bounding box center [517, 530] width 62 height 20
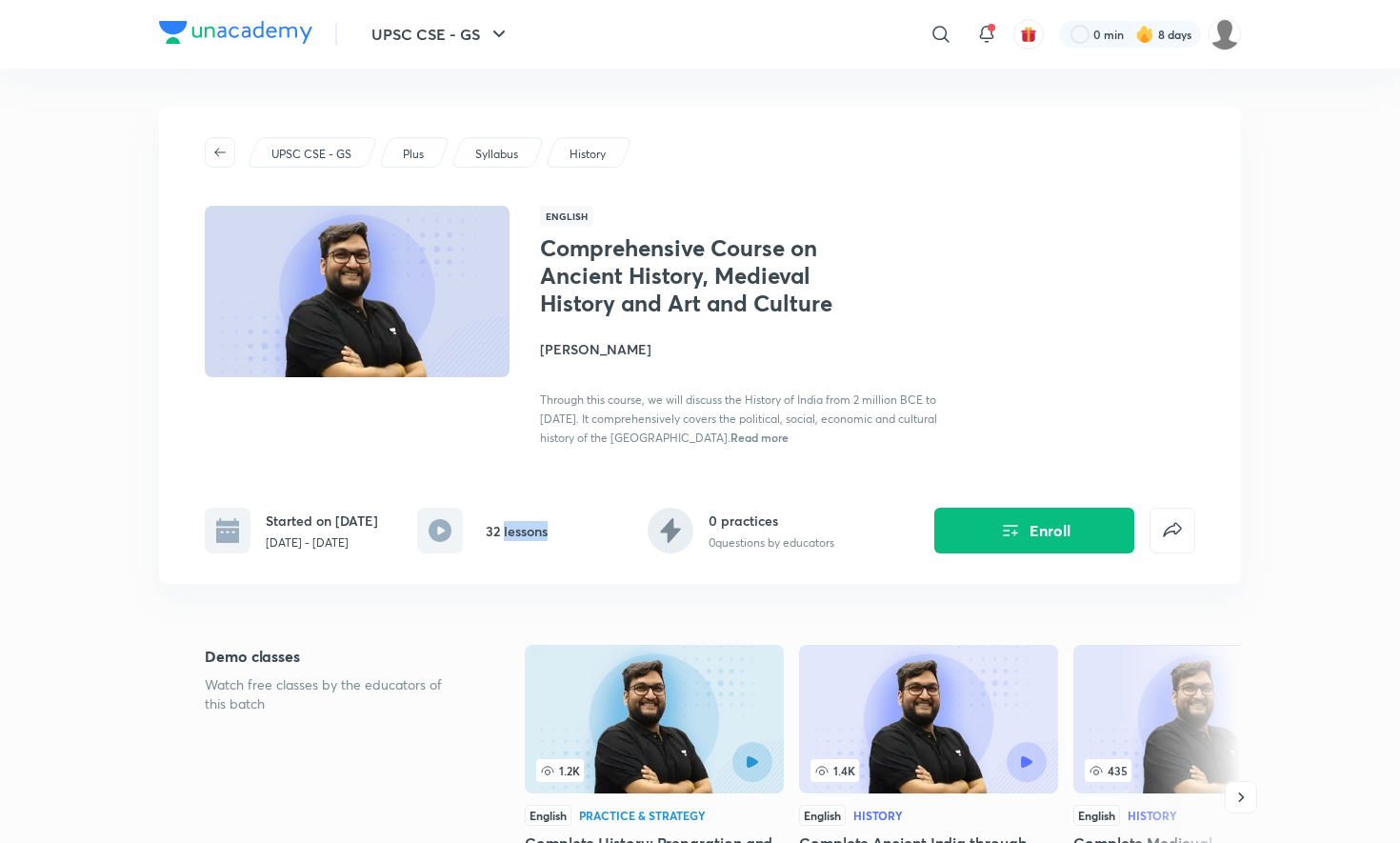
click at [515, 530] on h6 "32 lessons" at bounding box center [517, 530] width 62 height 20
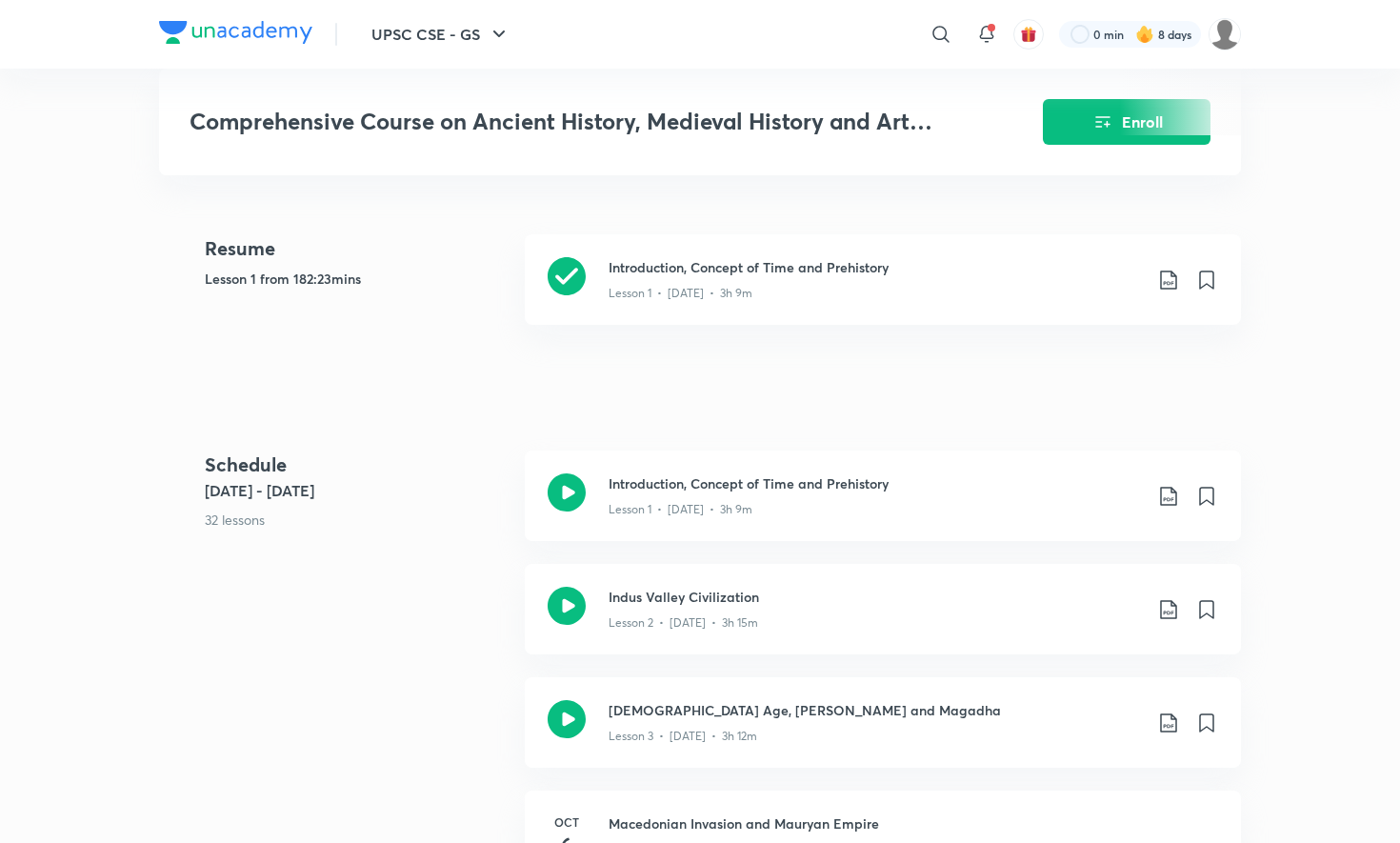
scroll to position [818, 0]
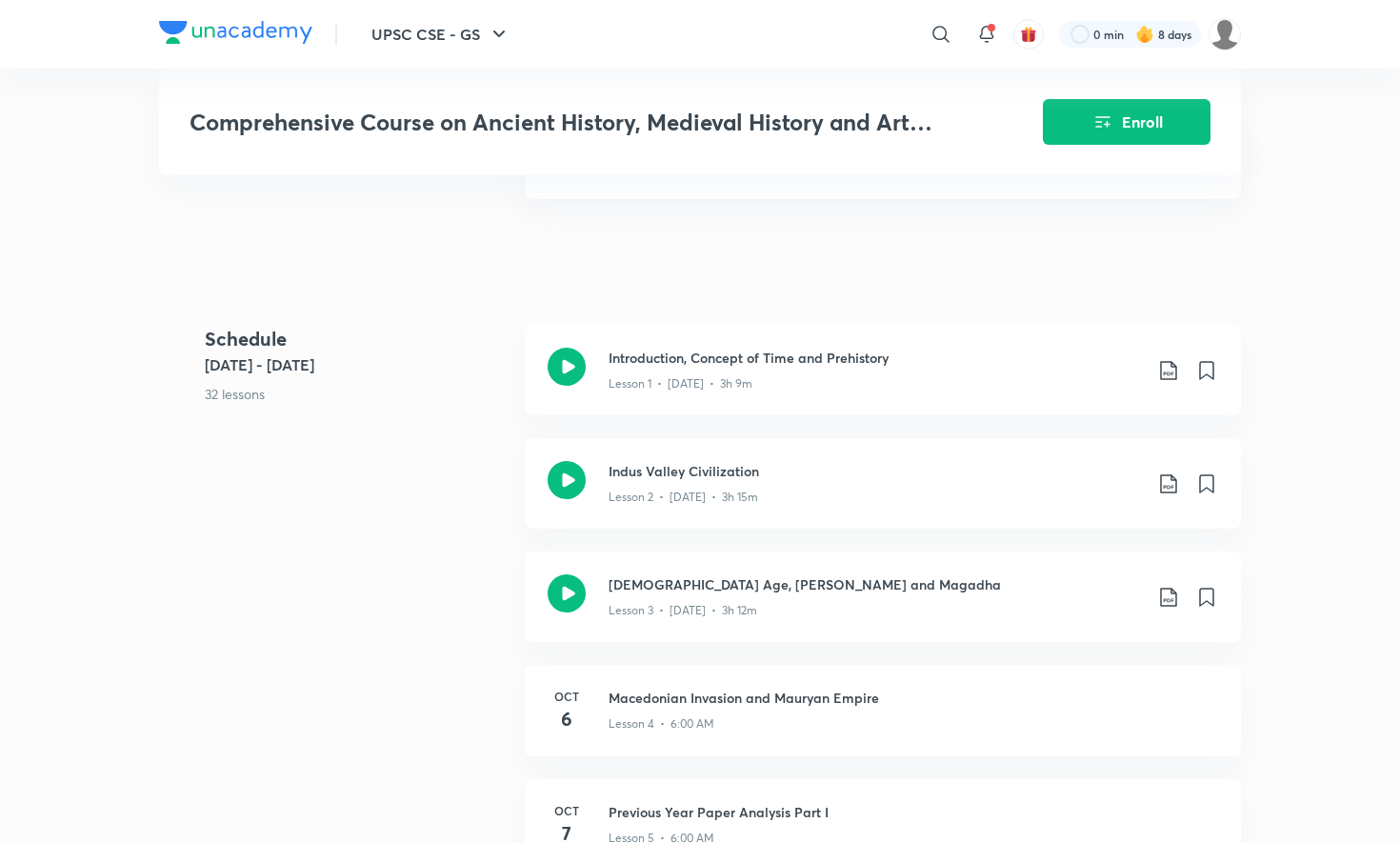
scroll to position [942, 0]
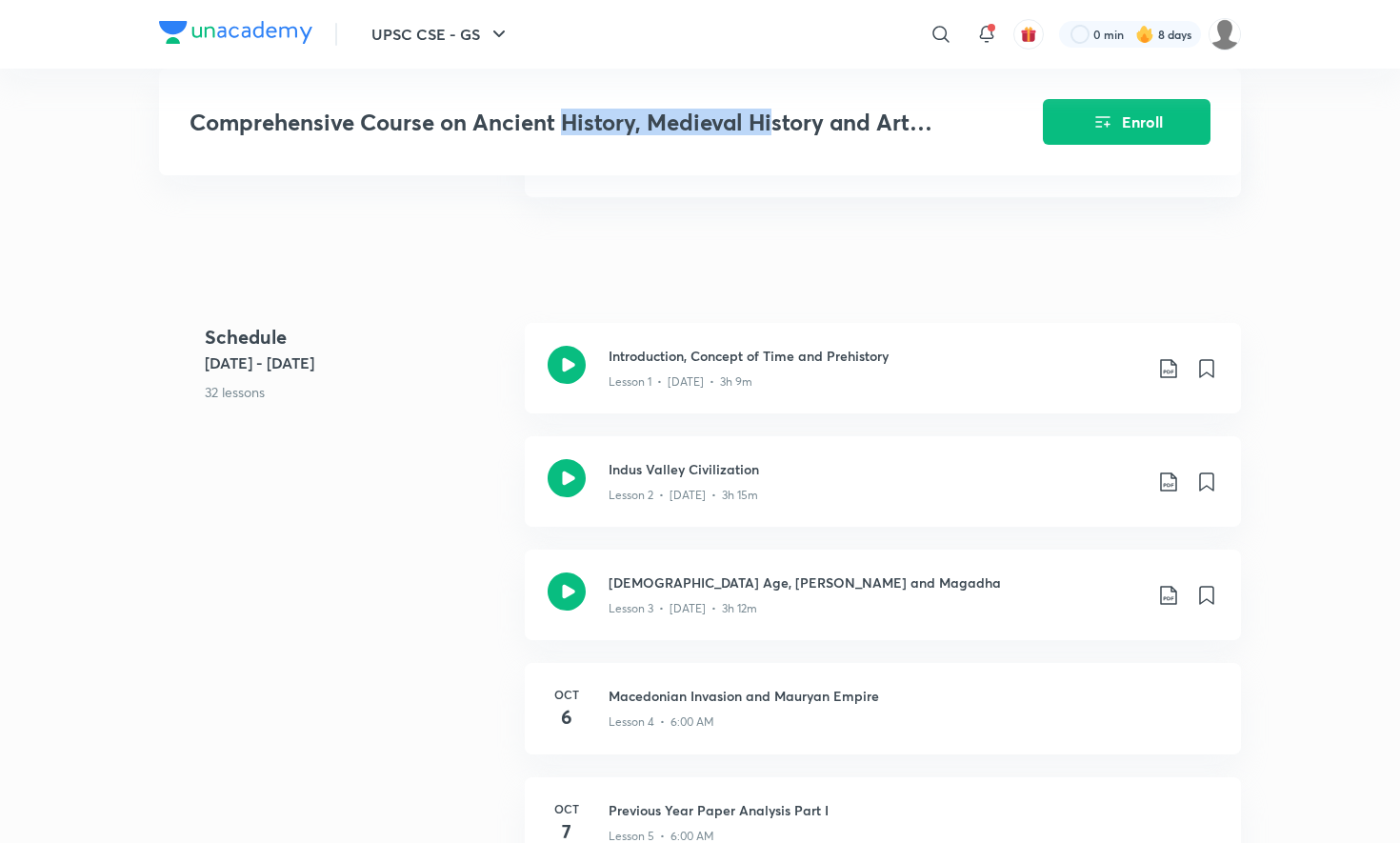
drag, startPoint x: 564, startPoint y: 116, endPoint x: 976, endPoint y: 117, distance: 412.0
click at [941, 116] on div "Comprehensive Course on Ancient History, Medieval History and Art and Culture E…" at bounding box center [699, 122] width 1082 height 106
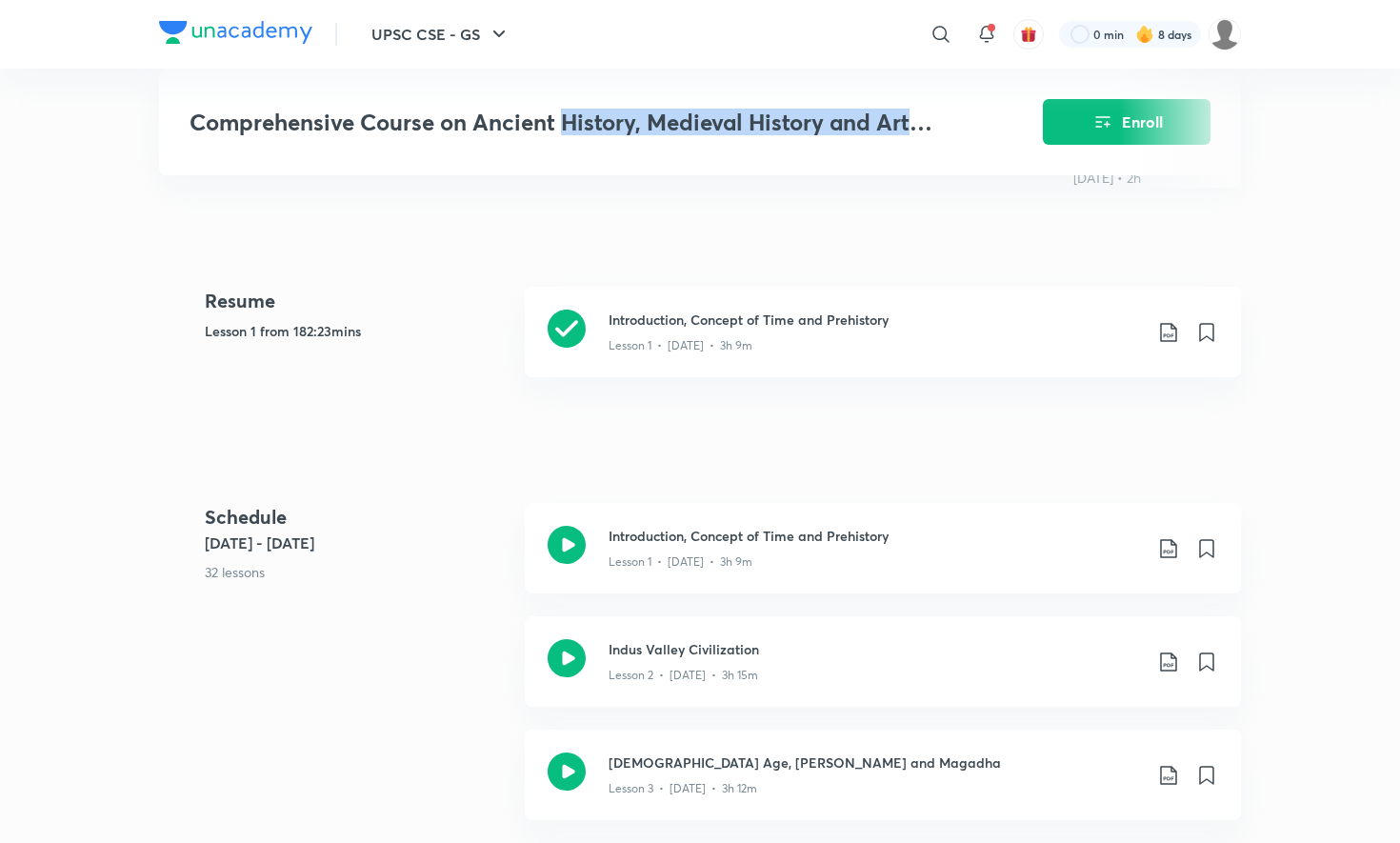
click at [579, 418] on div "Comprehensive Course on Ancient History, Medieval History and Art and Culture E…" at bounding box center [699, 776] width 1082 height 2861
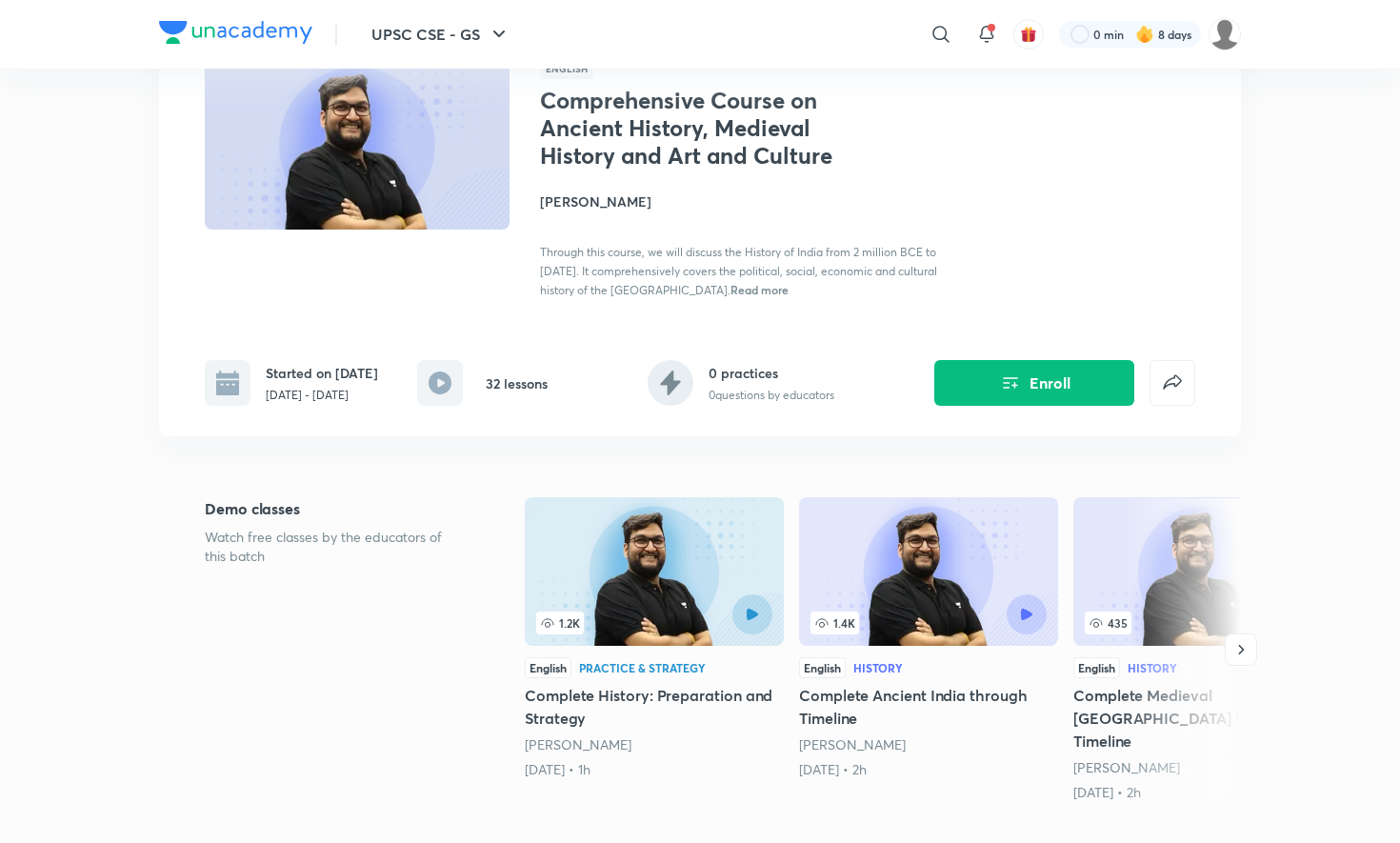
scroll to position [0, 0]
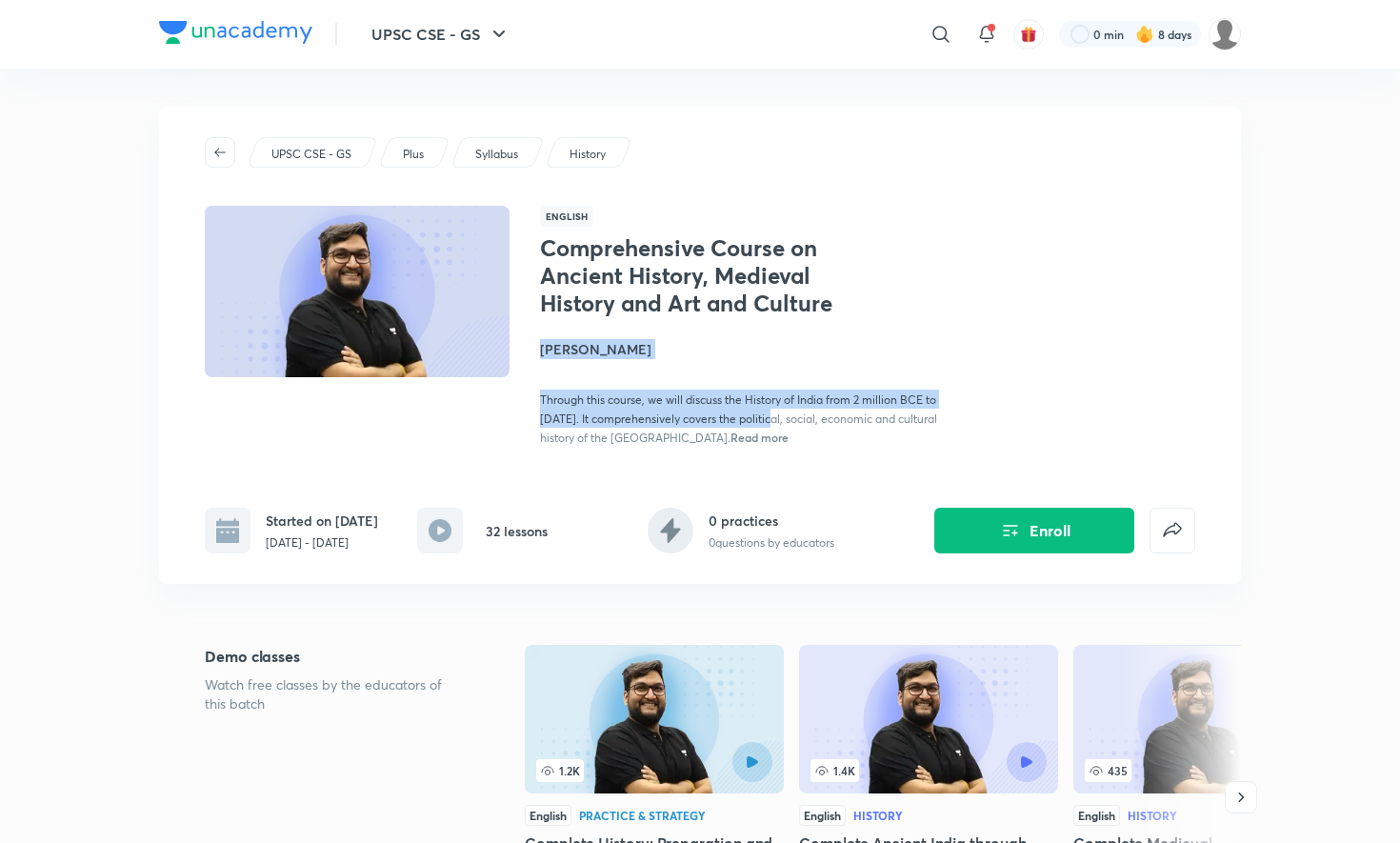
drag, startPoint x: 833, startPoint y: 293, endPoint x: 702, endPoint y: 448, distance: 202.9
click at [702, 448] on div "UPSC CSE - GS Plus Syllabus History English Comprehensive Course on Ancient His…" at bounding box center [699, 345] width 1082 height 477
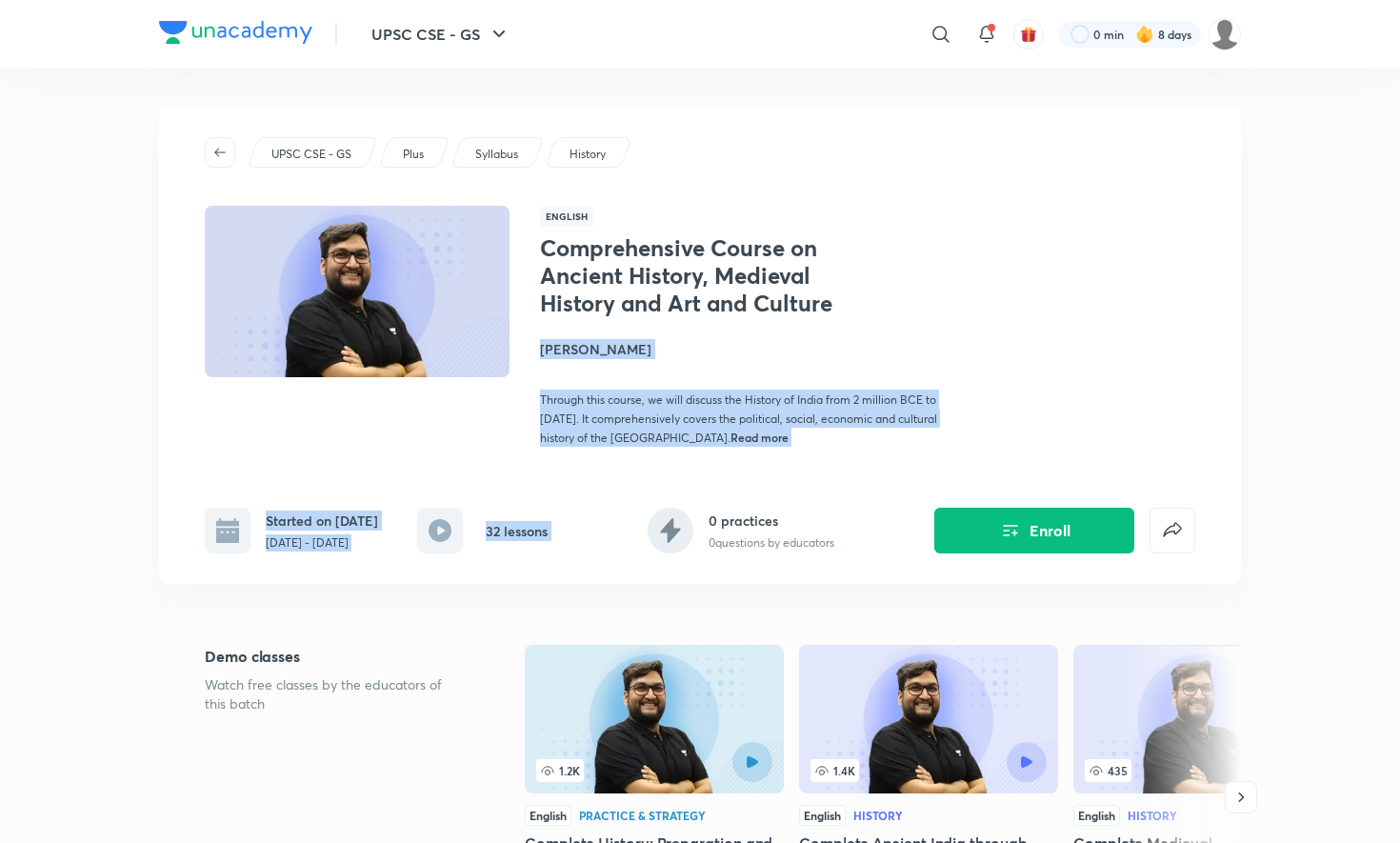
click at [620, 434] on span "Through this course, we will discuss the History of India from 2 million BCE to…" at bounding box center [738, 418] width 397 height 52
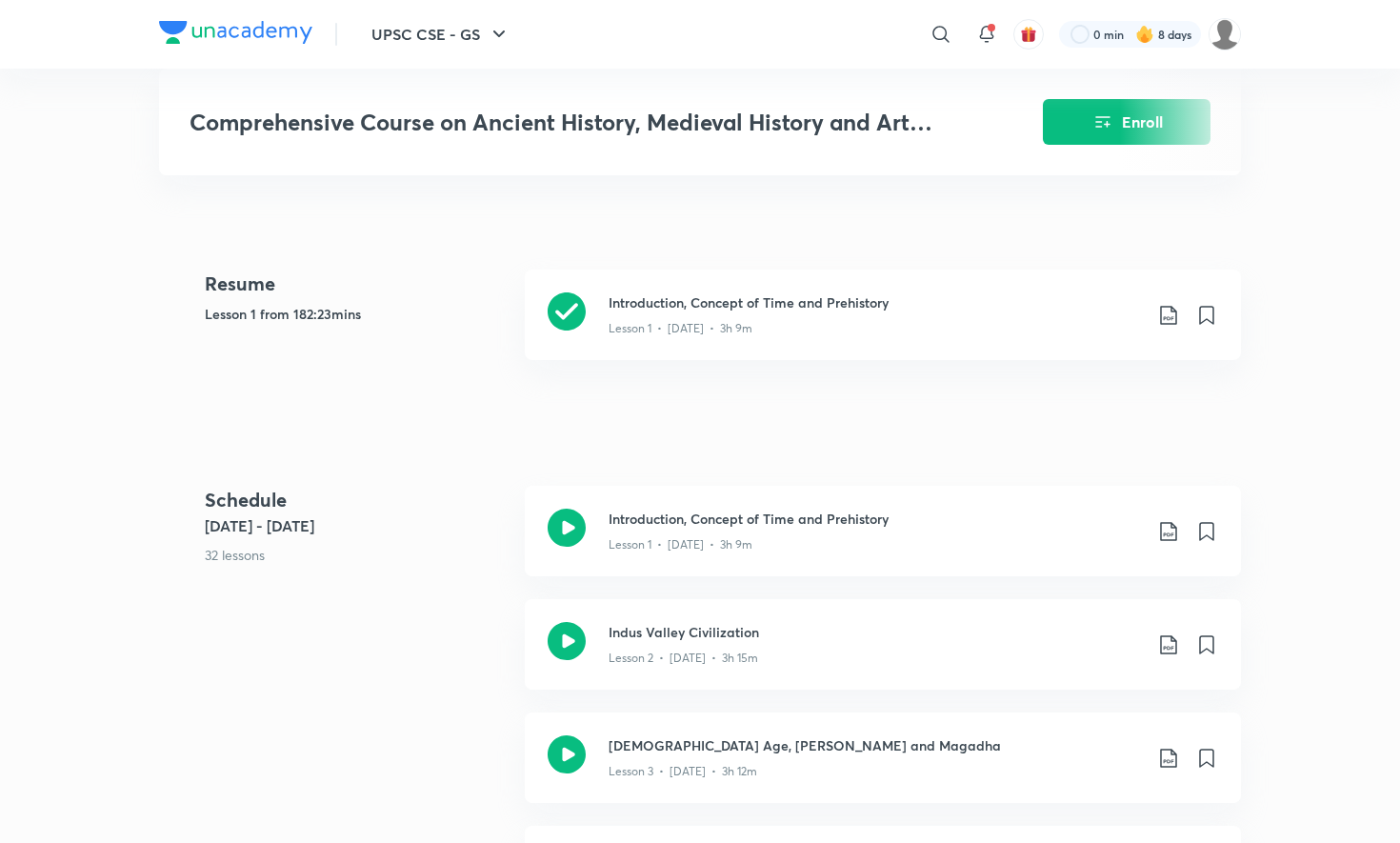
scroll to position [784, 0]
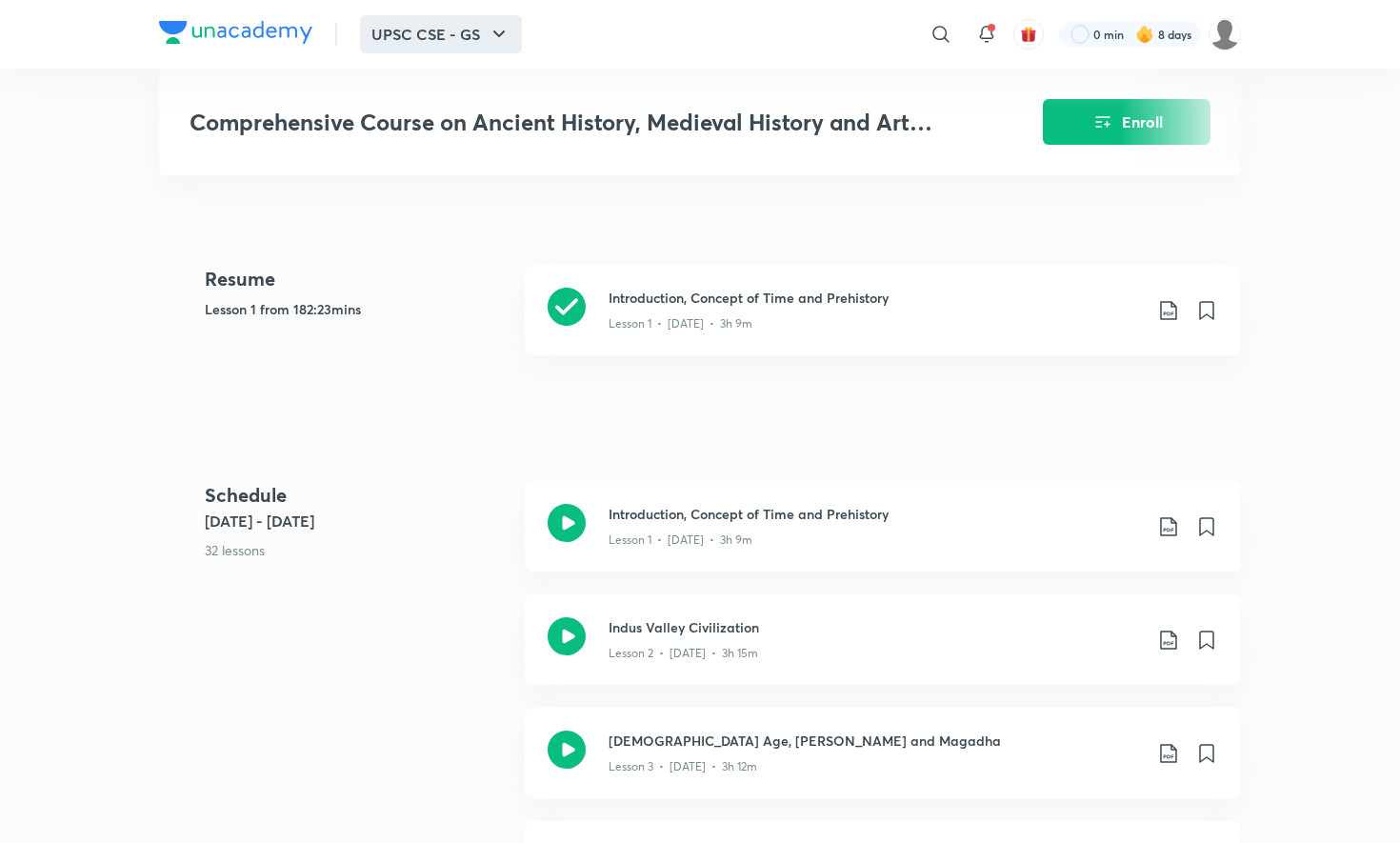
click at [437, 31] on button "UPSC CSE - GS" at bounding box center [441, 34] width 162 height 38
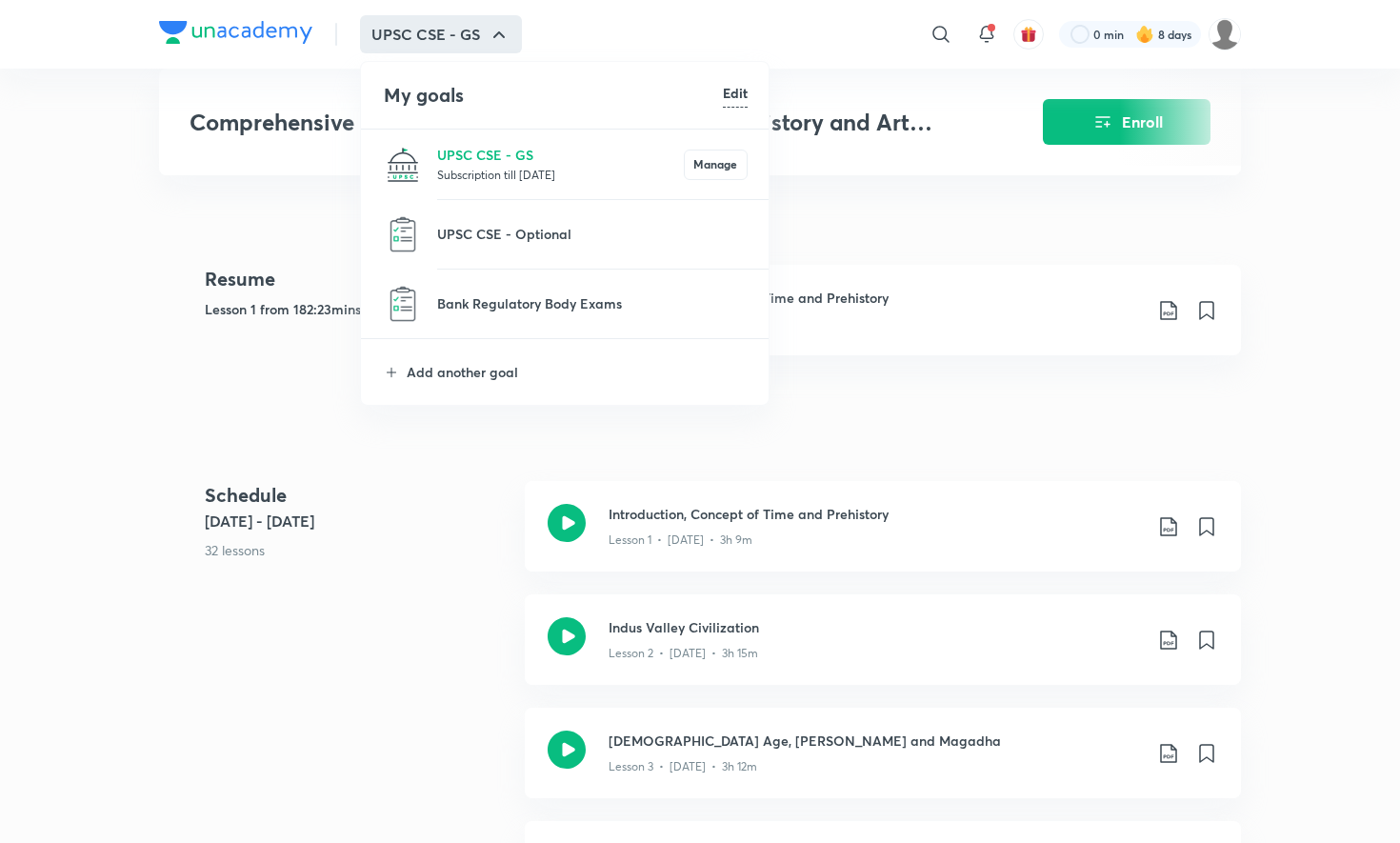
click at [426, 18] on div at bounding box center [700, 421] width 1400 height 843
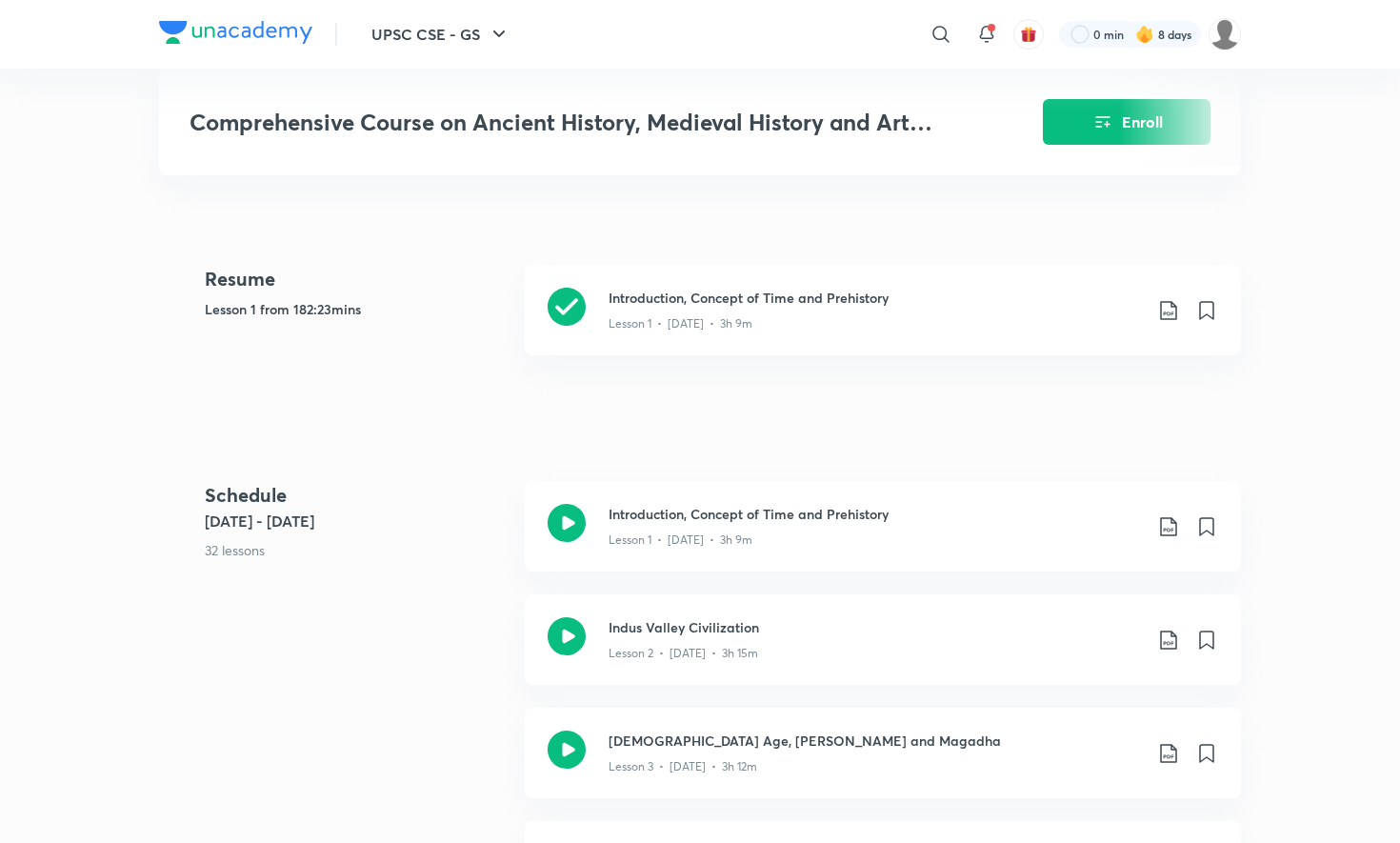
click at [426, 18] on button "UPSC CSE - GS" at bounding box center [441, 34] width 162 height 38
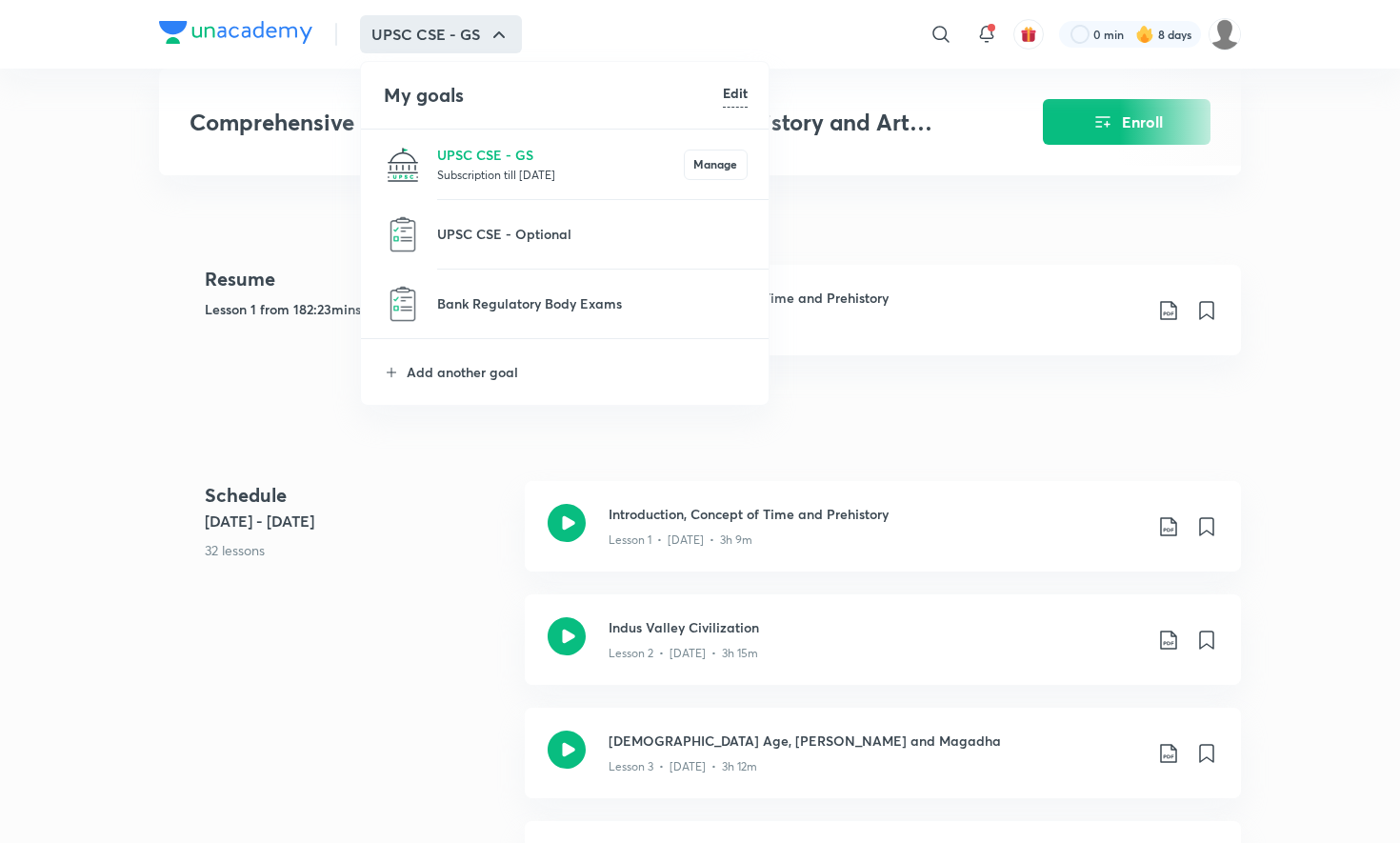
click at [432, 26] on div at bounding box center [700, 421] width 1400 height 843
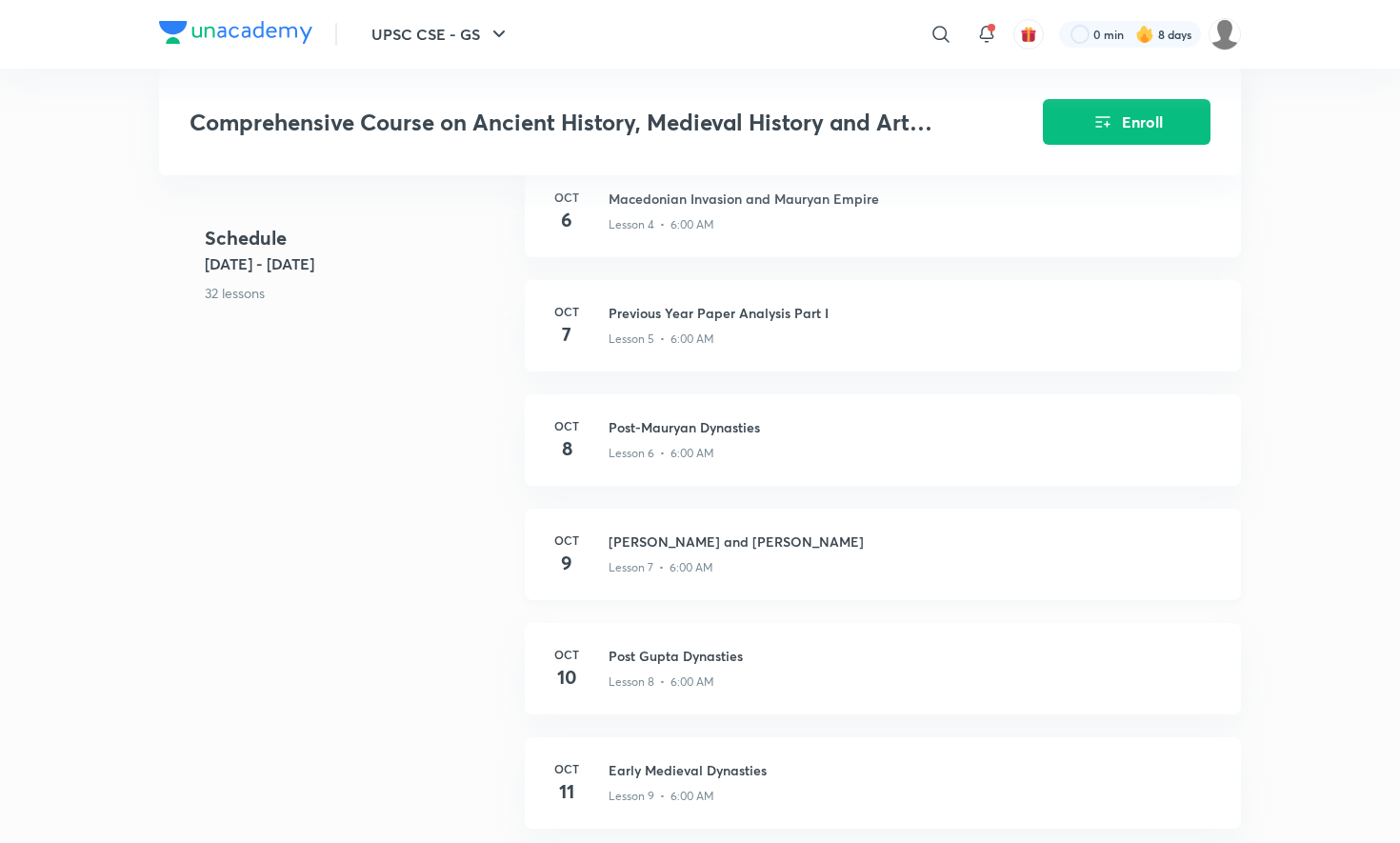
scroll to position [1447, 0]
